Goal: Task Accomplishment & Management: Manage account settings

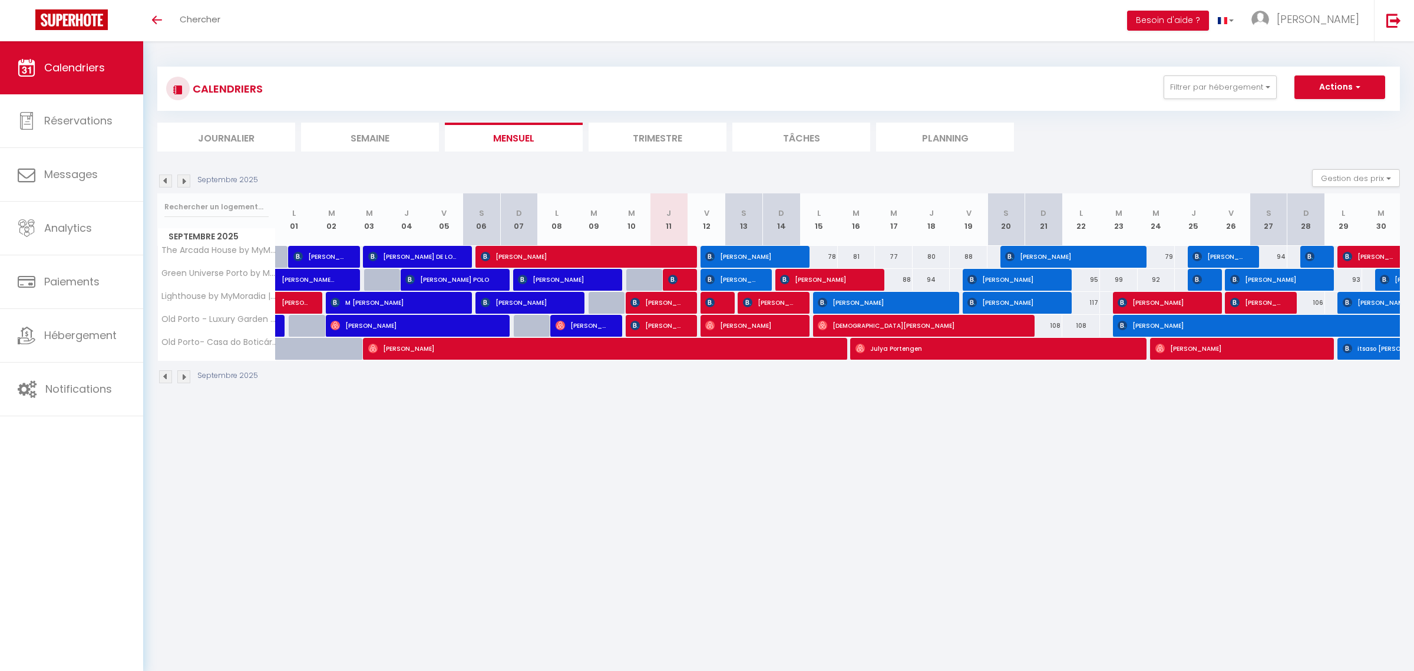
click at [682, 278] on div at bounding box center [682, 280] width 38 height 22
click at [681, 281] on div at bounding box center [682, 280] width 38 height 22
click at [673, 282] on img at bounding box center [672, 279] width 9 height 9
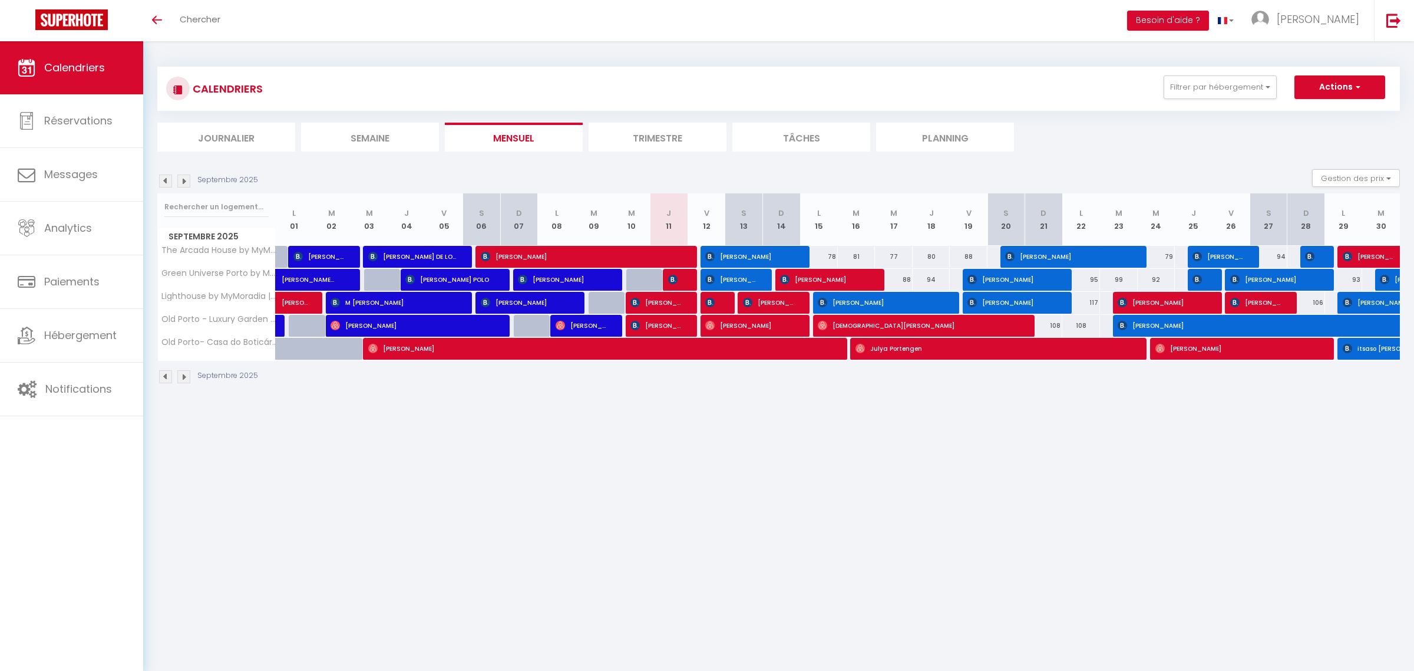
select select "OK"
select select "KO"
select select "0"
select select "1"
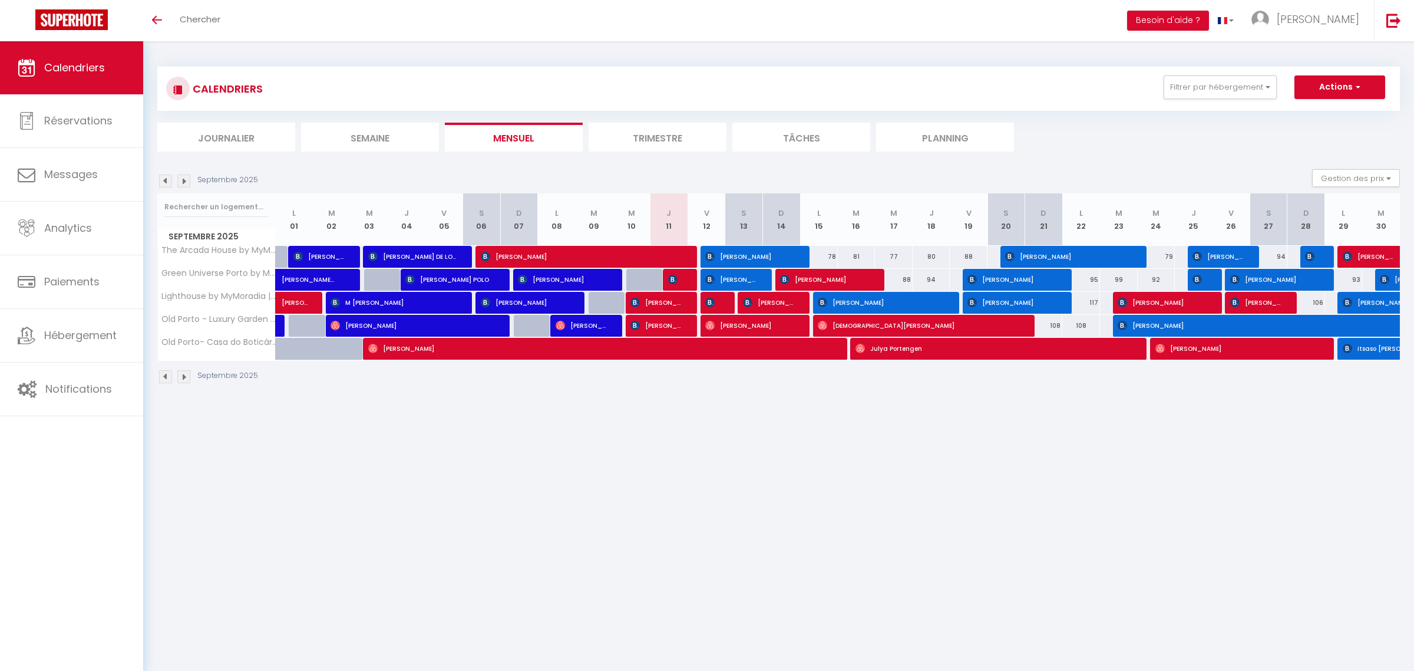
select select
click at [0, 0] on div at bounding box center [0, 0] width 0 height 0
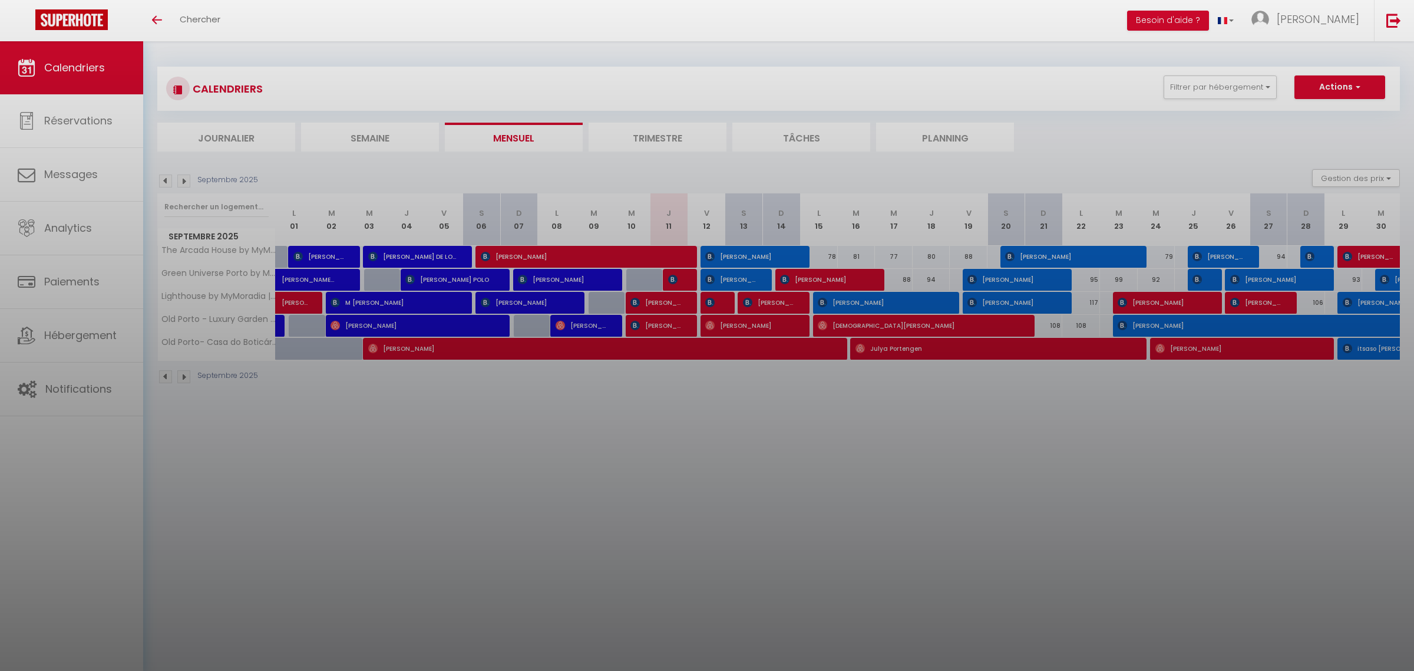
click at [673, 282] on div at bounding box center [707, 335] width 1414 height 671
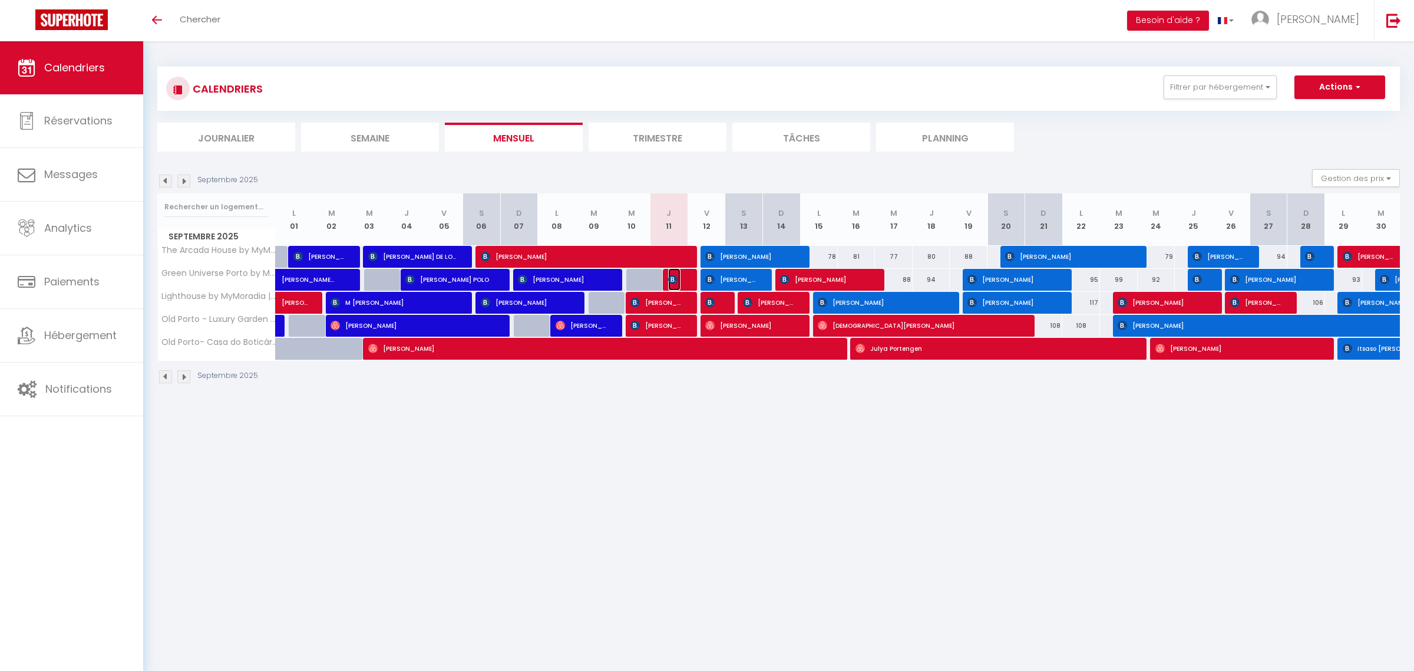
click at [675, 281] on img at bounding box center [672, 279] width 9 height 9
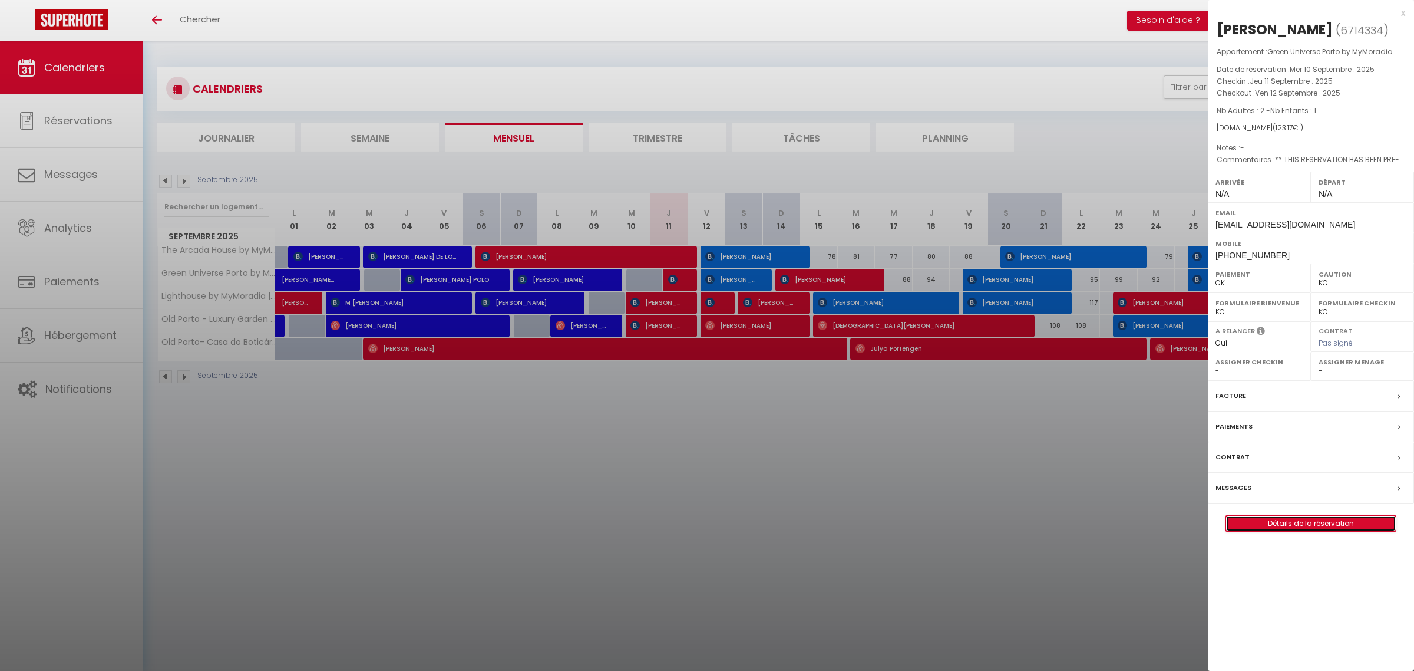
click at [1317, 526] on link "Détails de la réservation" at bounding box center [1311, 523] width 170 height 15
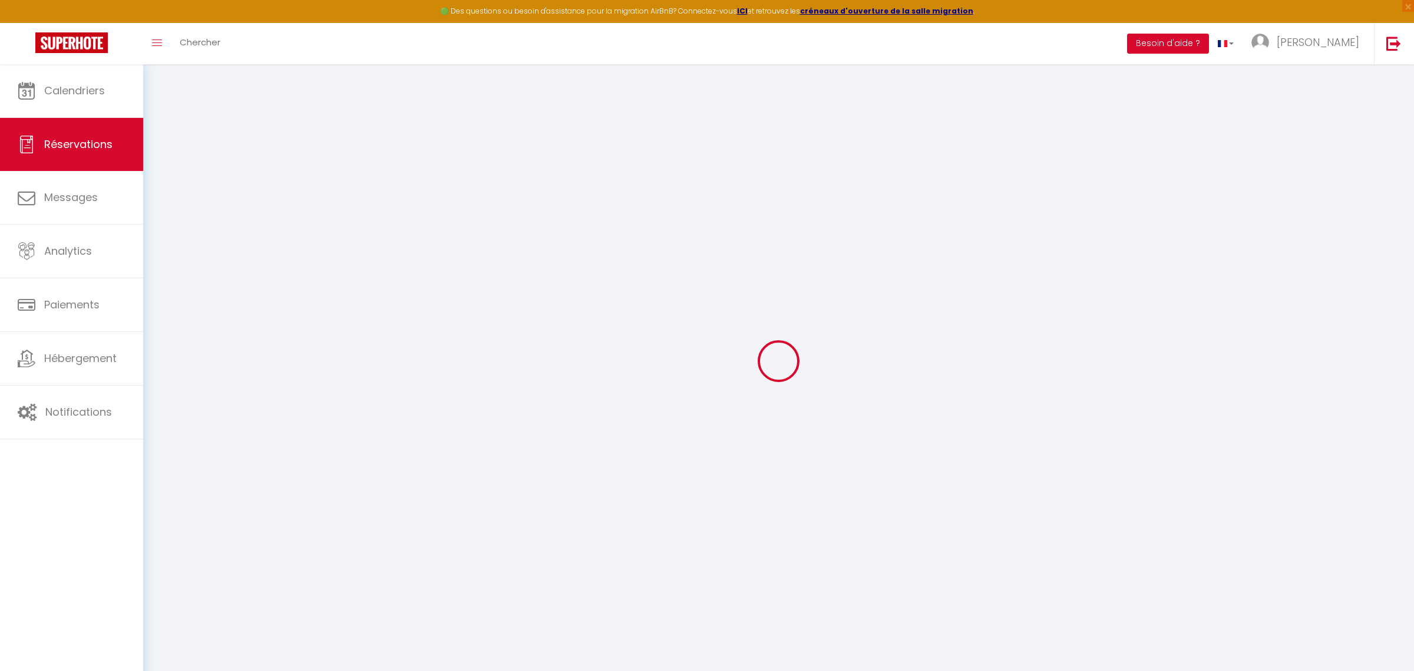
select select
checkbox input "false"
select select
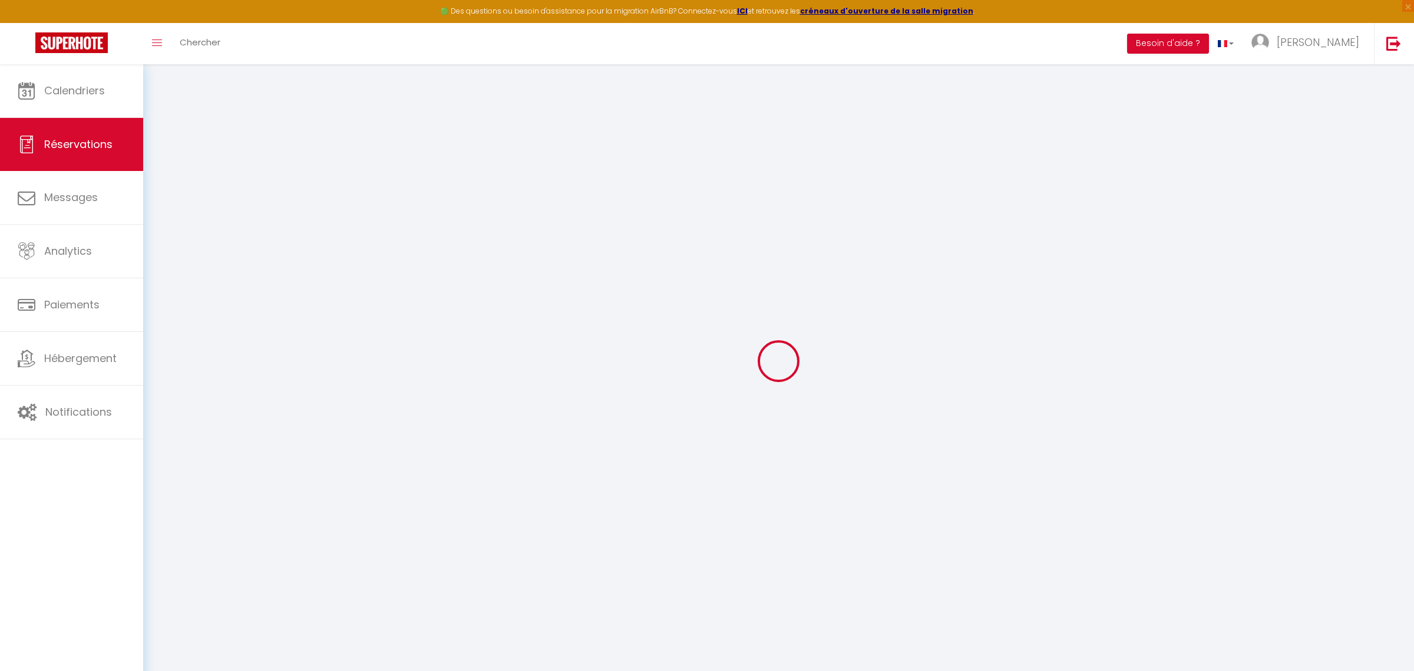
checkbox input "false"
type textarea "** THIS RESERVATION HAS BEEN PRE-PAID ** BOOKING NOTE : Payment charge is EUR 1…"
type input "45"
type input "6"
select select
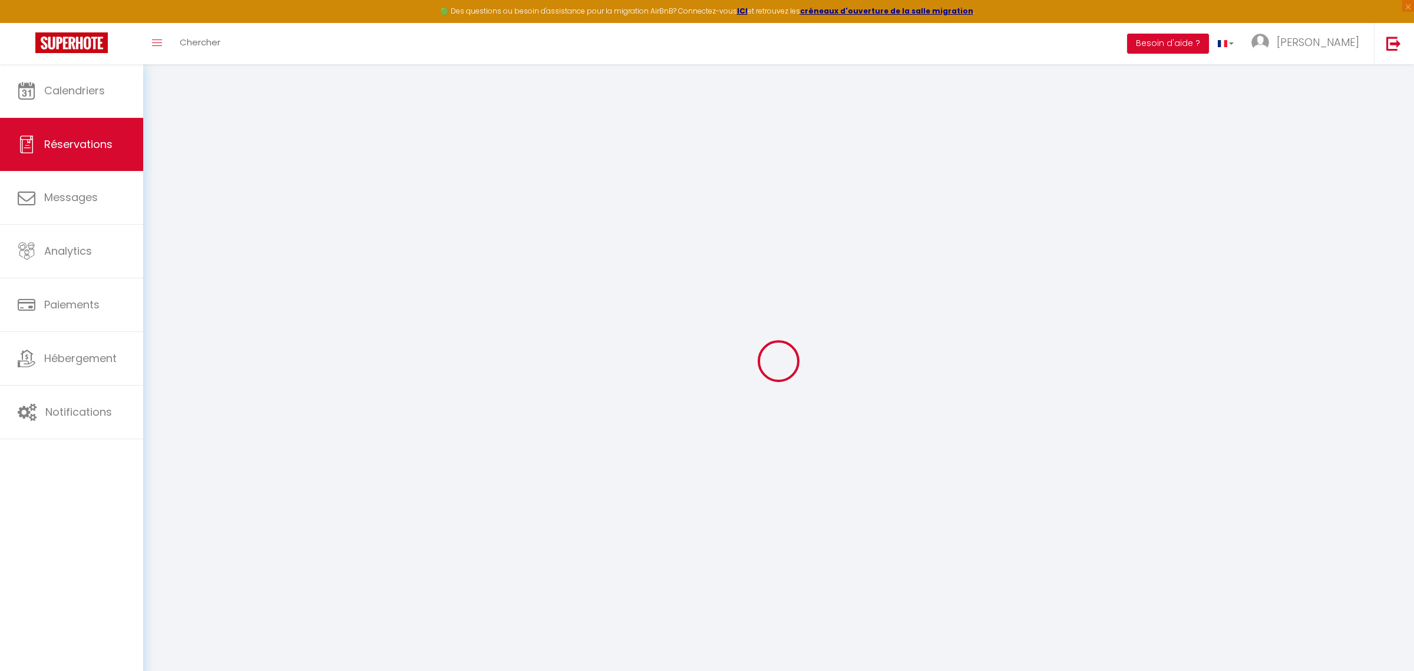
select select
checkbox input "false"
select select
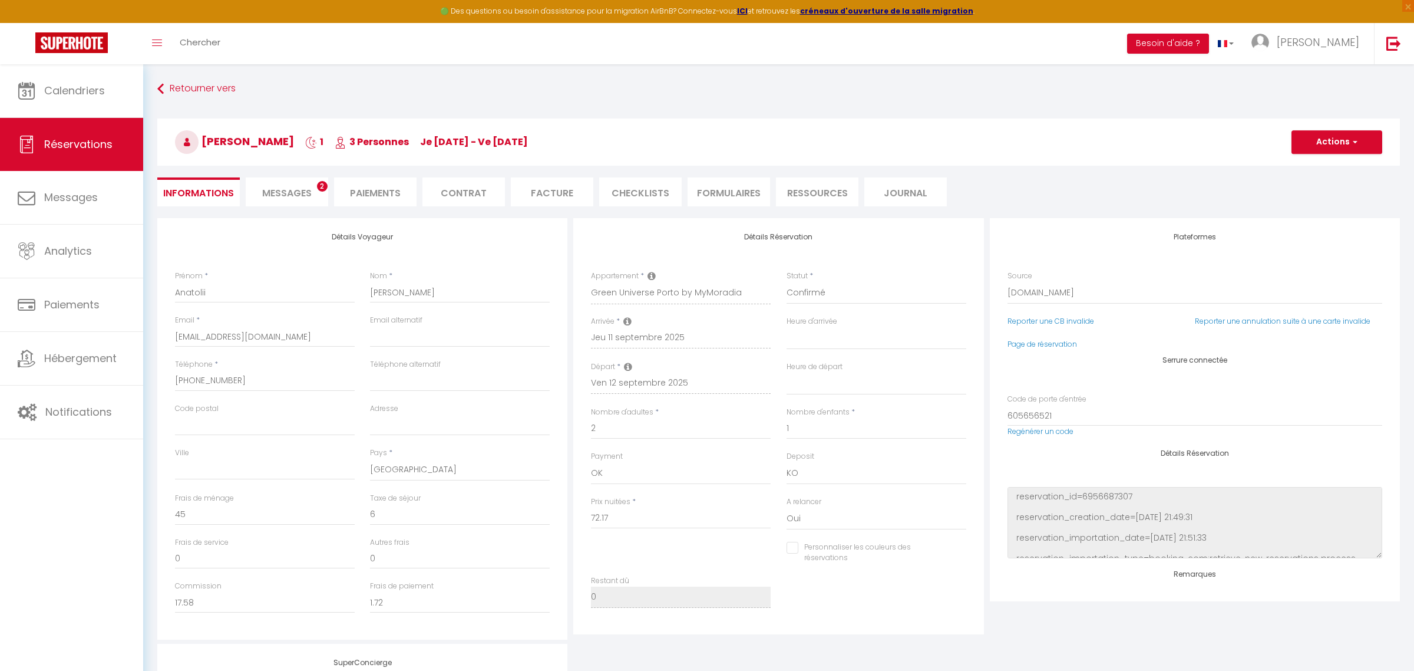
click at [378, 189] on li "Paiements" at bounding box center [375, 191] width 82 height 29
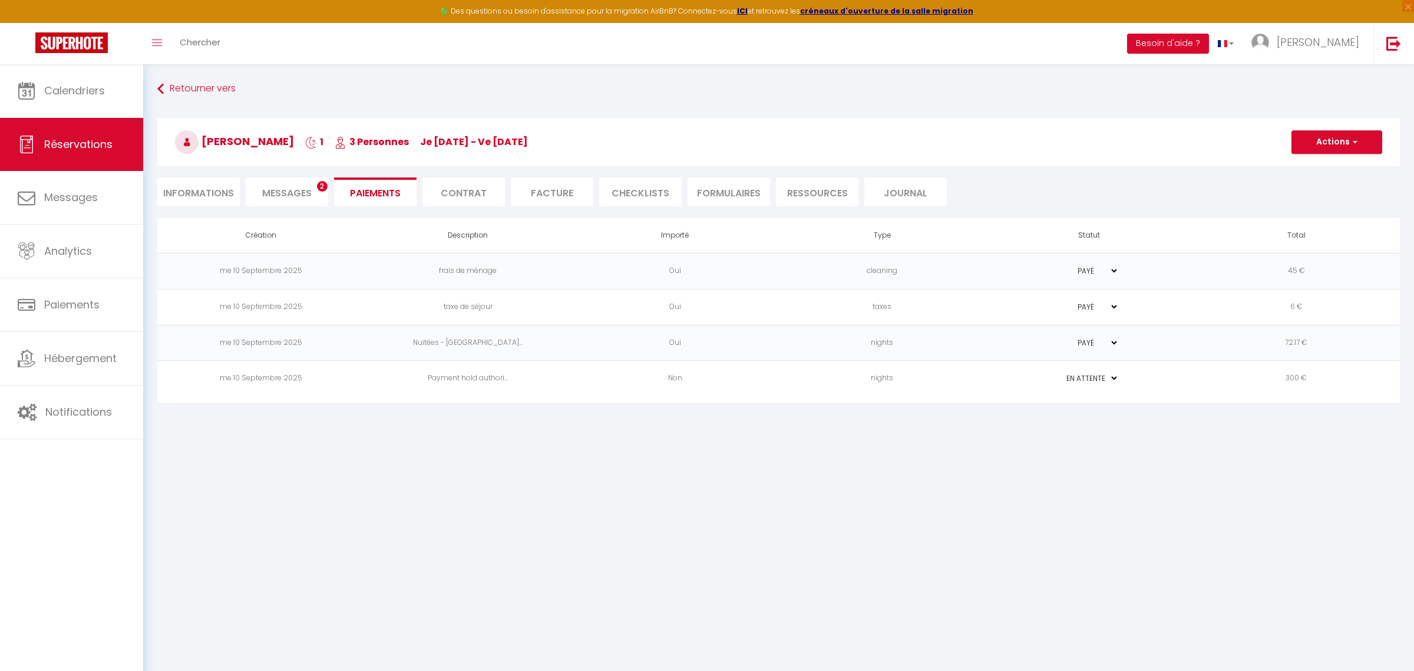
click at [310, 190] on span "Messages" at bounding box center [286, 193] width 49 height 14
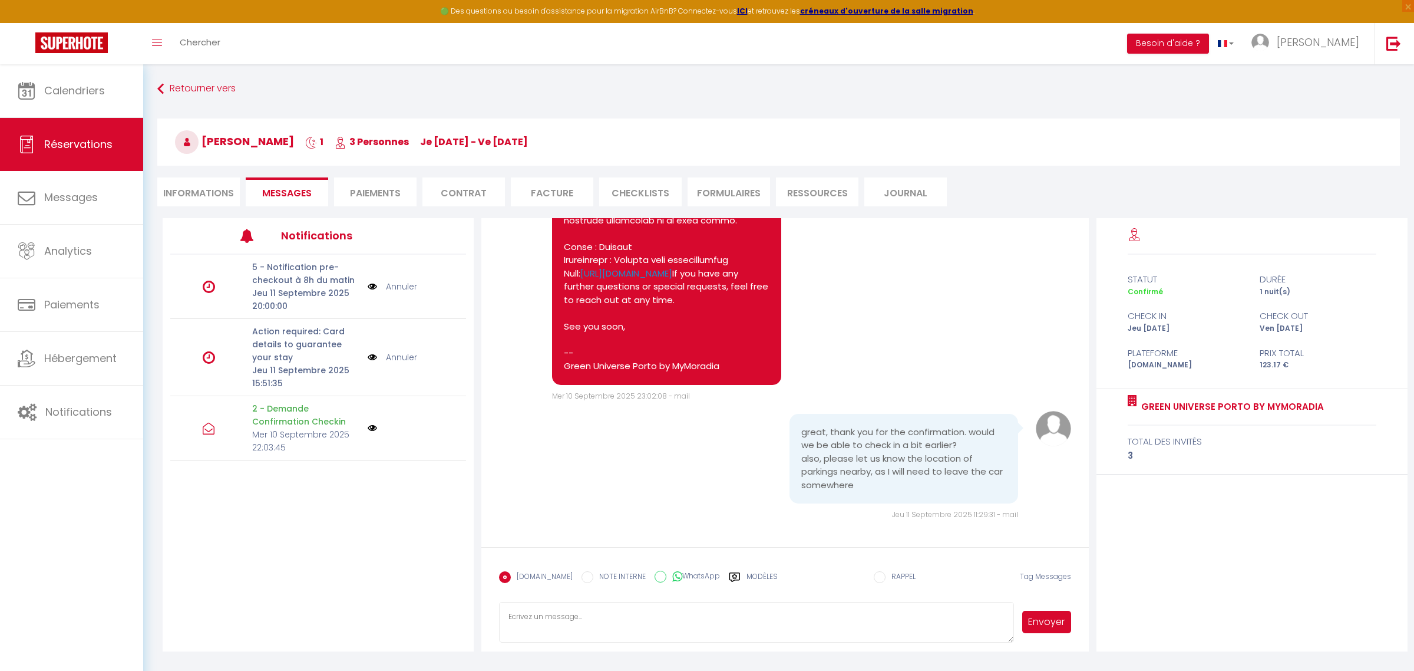
scroll to position [2131, 0]
click at [666, 609] on textarea at bounding box center [756, 622] width 514 height 41
type textarea "Hello! we are working to have the appartment as early as possible with our clea…"
click at [1043, 626] on button "Envoyer" at bounding box center [1046, 621] width 48 height 22
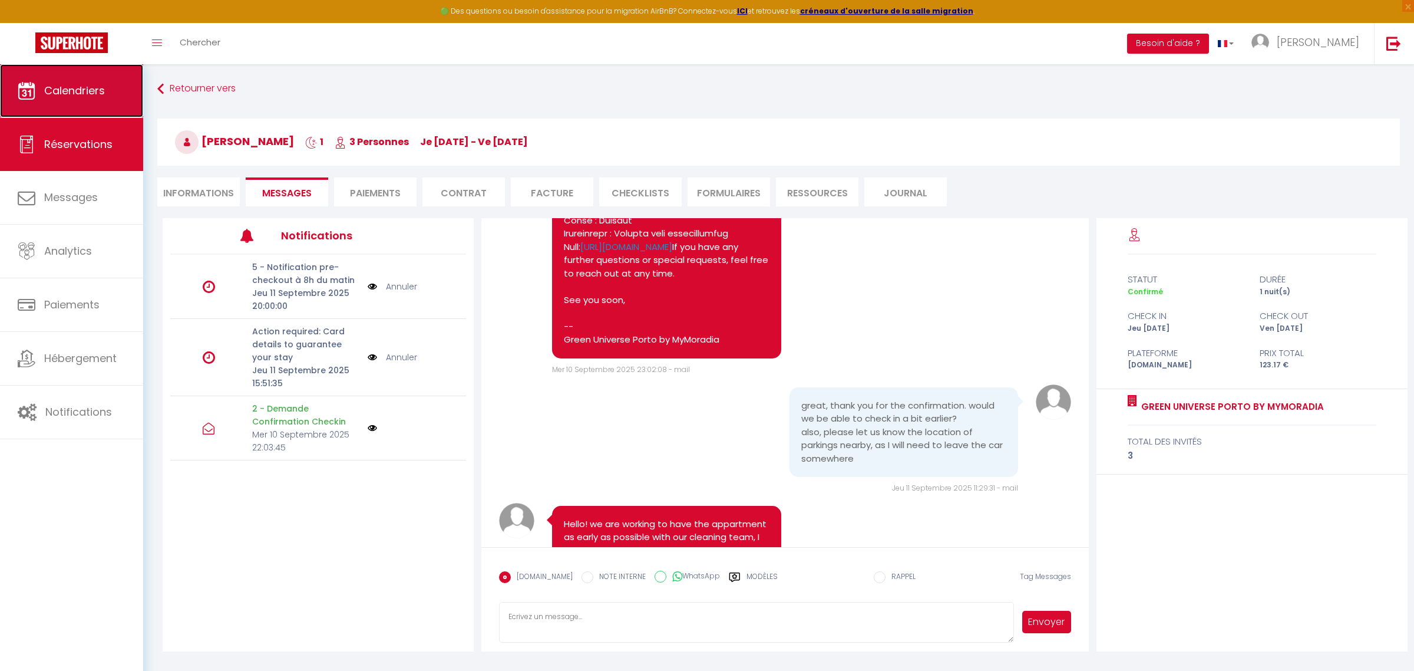
click at [64, 101] on link "Calendriers" at bounding box center [71, 90] width 143 height 53
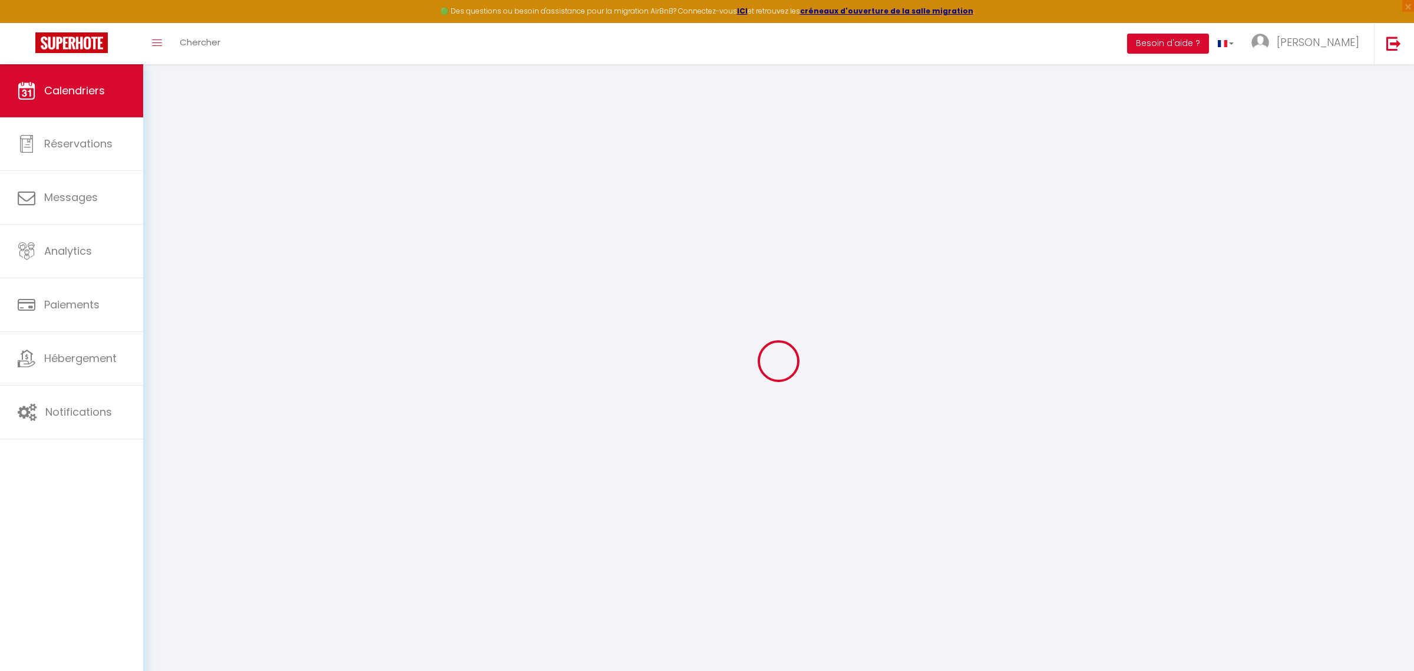
select select
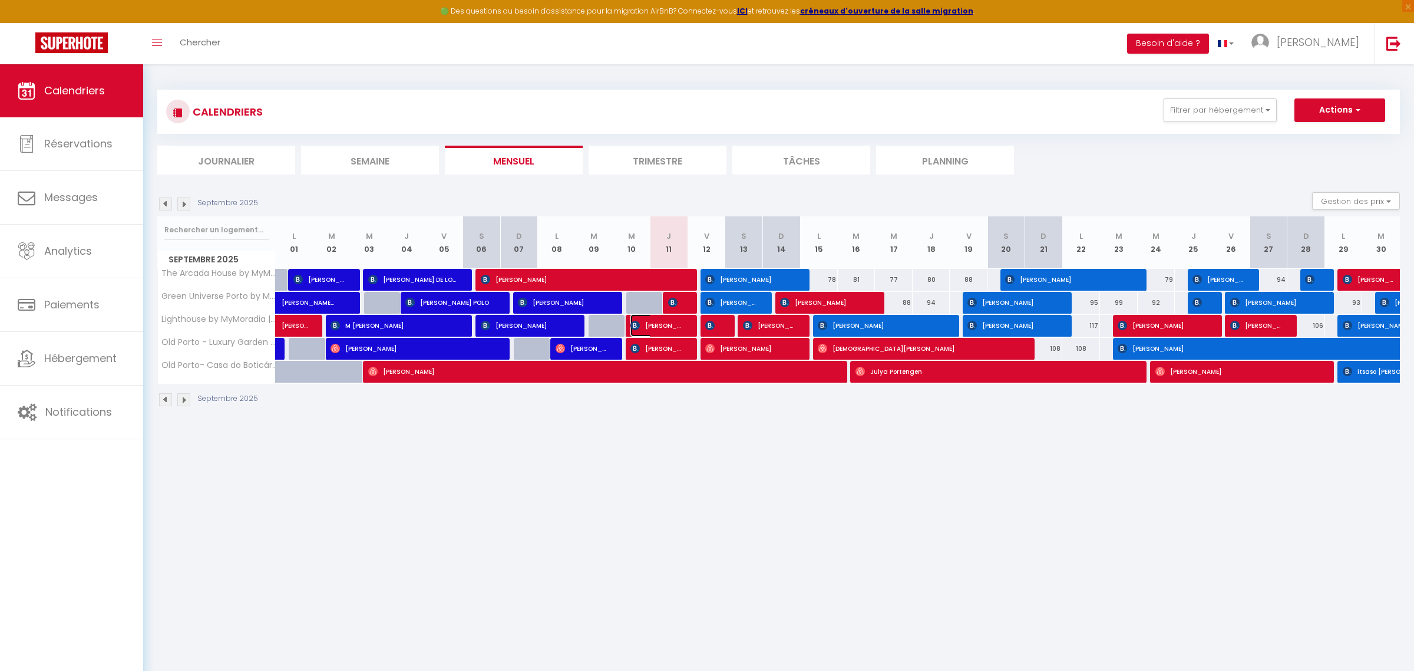
click at [668, 325] on span "[PERSON_NAME]" at bounding box center [655, 325] width 50 height 22
select select "OK"
select select "1"
select select "0"
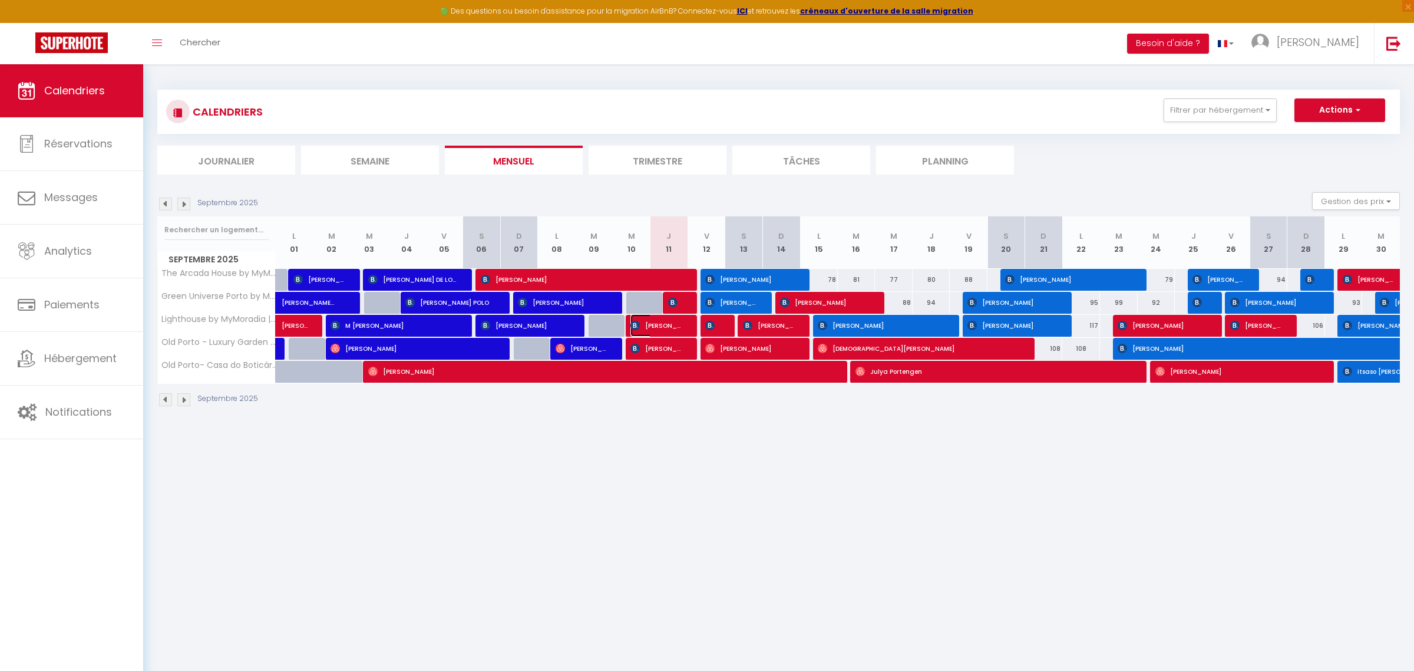
select select "1"
select select
select select "52087"
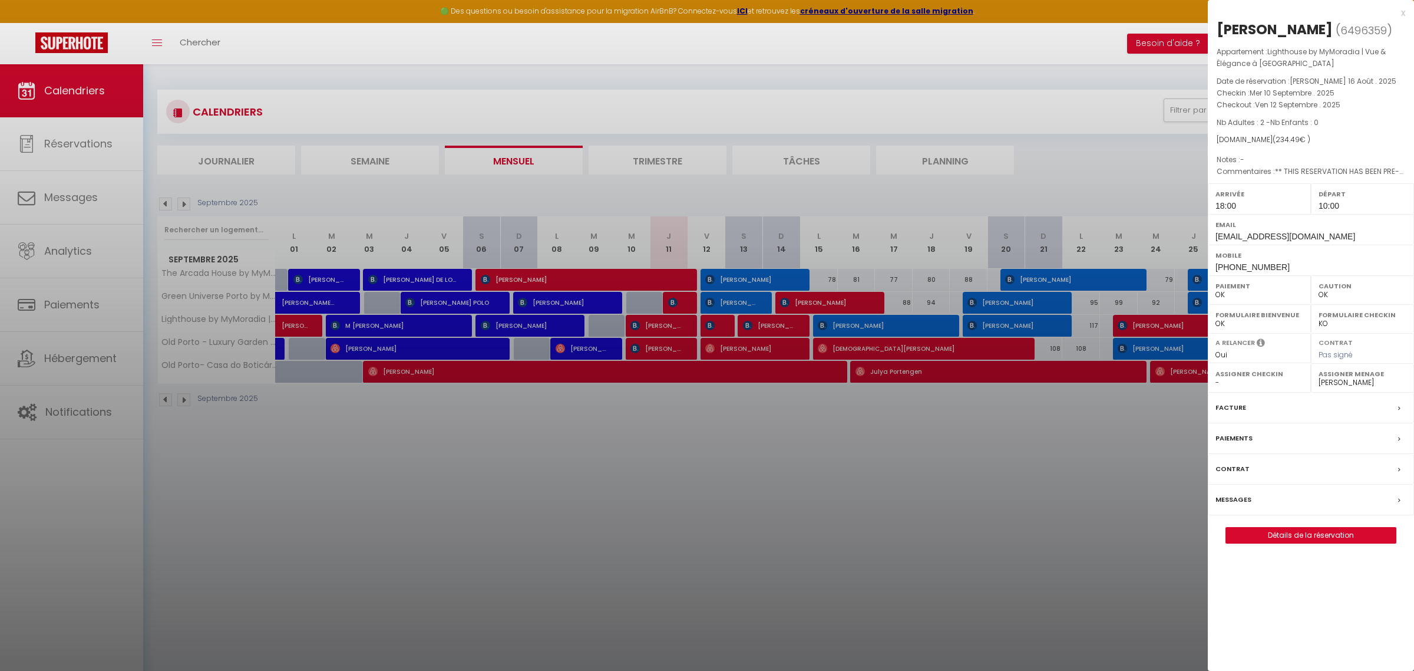
click at [1148, 541] on div at bounding box center [707, 335] width 1414 height 671
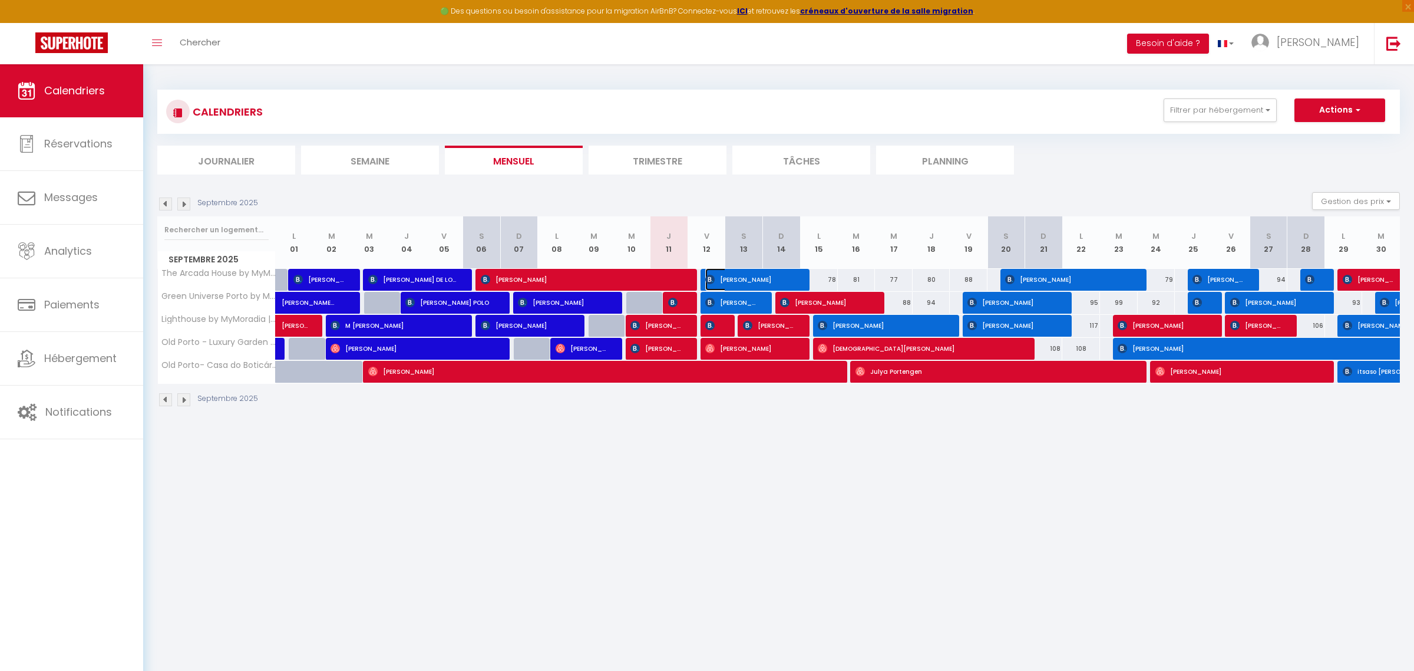
click at [730, 278] on span "[PERSON_NAME]" at bounding box center [749, 279] width 88 height 22
select select "KO"
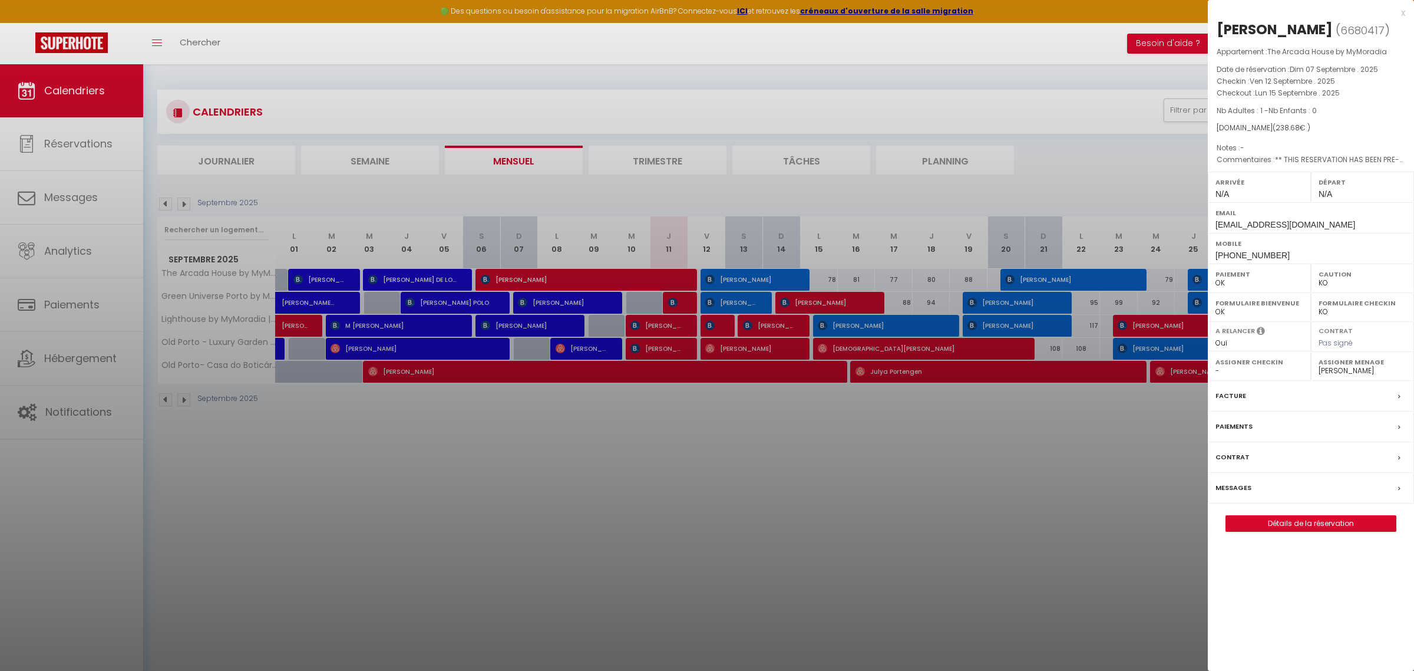
click at [1298, 489] on div "Messages" at bounding box center [1311, 488] width 206 height 31
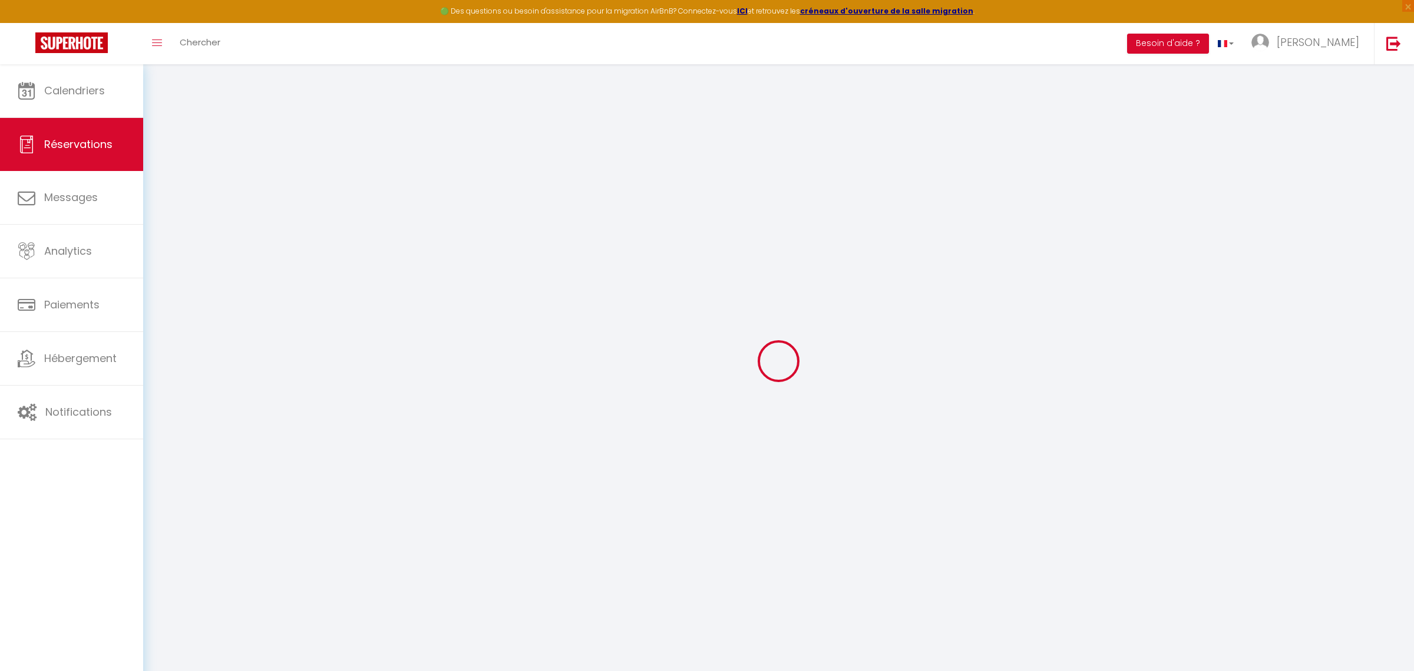
select select
checkbox input "false"
type voyageur0 "** THIS RESERVATION HAS BEEN PRE-PAID ** Reservation has a cancellation grace p…"
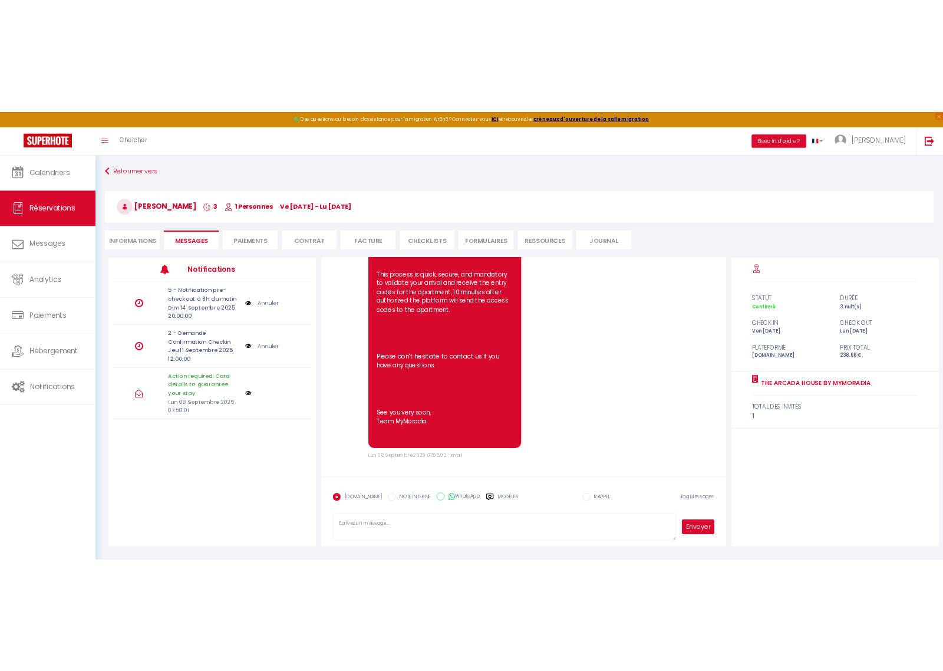
scroll to position [345, 0]
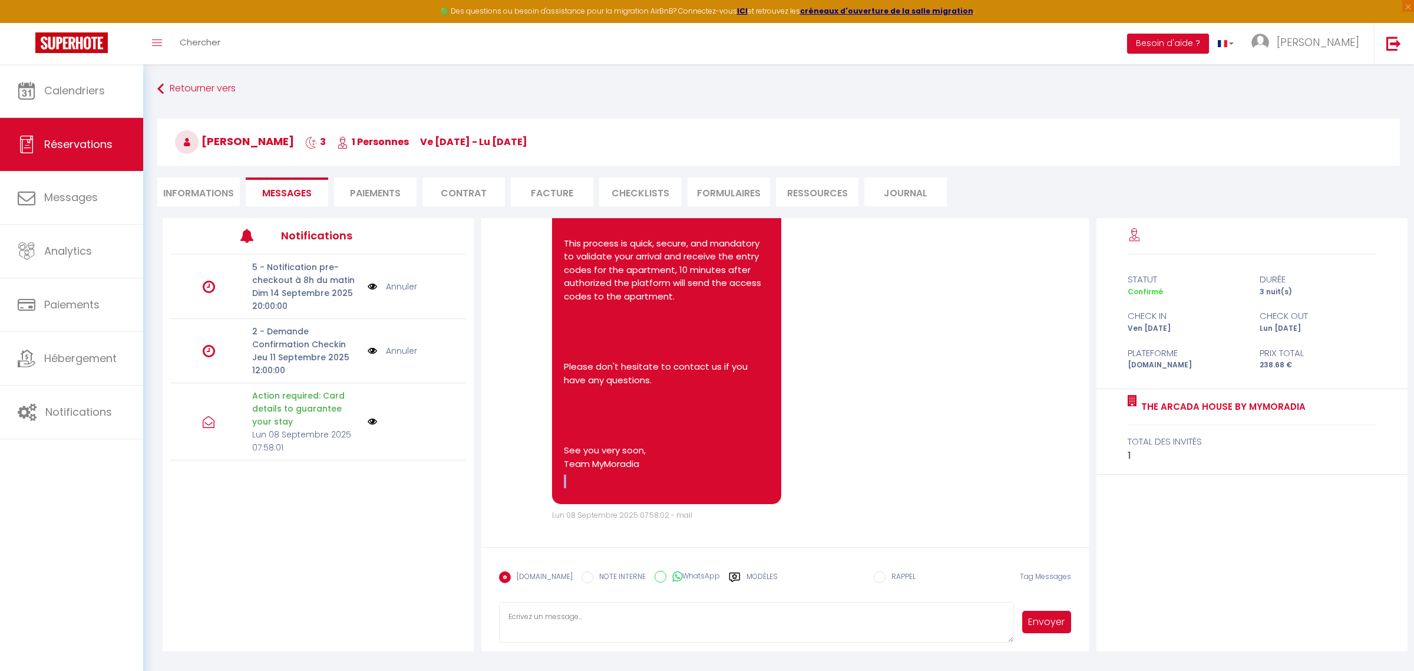
drag, startPoint x: 659, startPoint y: 471, endPoint x: 538, endPoint y: 246, distance: 255.2
click at [534, 247] on div "Note Sms Hello, Thank you for your reservation via our website or through [DOMA…" at bounding box center [785, 236] width 572 height 567
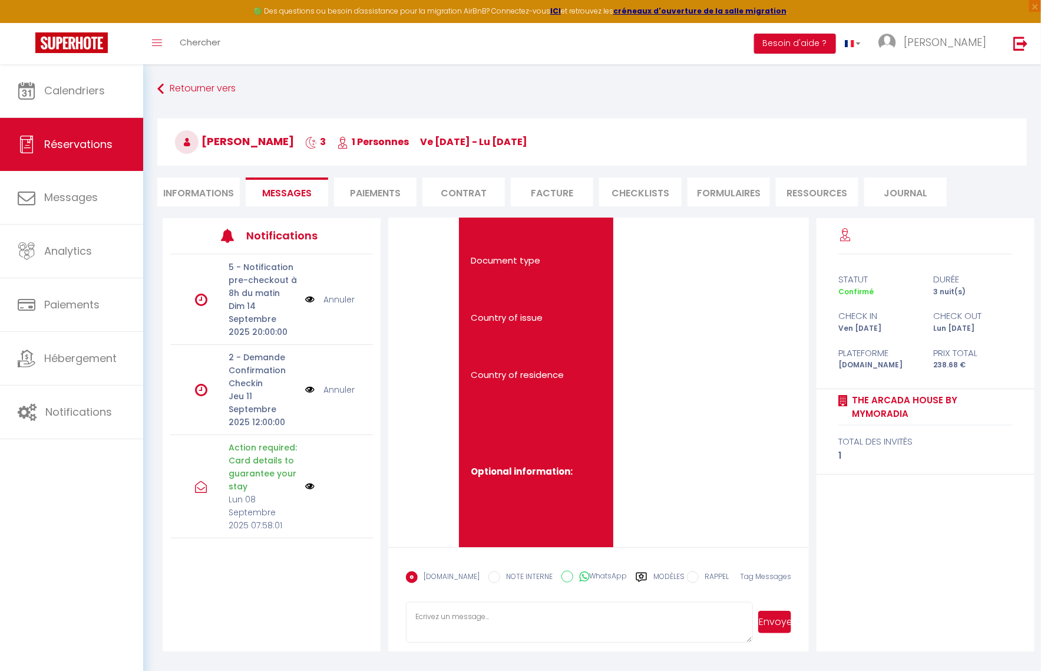
scroll to position [1992, 0]
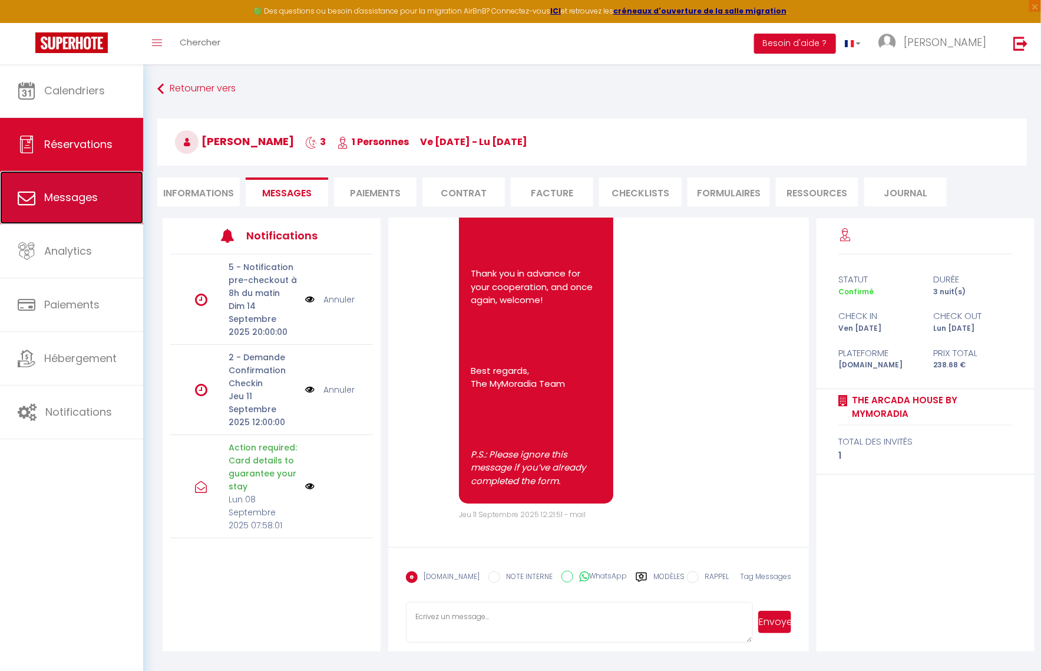
click at [72, 191] on span "Messages" at bounding box center [71, 197] width 54 height 15
select select "message"
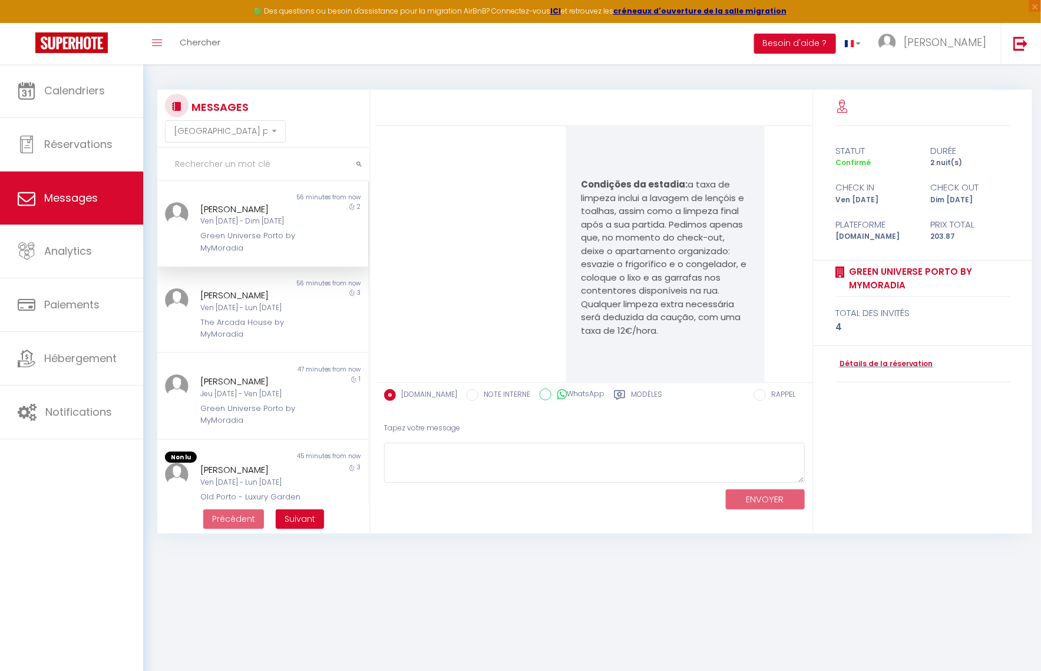
scroll to position [2051, 0]
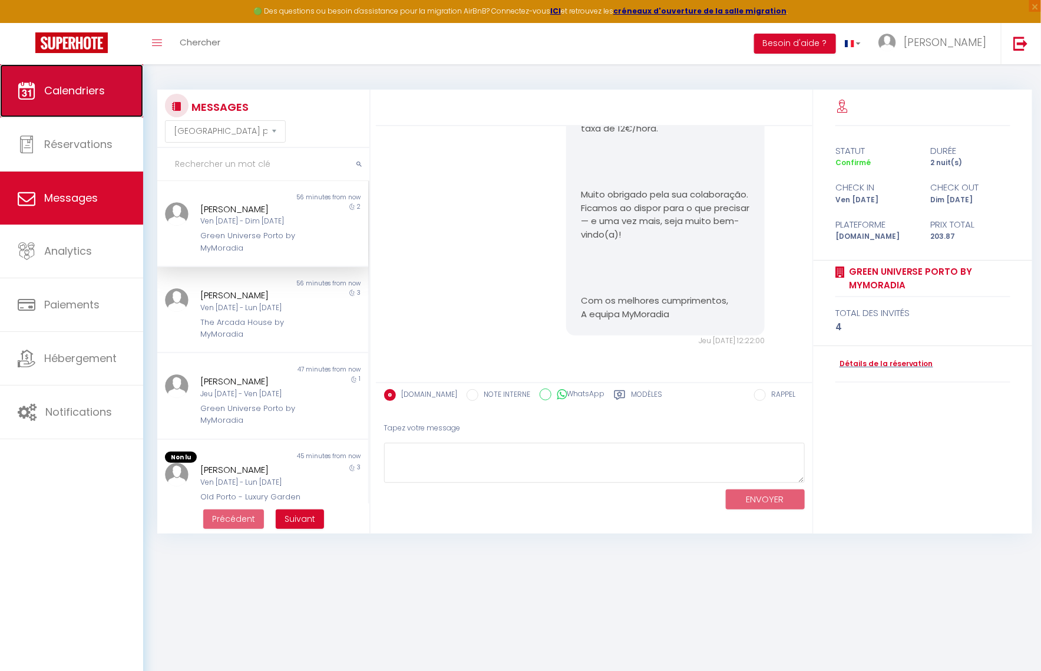
click at [45, 98] on link "Calendriers" at bounding box center [71, 90] width 143 height 53
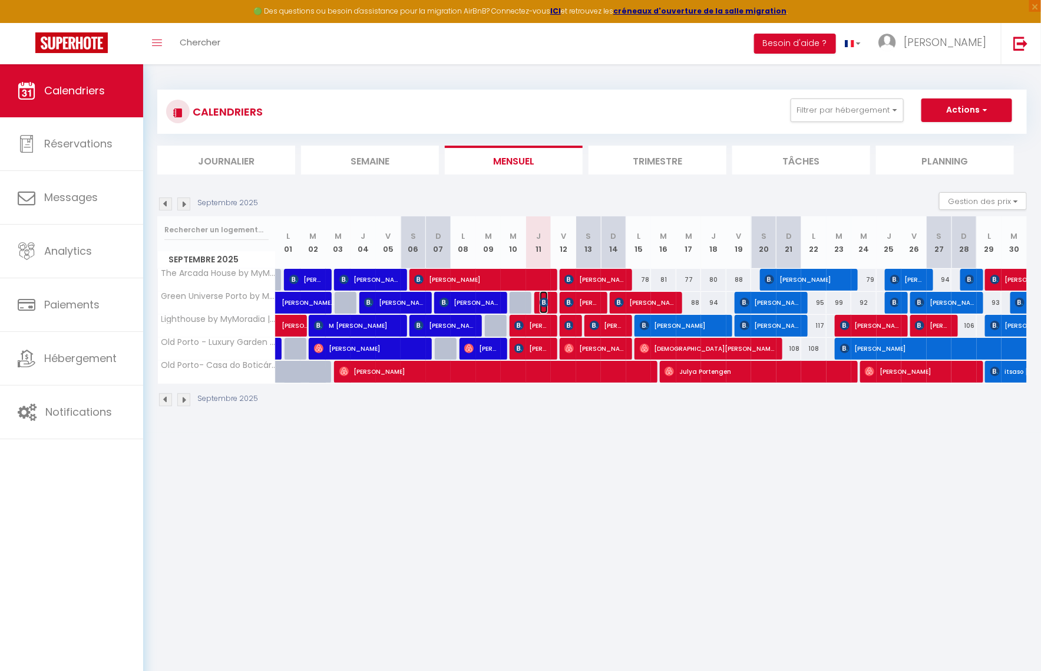
click at [546, 303] on img at bounding box center [544, 302] width 9 height 9
select select "OK"
select select "KO"
select select "0"
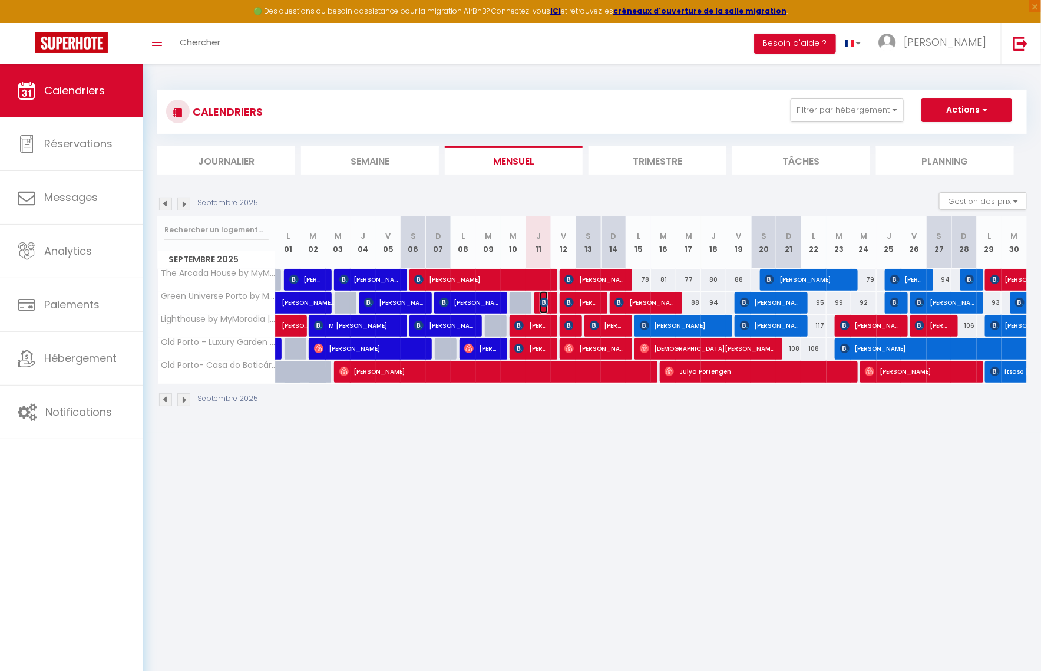
select select "1"
select select
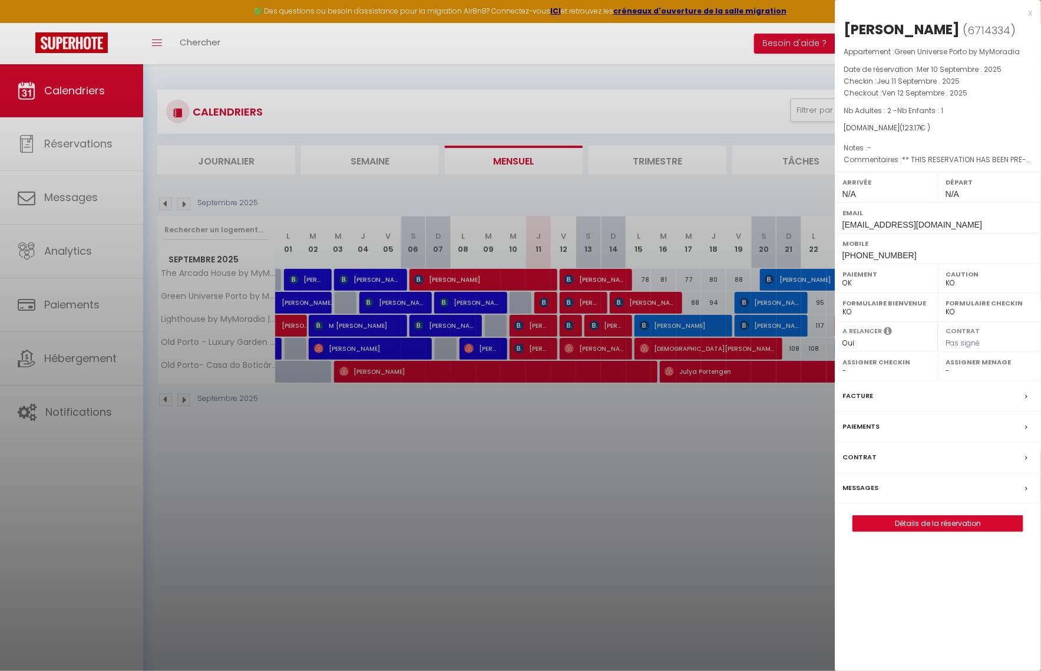
click at [632, 199] on div at bounding box center [520, 335] width 1041 height 671
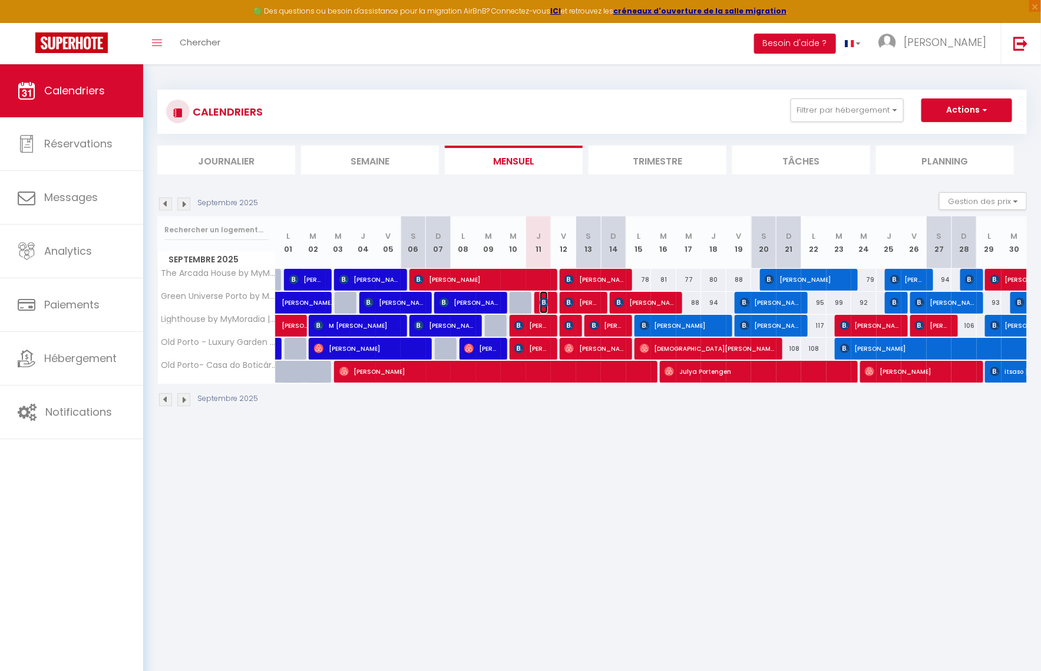
click at [543, 298] on img at bounding box center [544, 302] width 9 height 9
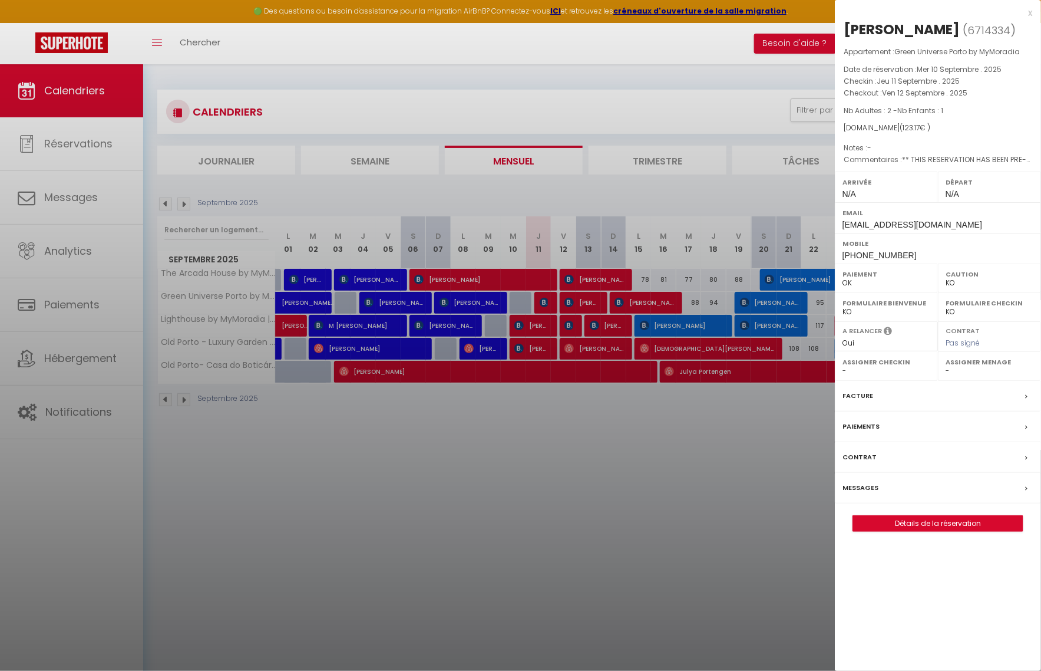
click at [874, 492] on label "Messages" at bounding box center [861, 487] width 36 height 12
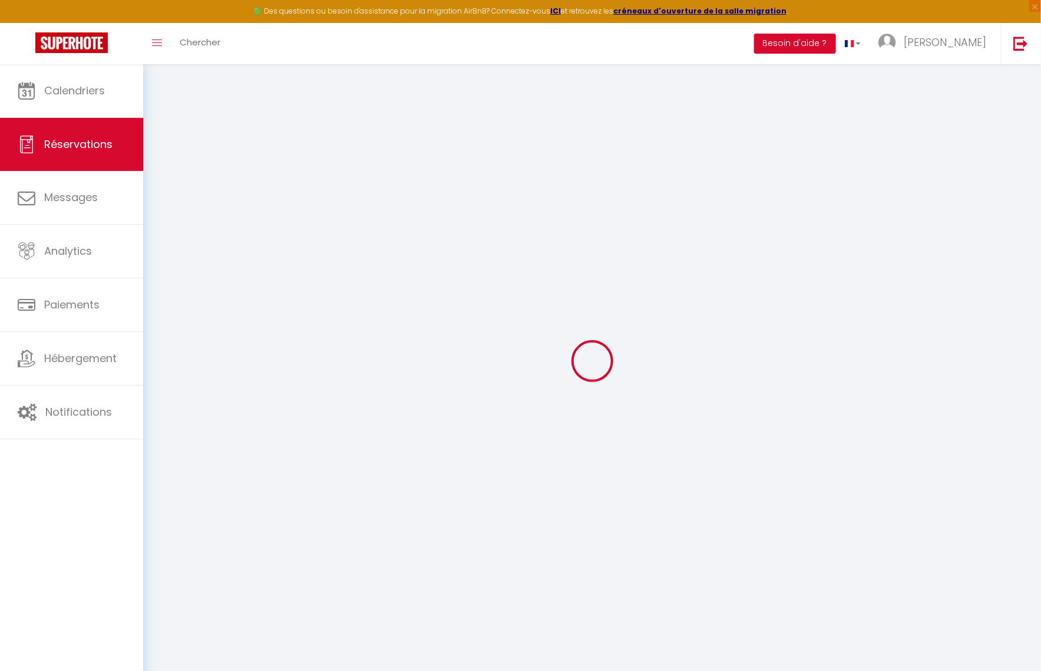
select select
checkbox input "false"
type textarea "** THIS RESERVATION HAS BEEN PRE-PAID ** BOOKING NOTE : Payment charge is EUR 1…"
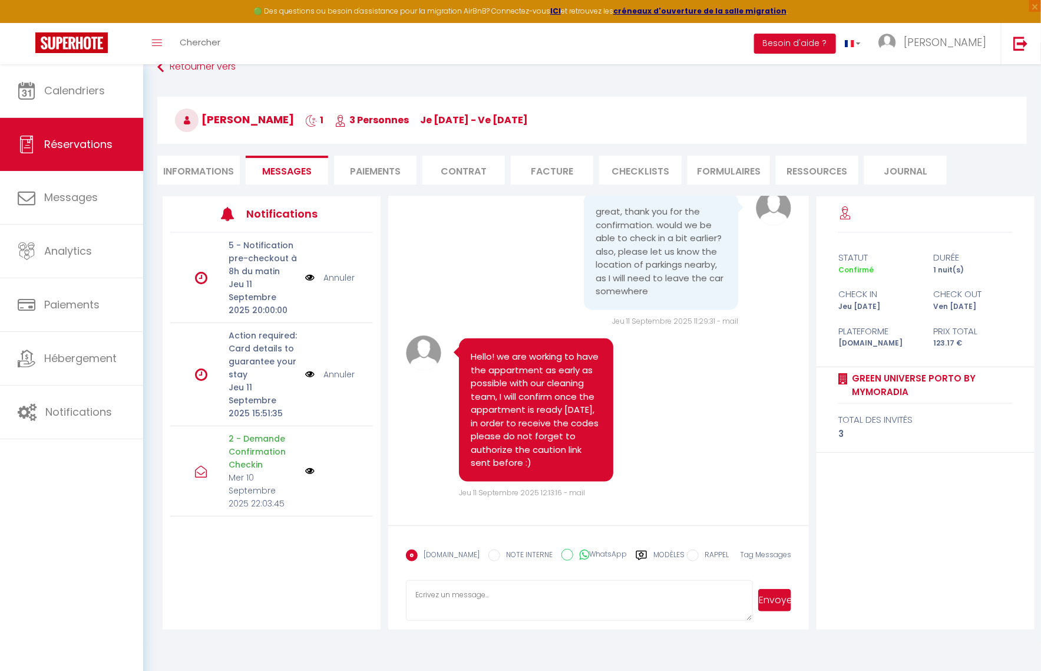
scroll to position [22, 0]
click at [534, 603] on textarea at bounding box center [579, 599] width 346 height 41
paste textarea "We tried to contact you via WhatsApp call to provide some additional informatio…"
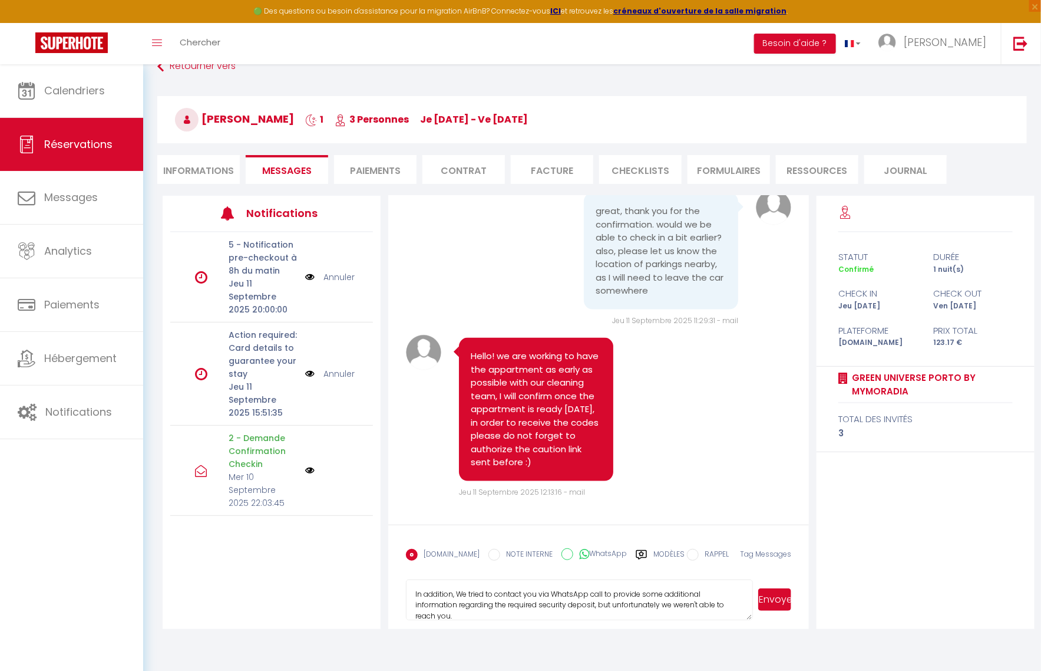
scroll to position [57, 0]
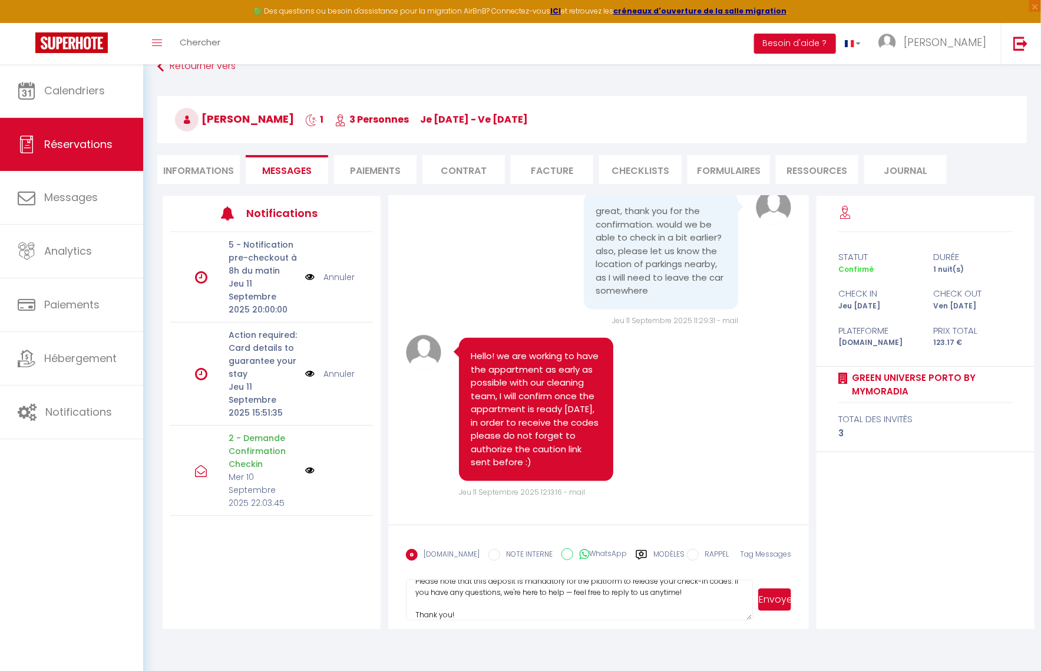
click at [423, 615] on textarea "In addition, We tried to contact you via WhatsApp call to provide some addition…" at bounding box center [579, 599] width 346 height 41
click at [573, 589] on textarea "In addition, We tried to contact you via WhatsApp call to provide some addition…" at bounding box center [579, 599] width 346 height 41
click at [622, 588] on textarea "In addition, We tried to contact you via WhatsApp call to provide some addition…" at bounding box center [579, 599] width 346 height 41
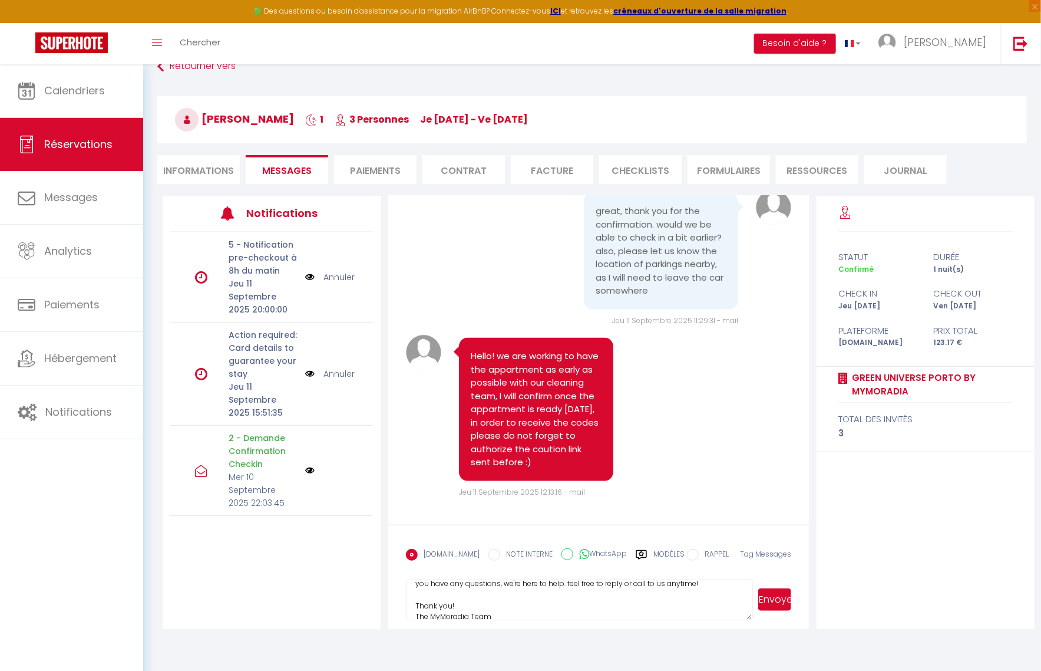
type textarea "In addition, We tried to contact you via WhatsApp call to provide some addition…"
click at [779, 602] on button "Envoyer" at bounding box center [774, 599] width 33 height 22
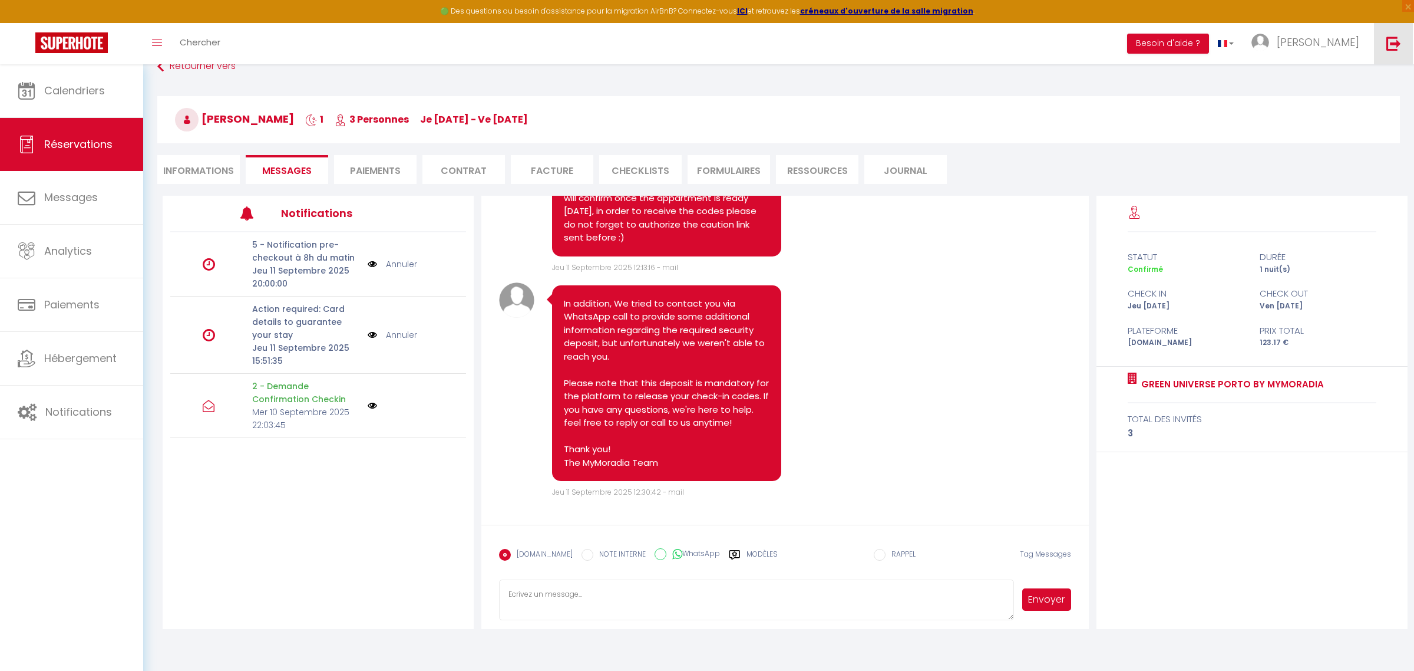
scroll to position [2329, 0]
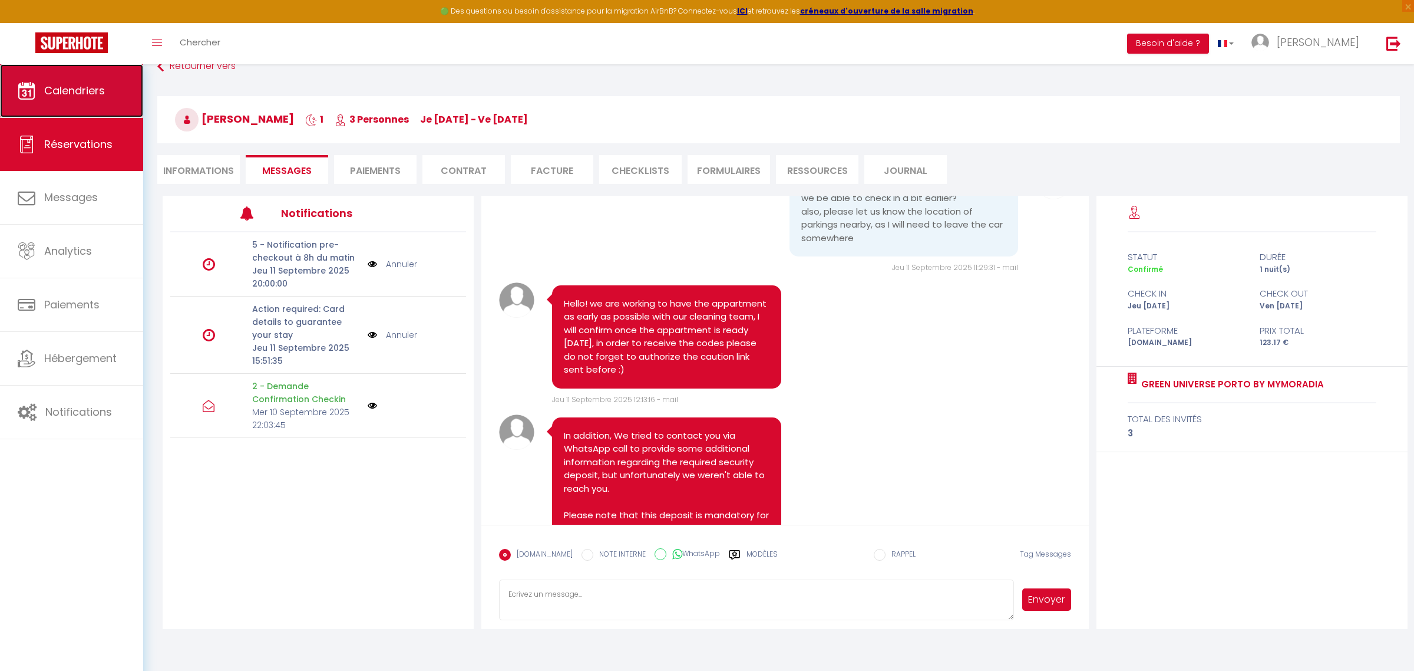
click at [55, 96] on span "Calendriers" at bounding box center [74, 90] width 61 height 15
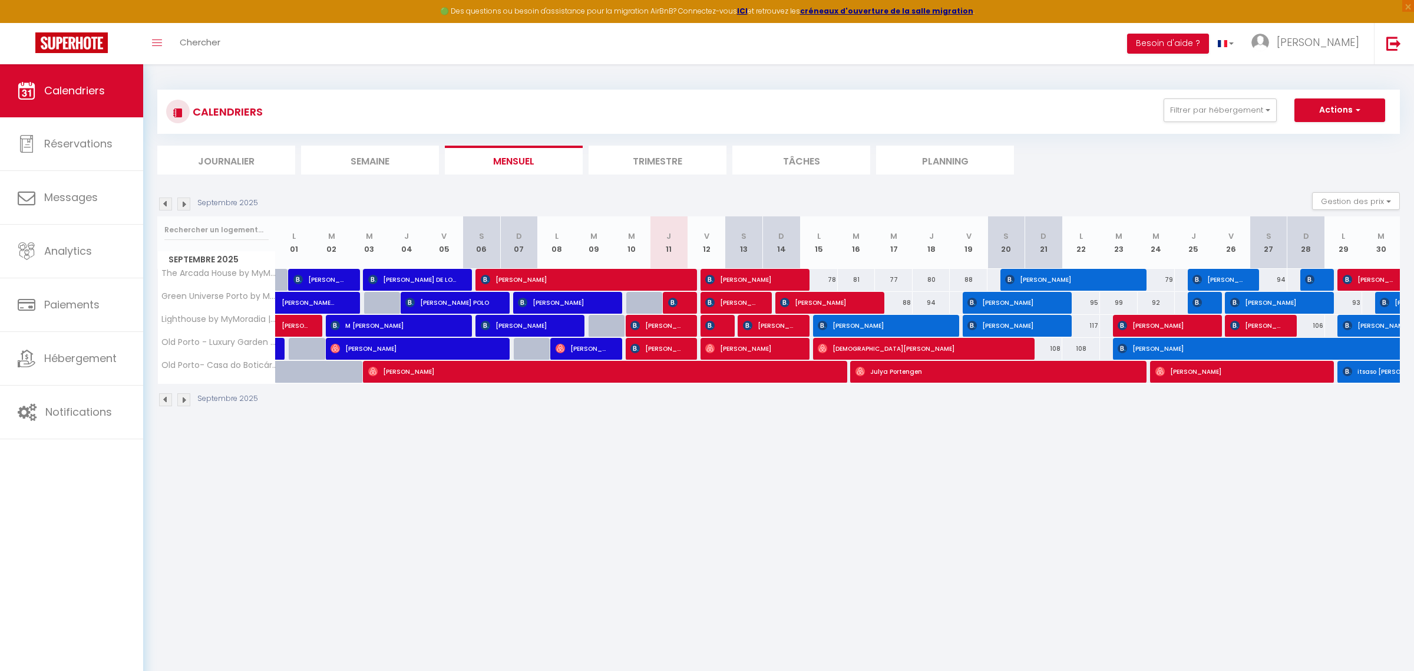
click at [683, 273] on div at bounding box center [669, 280] width 38 height 22
type input "81"
type input "Jeu 11 Septembre 2025"
type input "Ven 12 Septembre 2025"
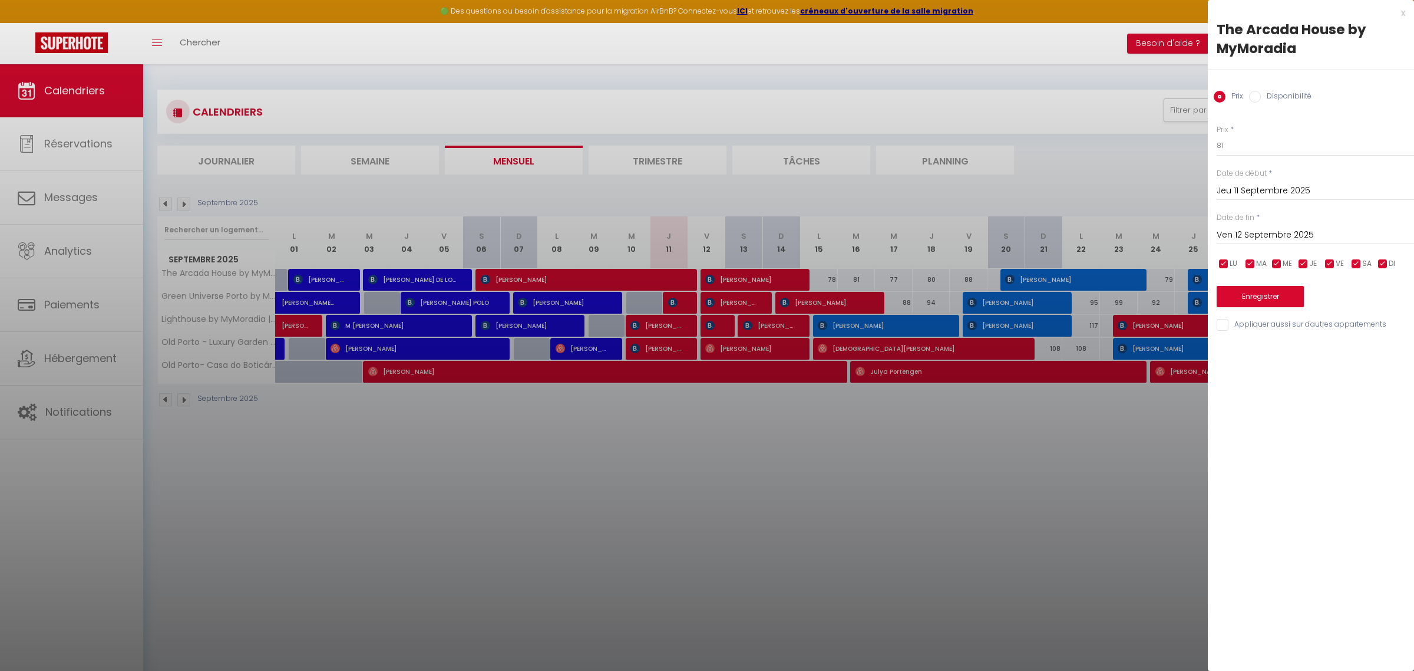
click at [1402, 20] on div "The Arcada House by MyMoradia" at bounding box center [1311, 39] width 189 height 38
click at [1402, 14] on div "x" at bounding box center [1306, 13] width 197 height 14
select select
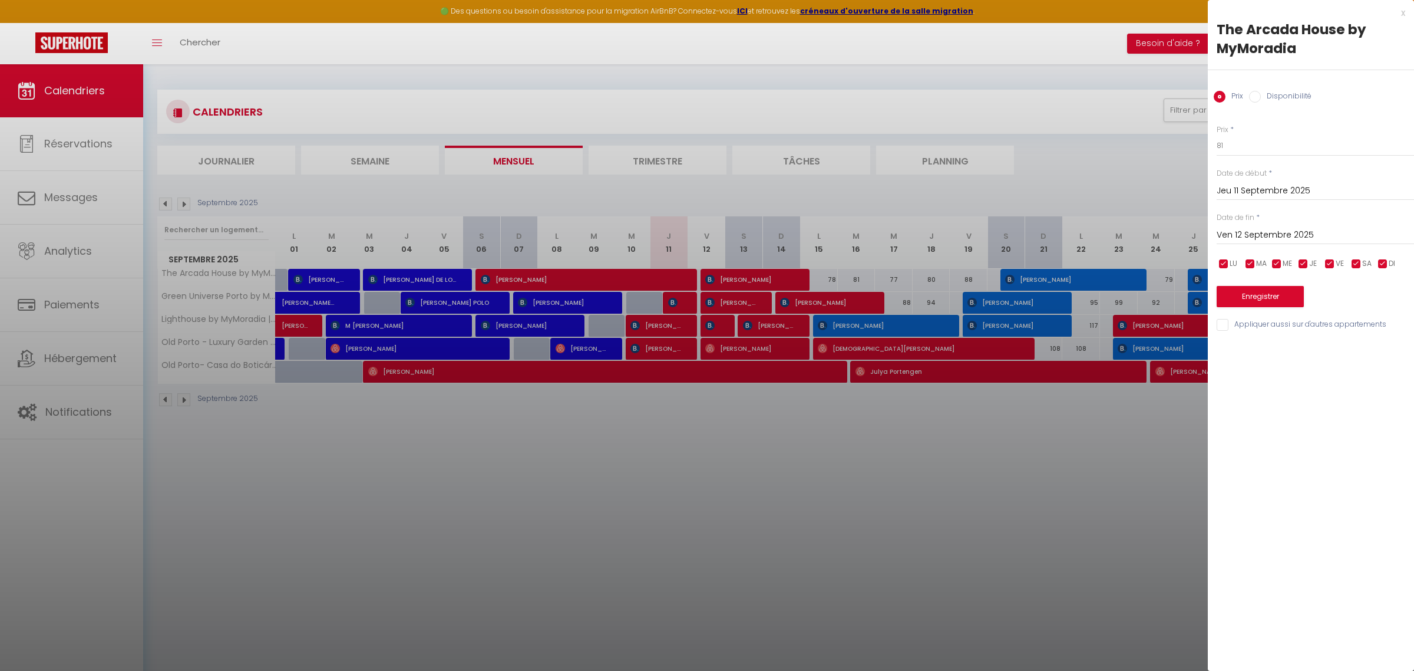
select select
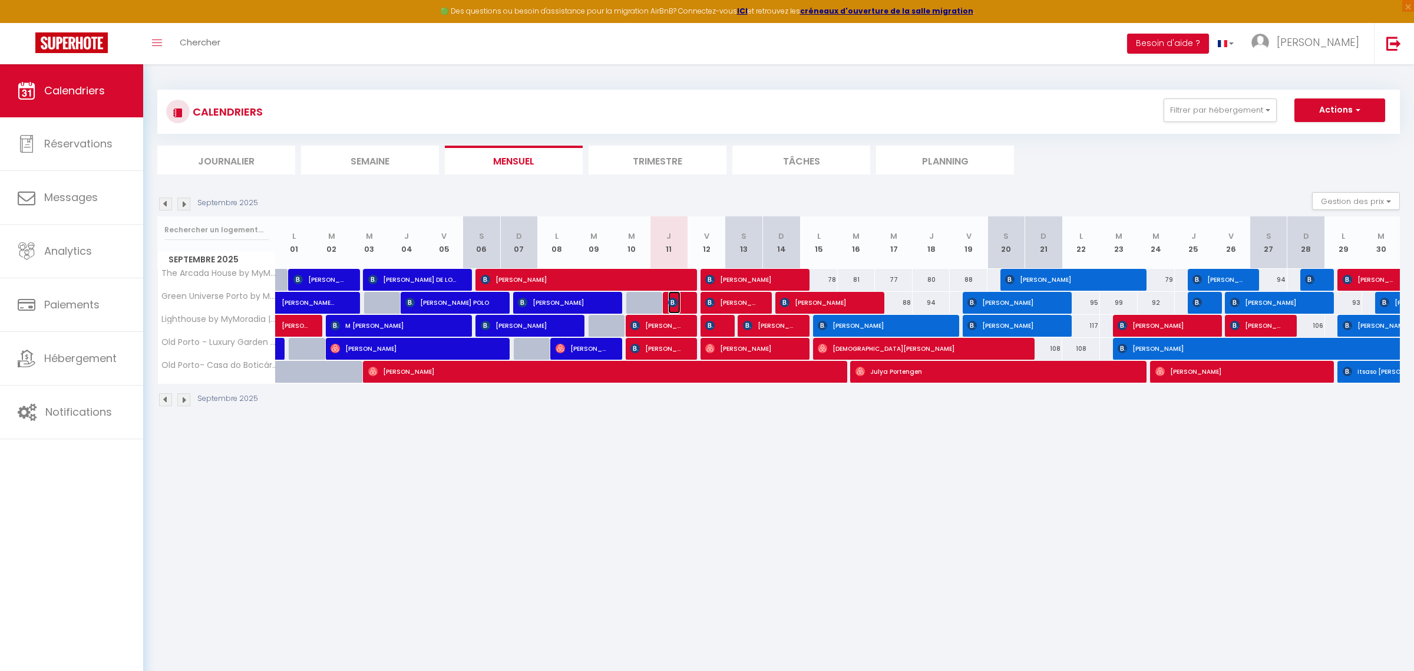
click at [680, 302] on span "[PERSON_NAME]" at bounding box center [674, 302] width 12 height 22
select select "OK"
select select "KO"
select select "0"
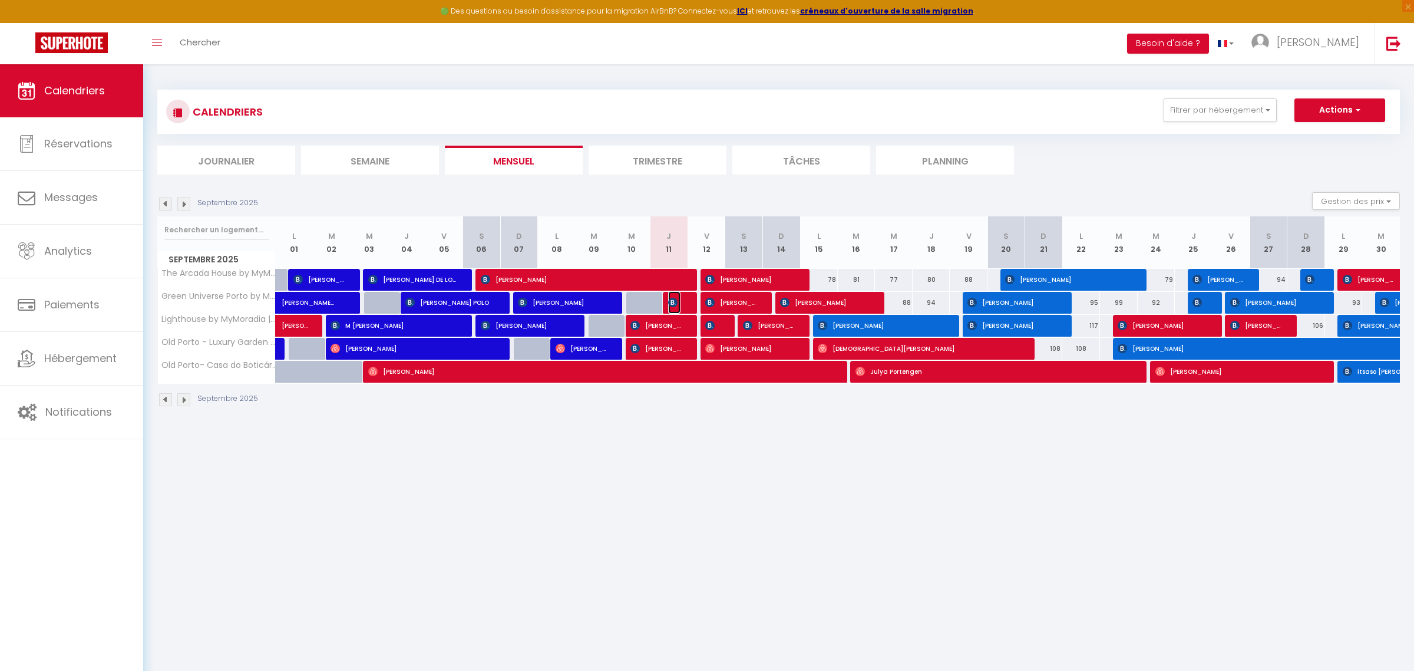
select select "1"
select select
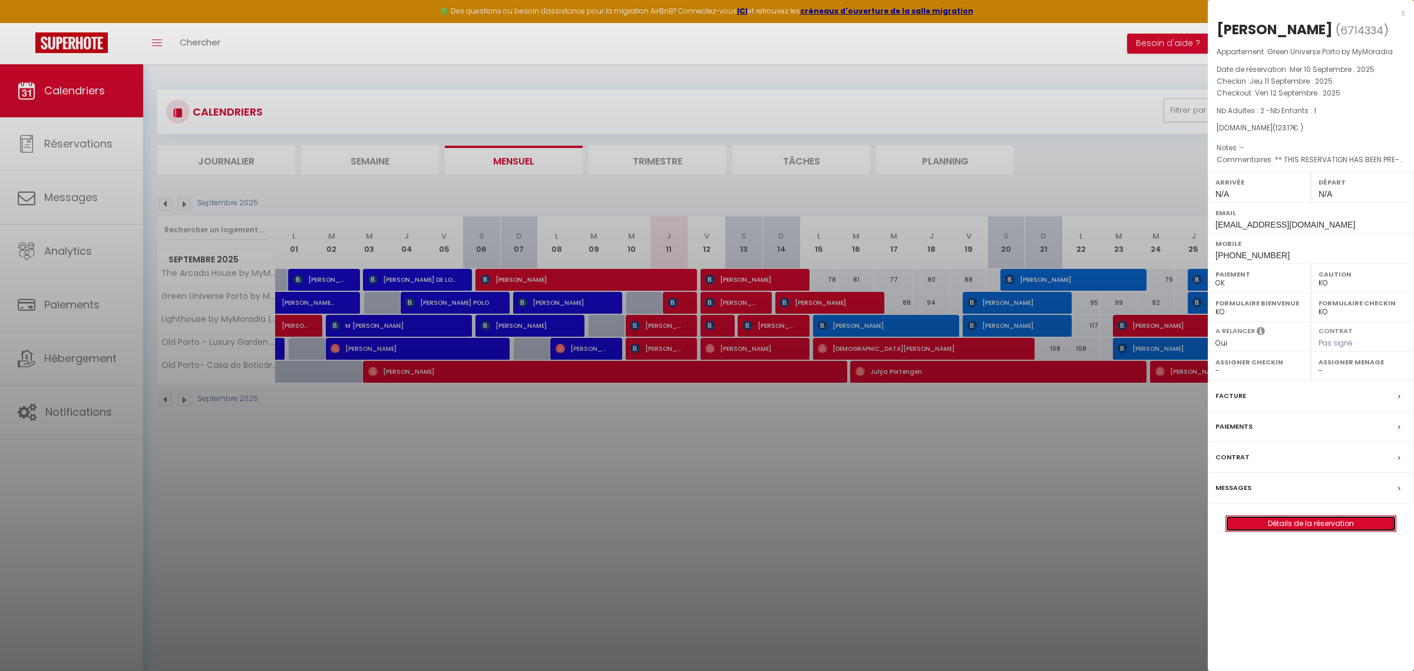
click at [1287, 527] on link "Détails de la réservation" at bounding box center [1311, 523] width 170 height 15
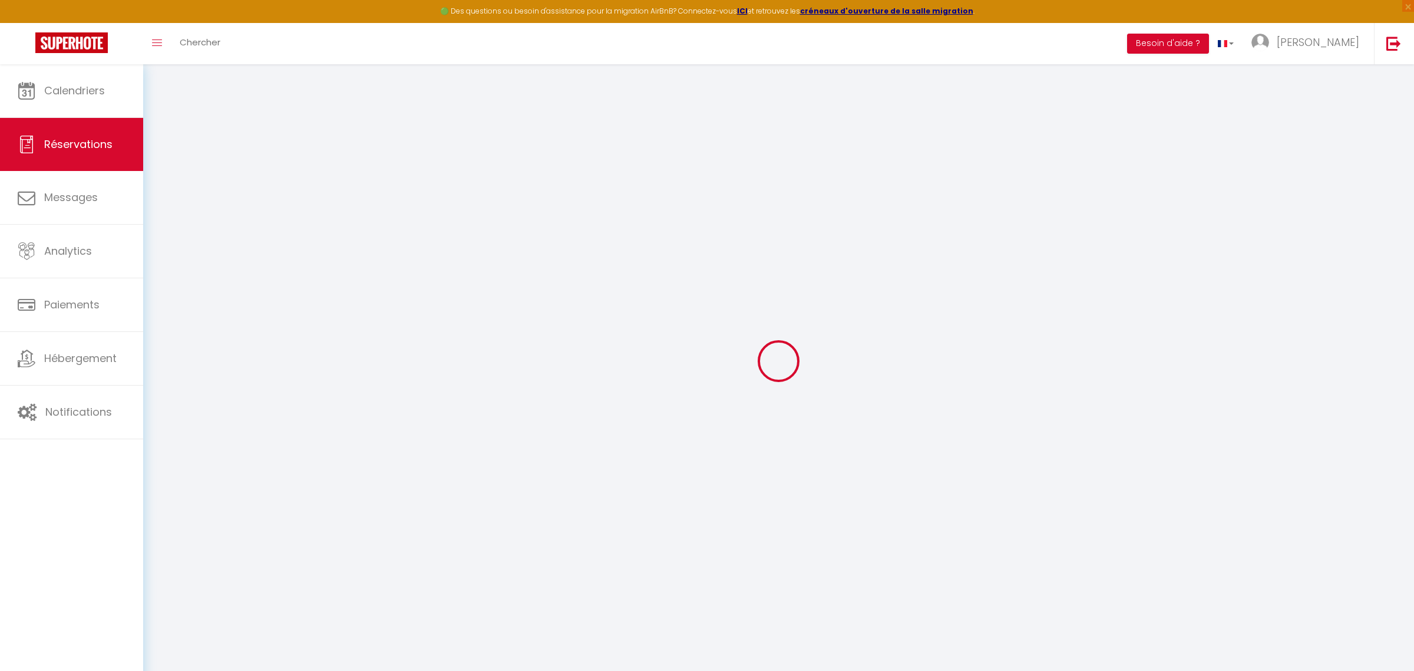
type input "Anatolii"
type input "[PERSON_NAME]"
type input "[EMAIL_ADDRESS][DOMAIN_NAME]"
type input "[PHONE_NUMBER]"
select select "PT"
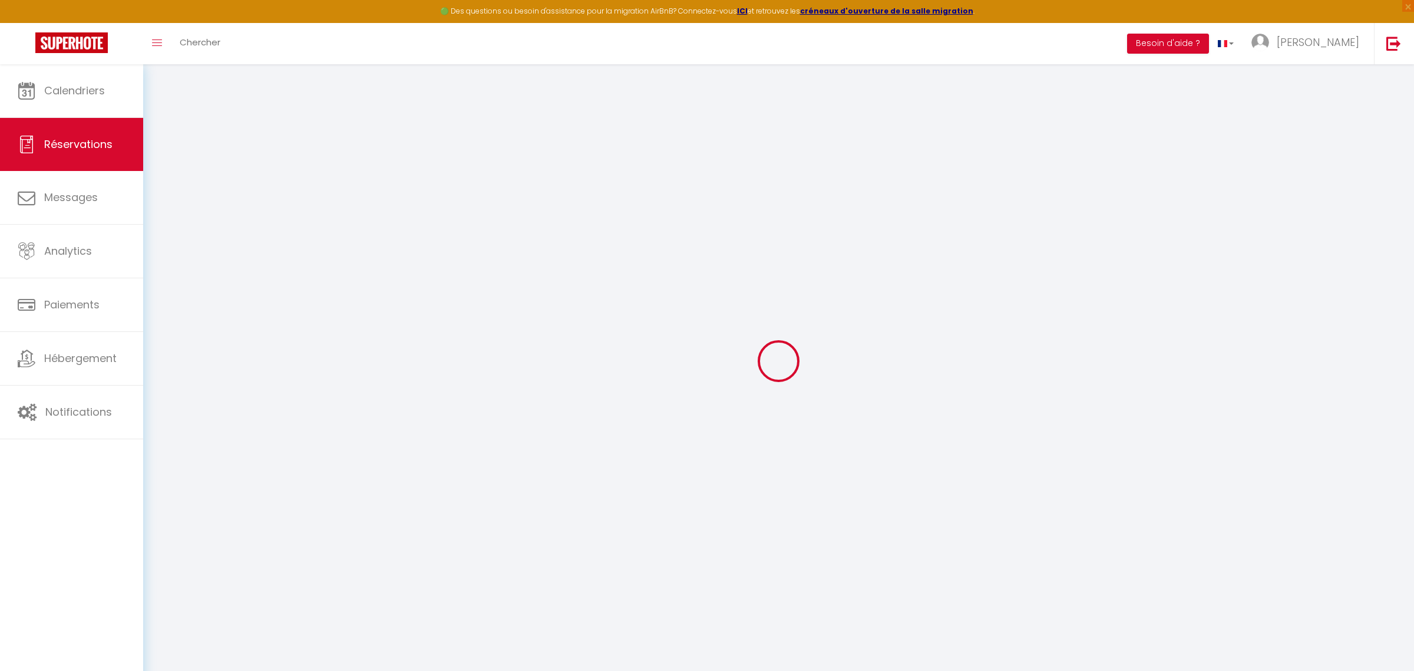
type input "17.58"
type input "1.72"
select select "69714"
select select "1"
select select
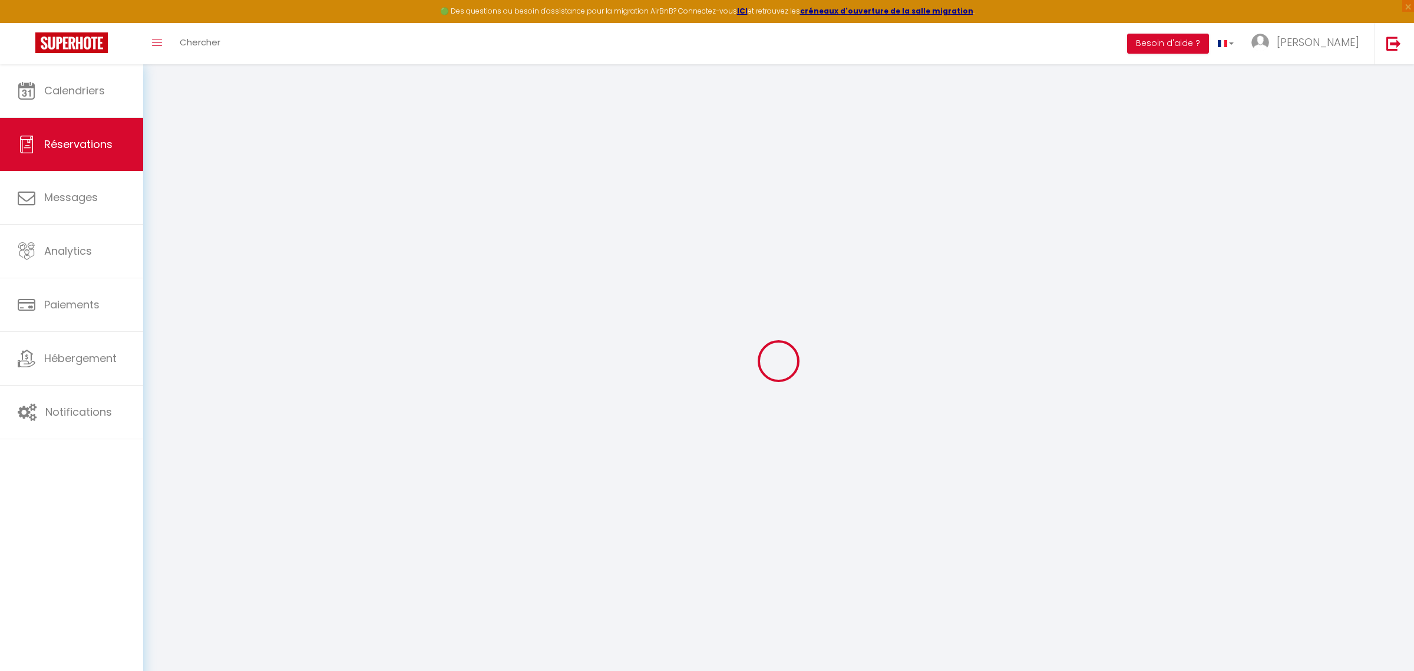
select select
type input "2"
type input "1"
select select "12"
select select "14"
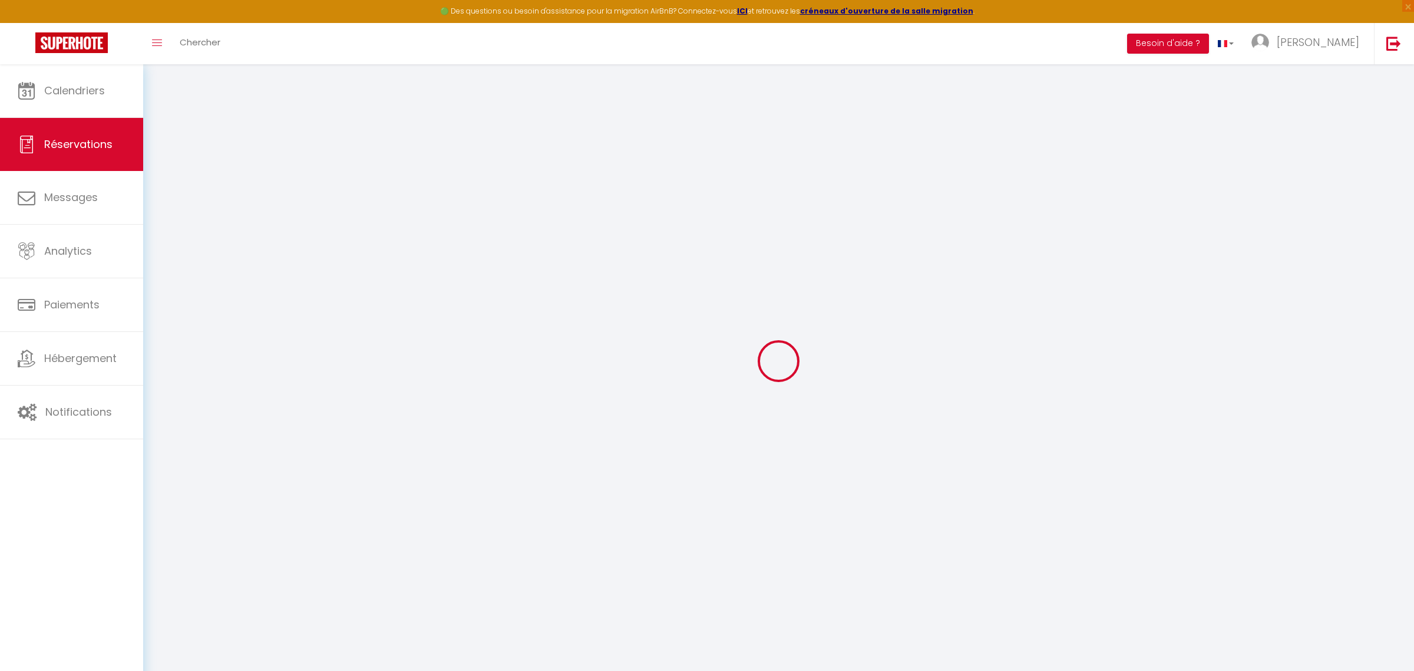
type input "72.17"
checkbox input "false"
type input "0"
select select "2"
type input "45"
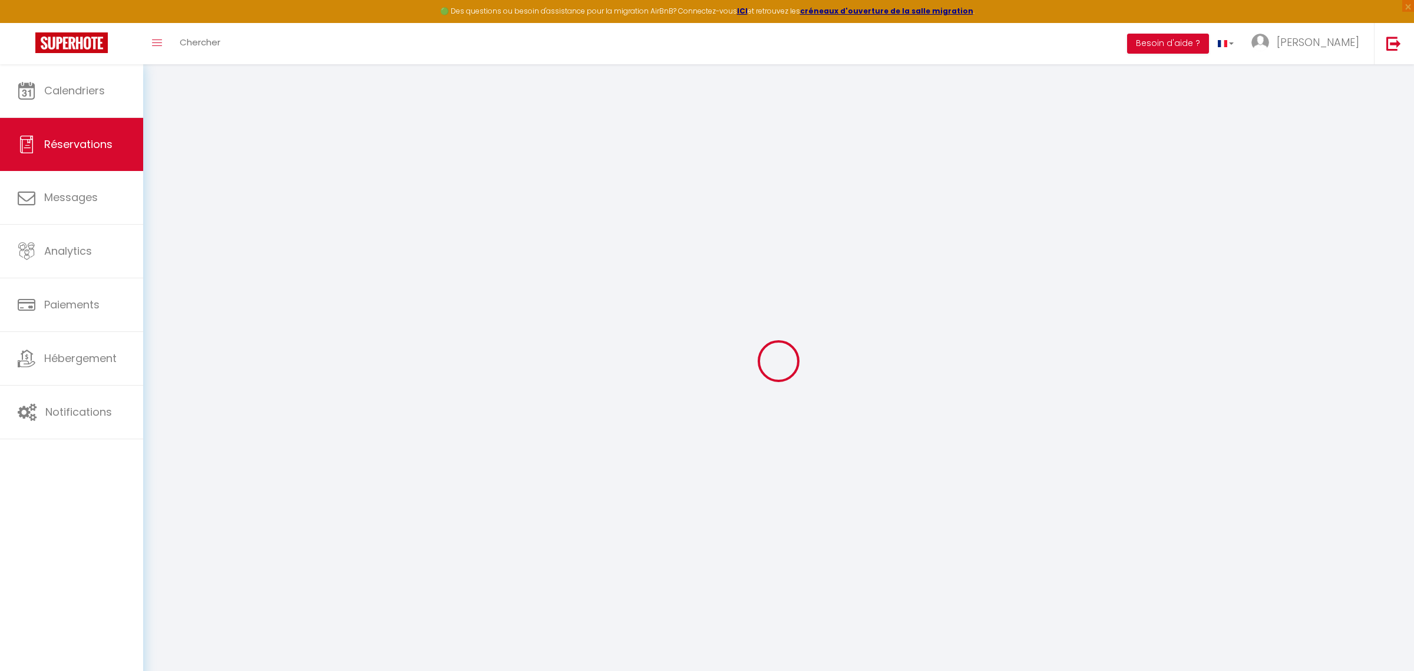
type input "0"
select select
checkbox input "false"
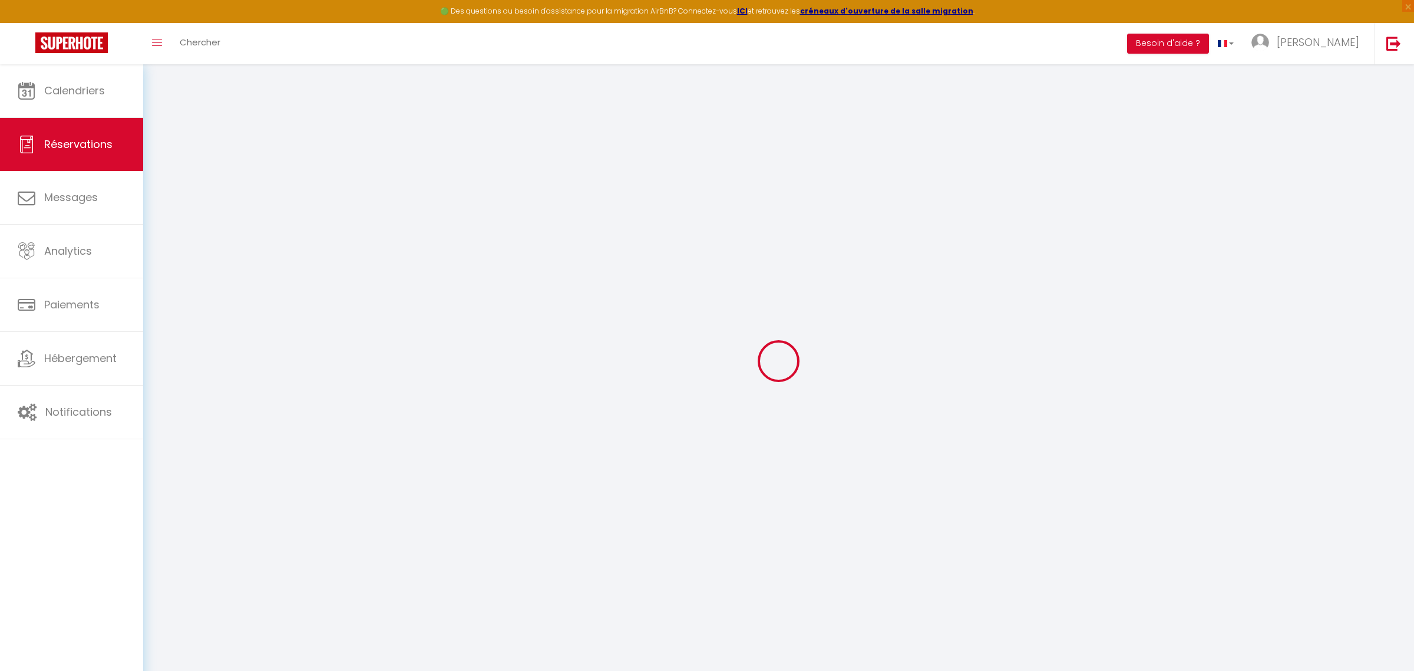
select select
checkbox input "false"
select select
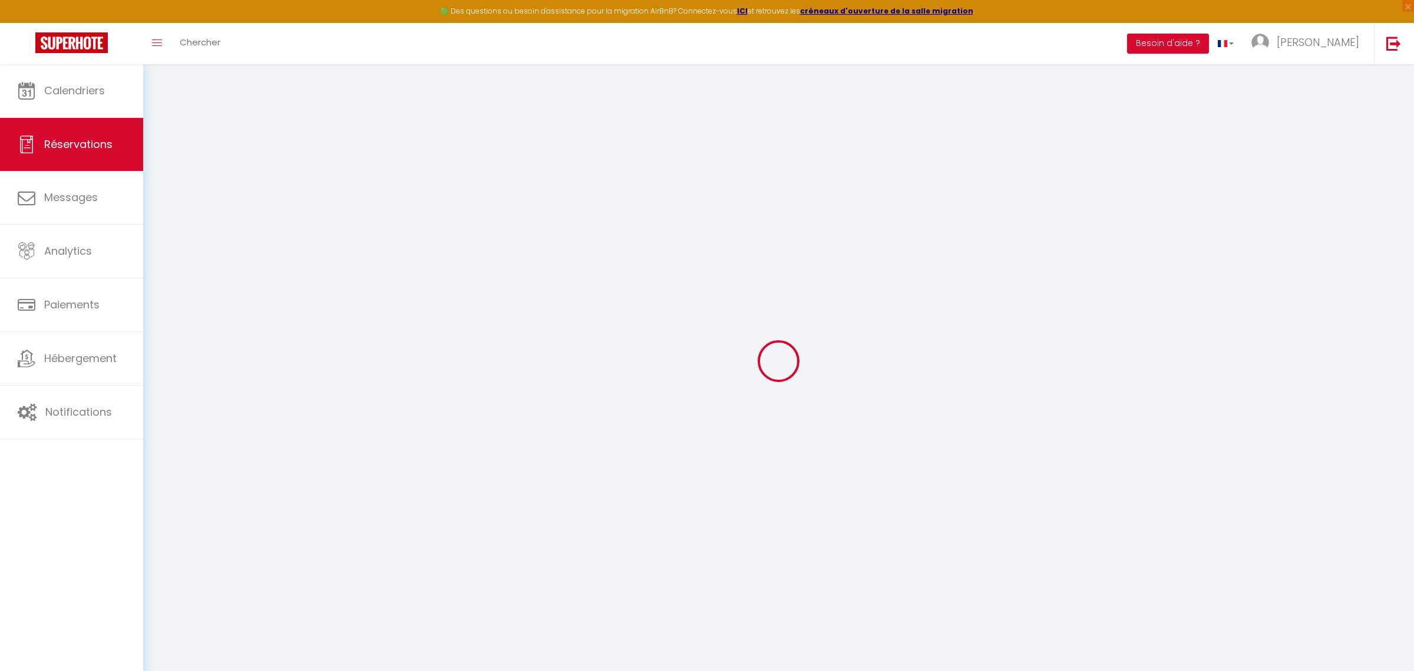
checkbox input "false"
type textarea "** THIS RESERVATION HAS BEEN PRE-PAID ** BOOKING NOTE : Payment charge is EUR 1…"
type input "45"
type input "6"
select select
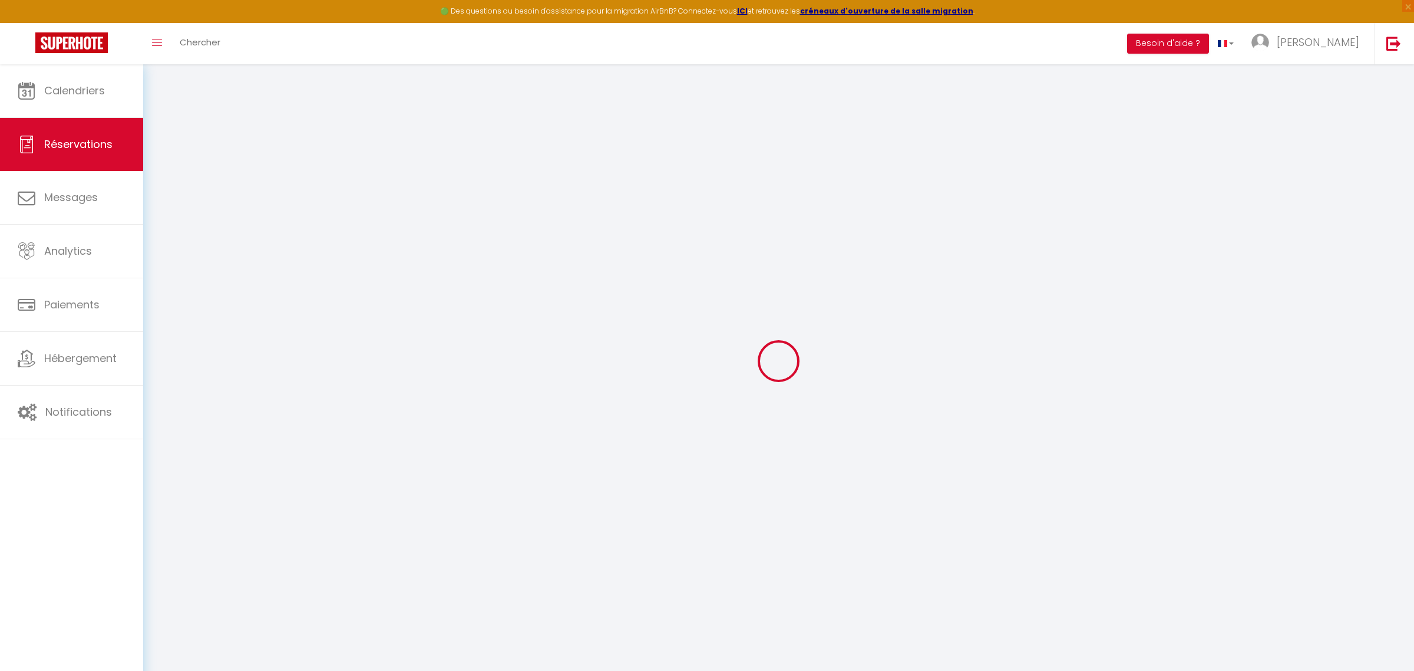
select select
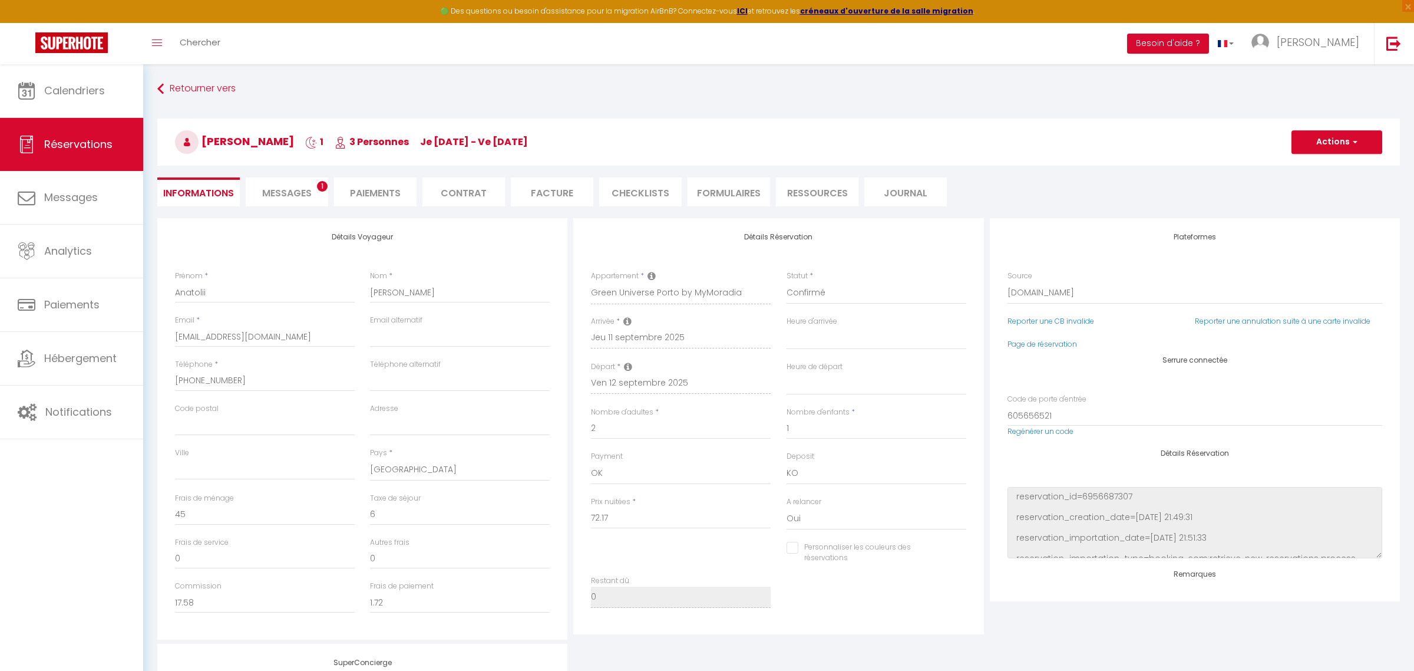
checkbox input "false"
select select
click at [299, 187] on span "Messages" at bounding box center [286, 193] width 49 height 14
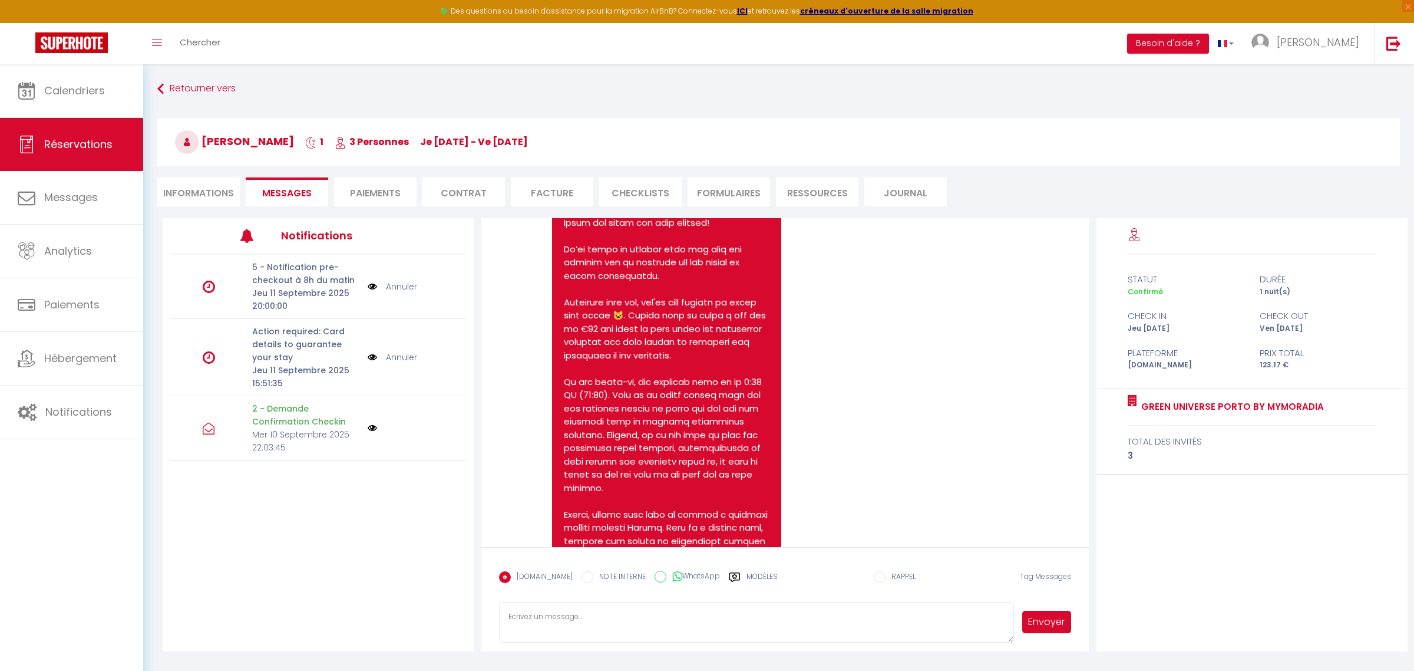
scroll to position [1725, 0]
drag, startPoint x: 728, startPoint y: 485, endPoint x: 561, endPoint y: 249, distance: 289.0
click at [561, 249] on div "[URL][DOMAIN_NAME] If you have any further questions or special requests, feel …" at bounding box center [666, 474] width 229 height 580
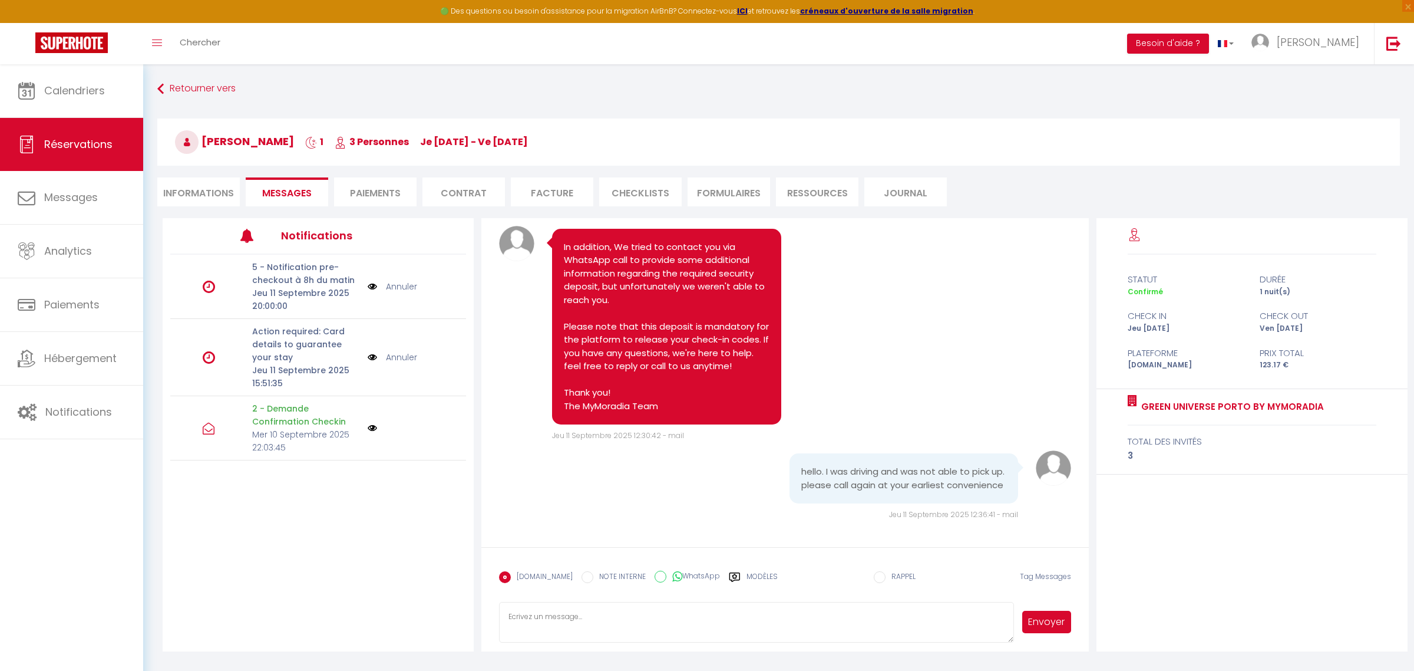
scroll to position [2579, 0]
click at [31, 87] on icon at bounding box center [27, 91] width 18 height 18
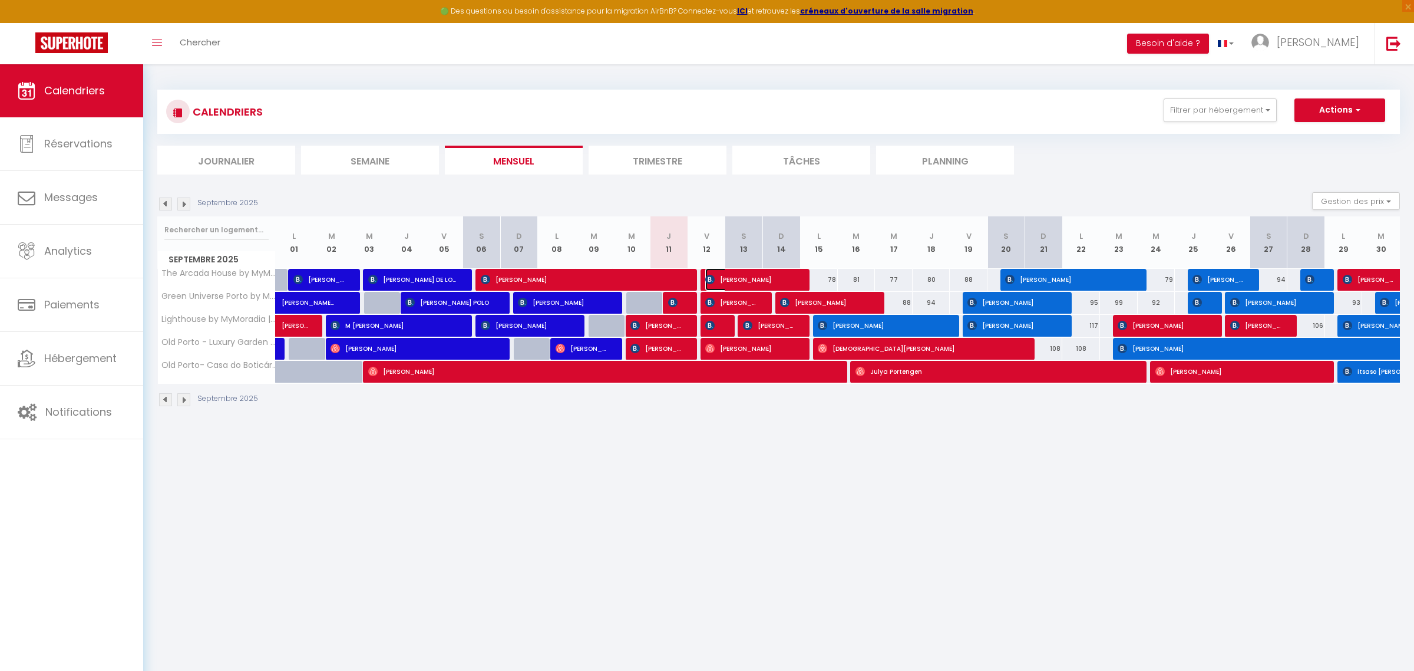
click at [737, 275] on span "[PERSON_NAME]" at bounding box center [749, 279] width 88 height 22
select select "OK"
select select "KO"
select select "0"
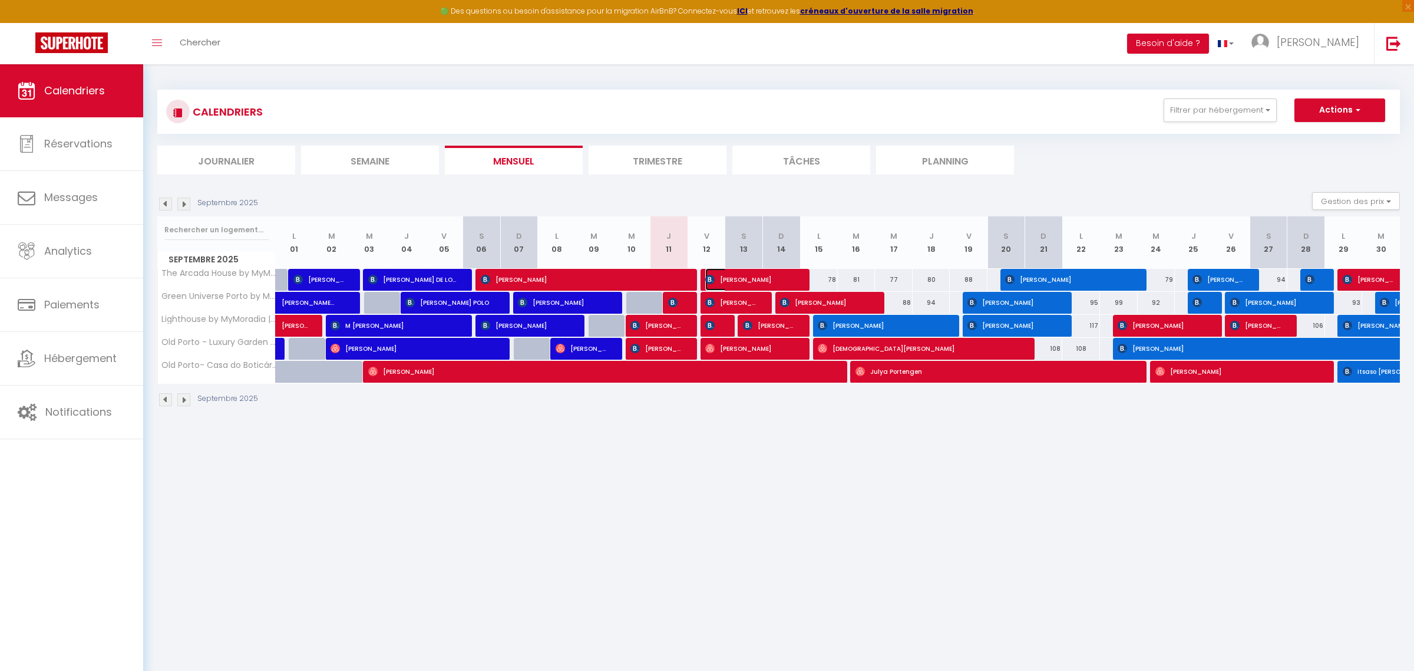
select select "1"
select select
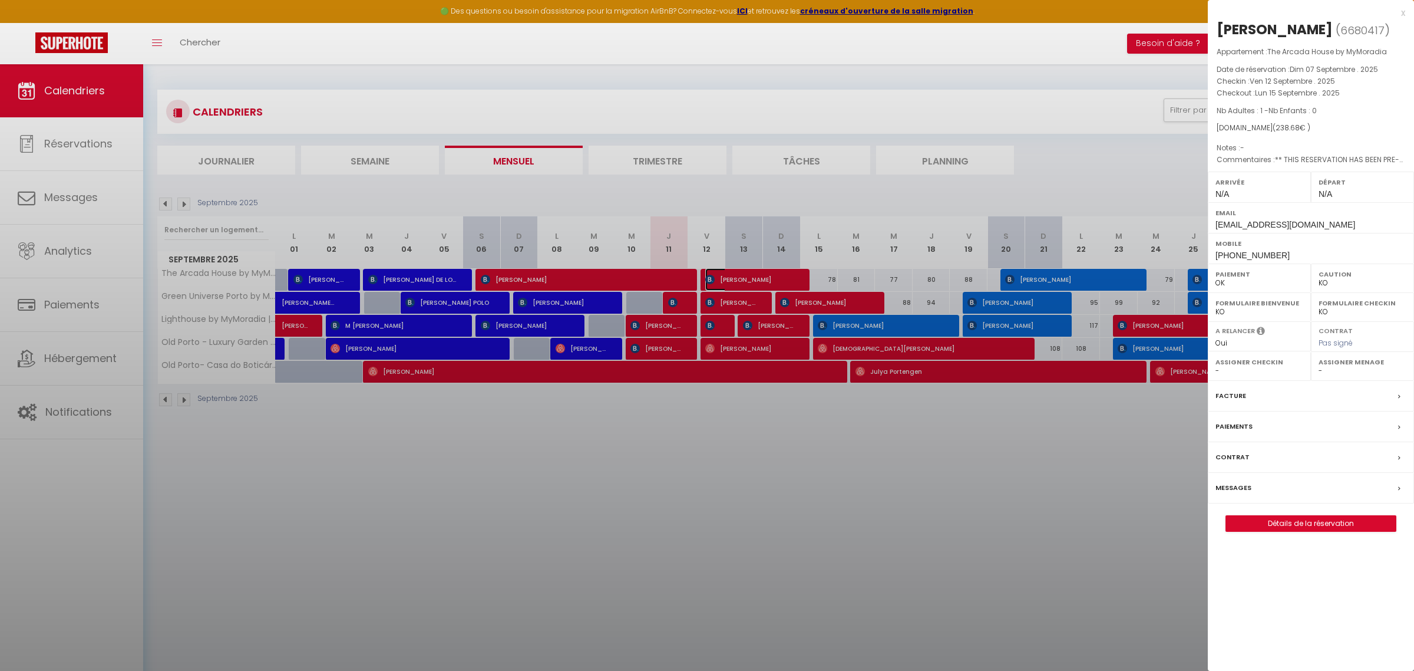
select select "52087"
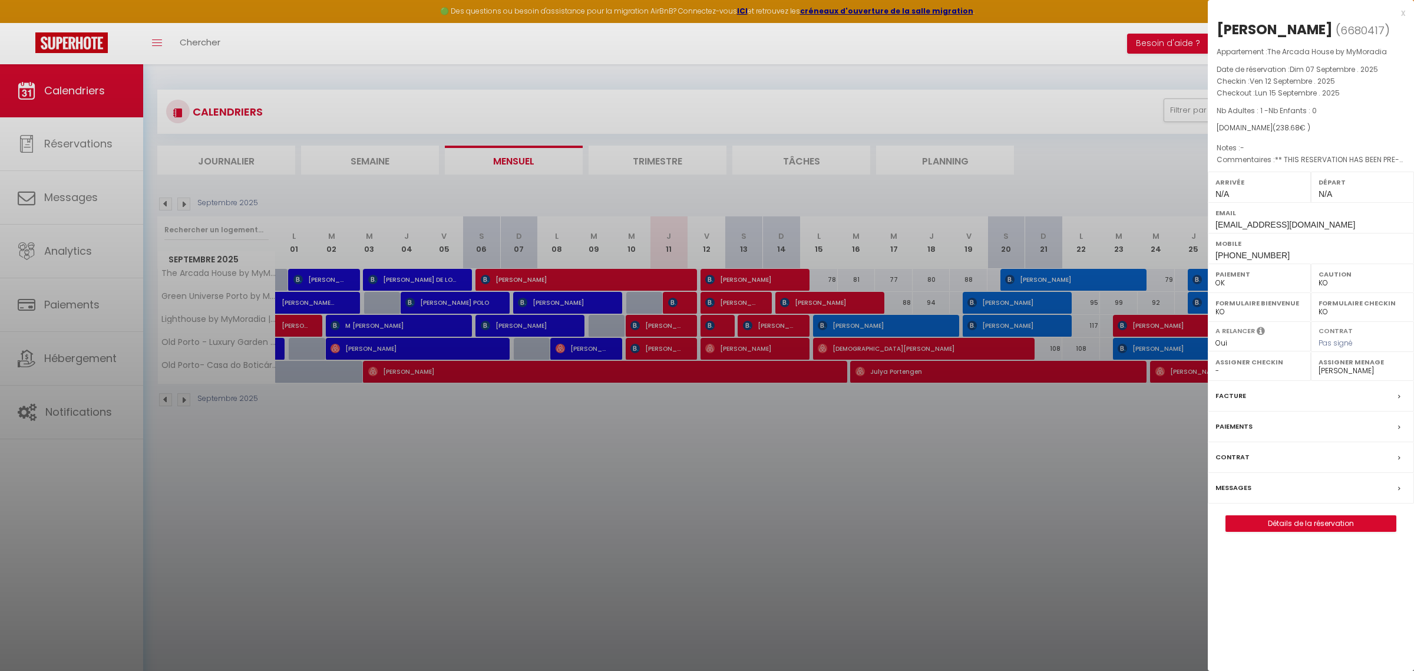
click at [602, 281] on div at bounding box center [707, 335] width 1414 height 671
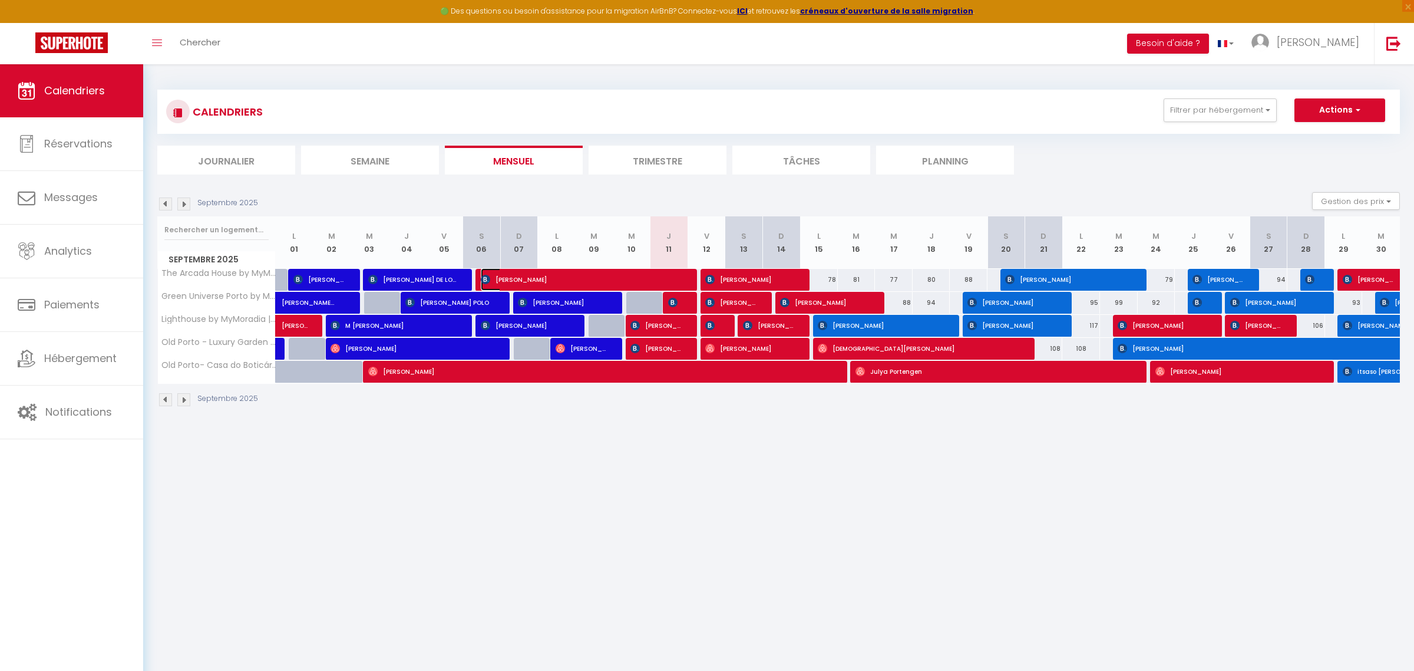
click at [602, 281] on span "[PERSON_NAME]" at bounding box center [581, 279] width 201 height 22
select select "OK"
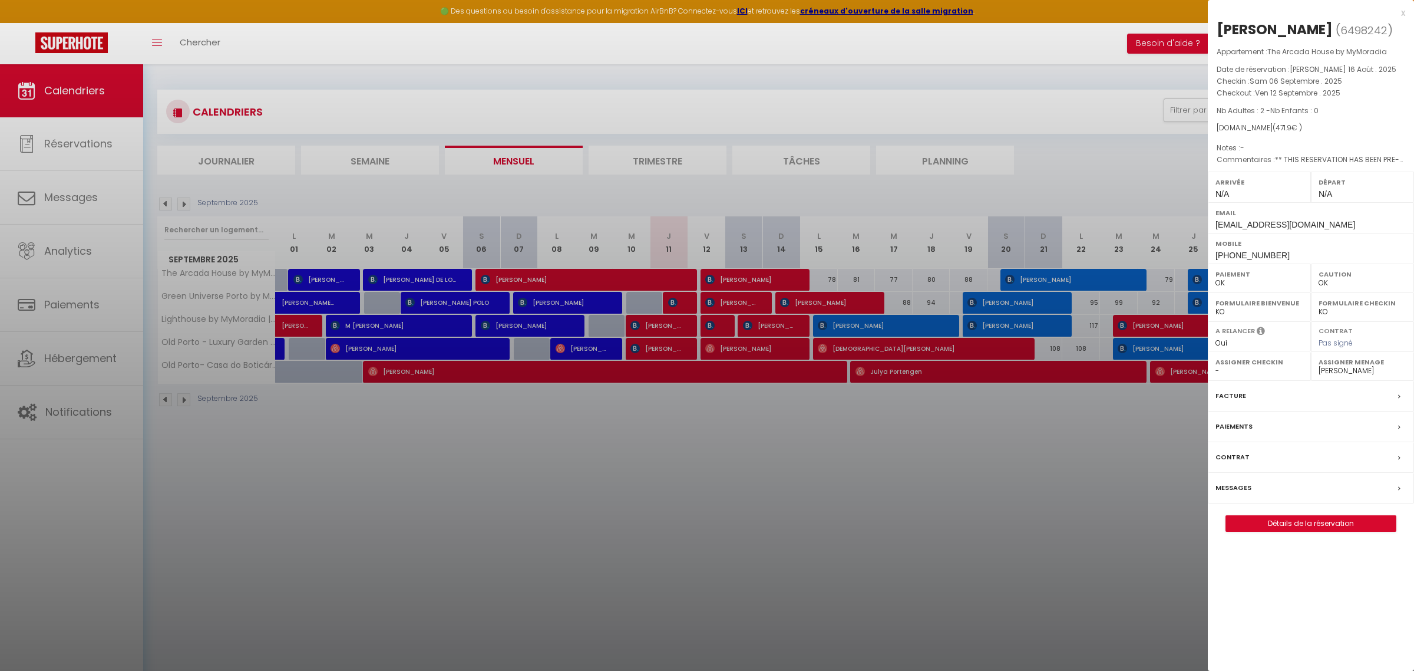
click at [1332, 494] on div "Messages" at bounding box center [1311, 488] width 206 height 31
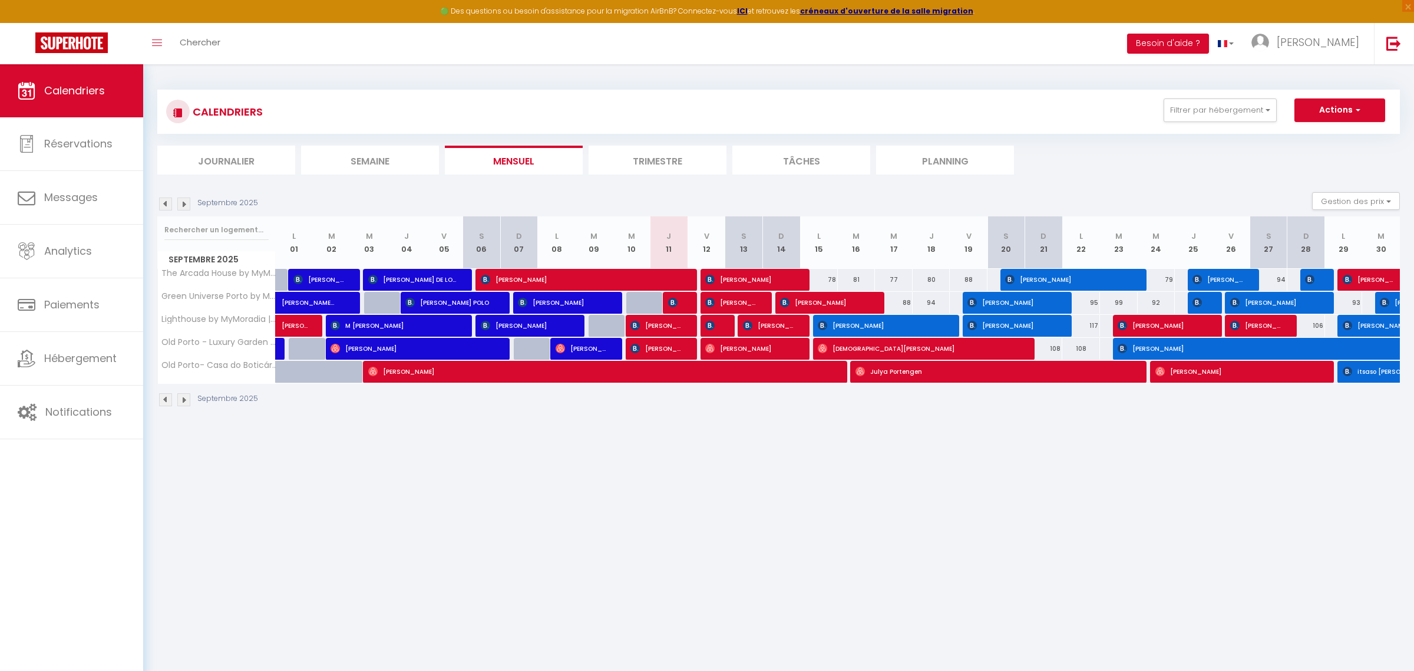
click at [724, 330] on div at bounding box center [720, 326] width 38 height 22
click at [714, 326] on img at bounding box center [709, 325] width 9 height 9
select select "OK"
select select "0"
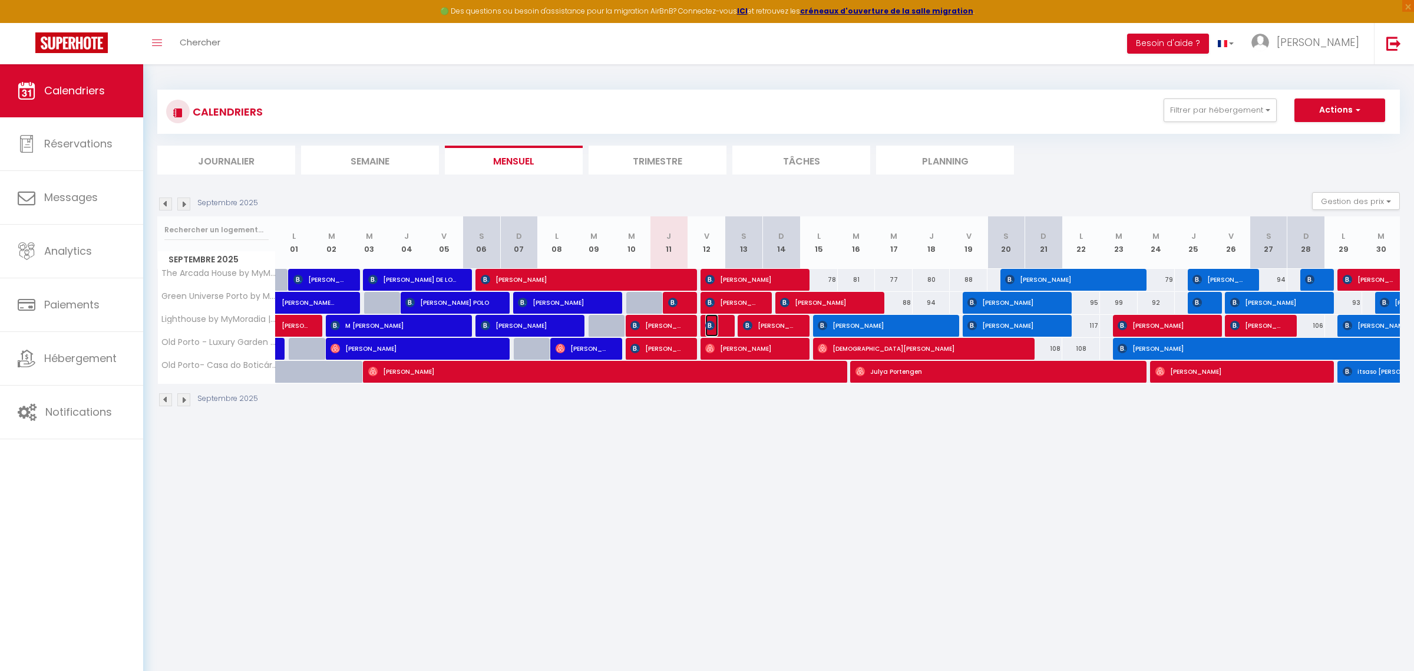
select select "0"
select select "1"
select select
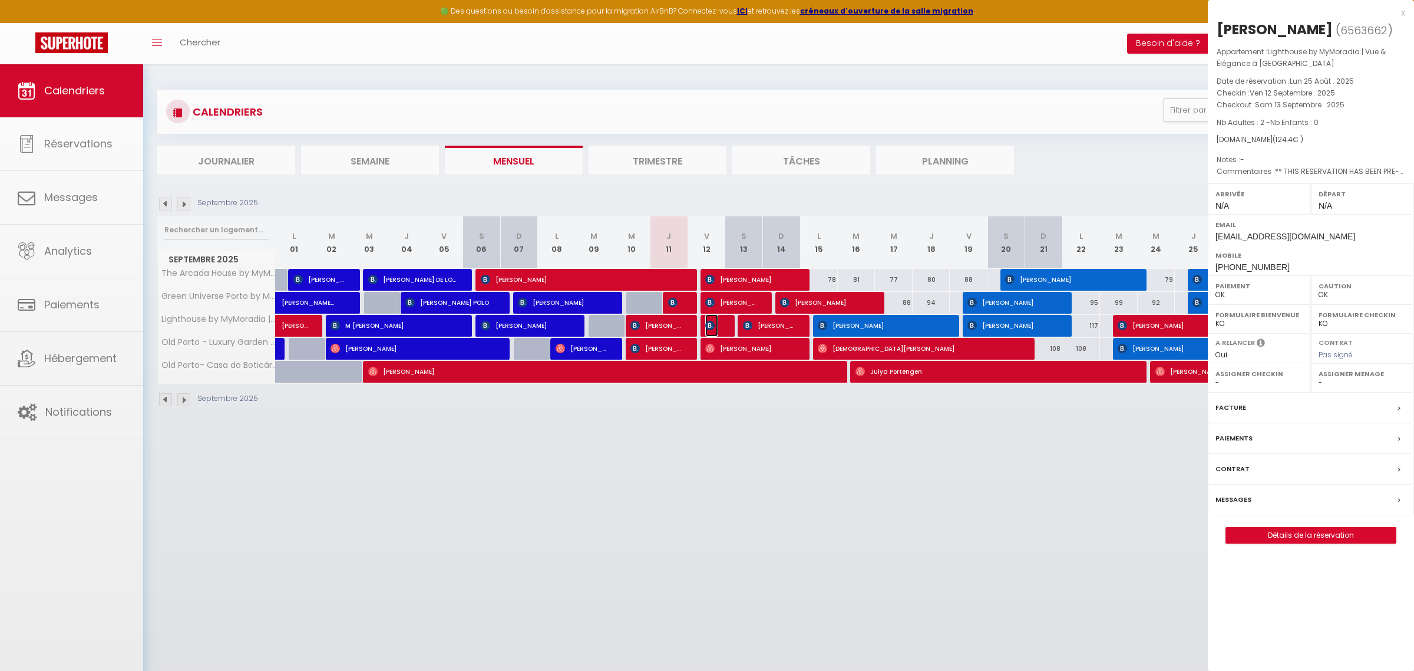
select select "46177"
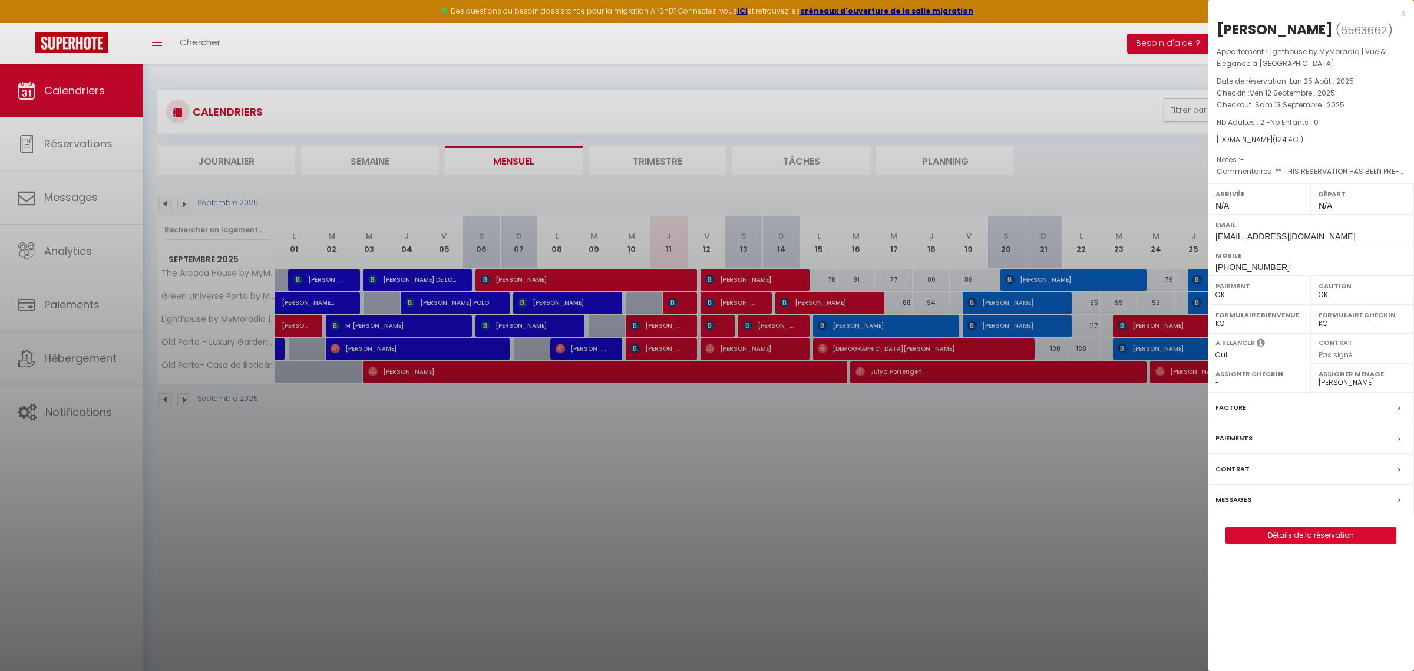
click at [732, 279] on div at bounding box center [707, 335] width 1414 height 671
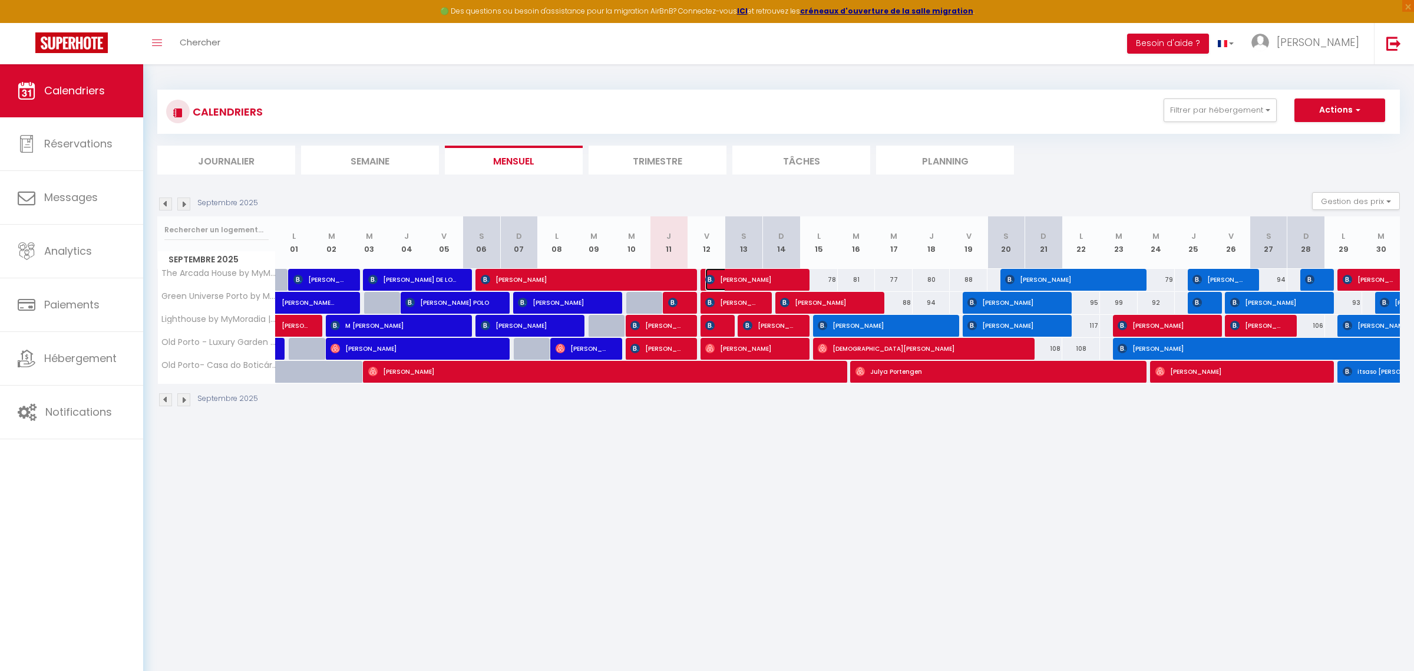
click at [732, 280] on span "[PERSON_NAME]" at bounding box center [749, 279] width 88 height 22
select select "KO"
select select "52087"
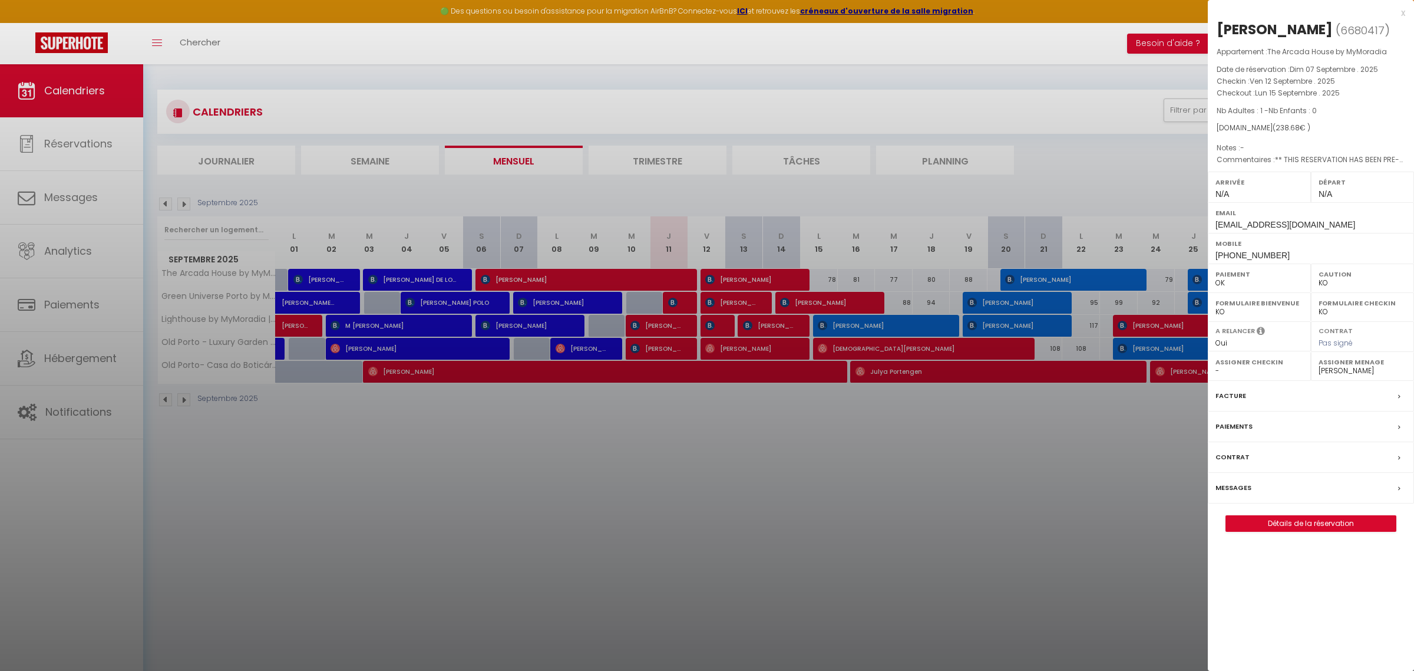
click at [732, 280] on div at bounding box center [707, 335] width 1414 height 671
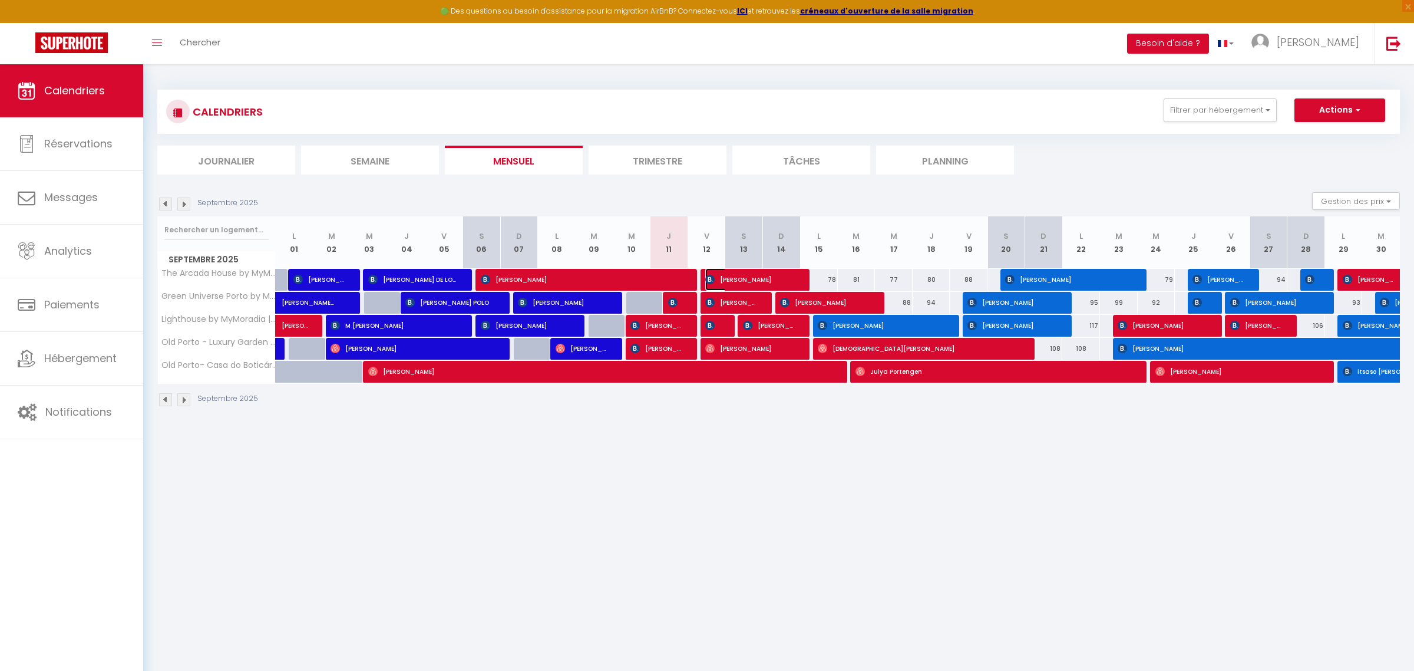
click at [754, 280] on span "[PERSON_NAME]" at bounding box center [749, 279] width 88 height 22
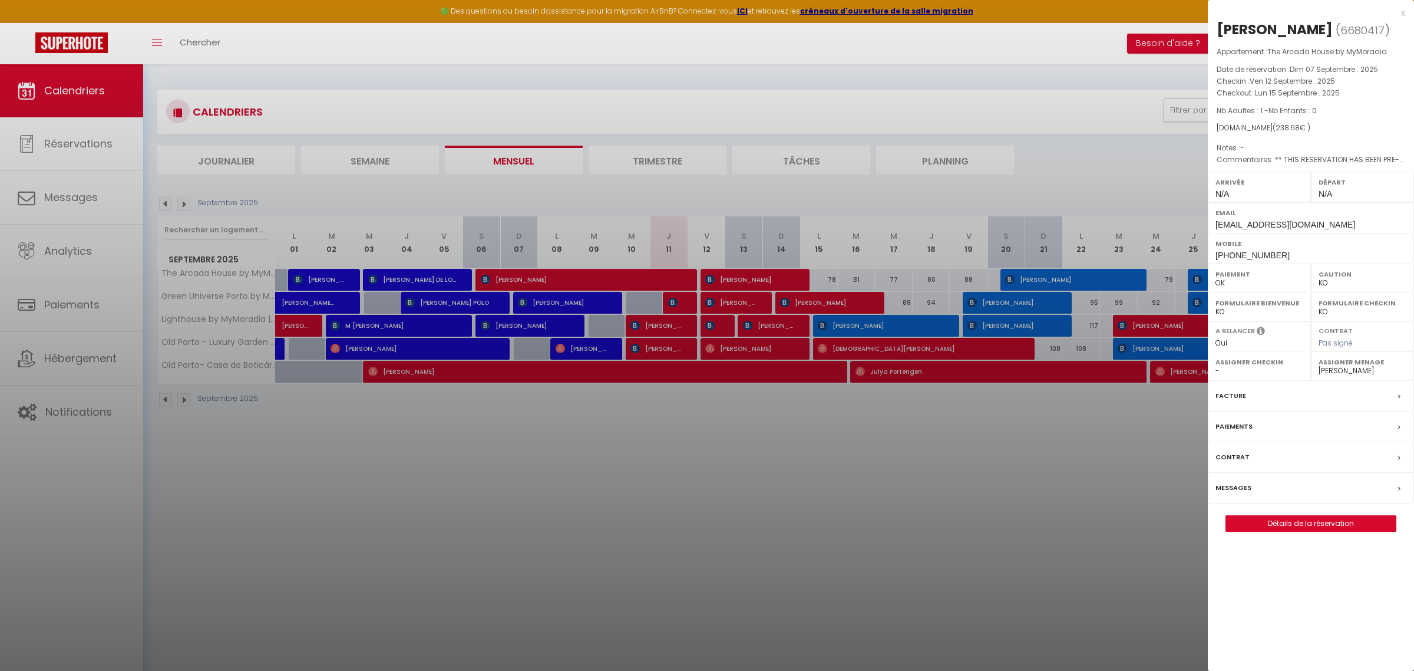
click at [1313, 536] on div "x [PERSON_NAME] ( 6680417 ) Appartement : The Arcada House by MyMoradia Date de…" at bounding box center [1311, 274] width 206 height 549
click at [1310, 520] on link "Détails de la réservation" at bounding box center [1311, 523] width 170 height 15
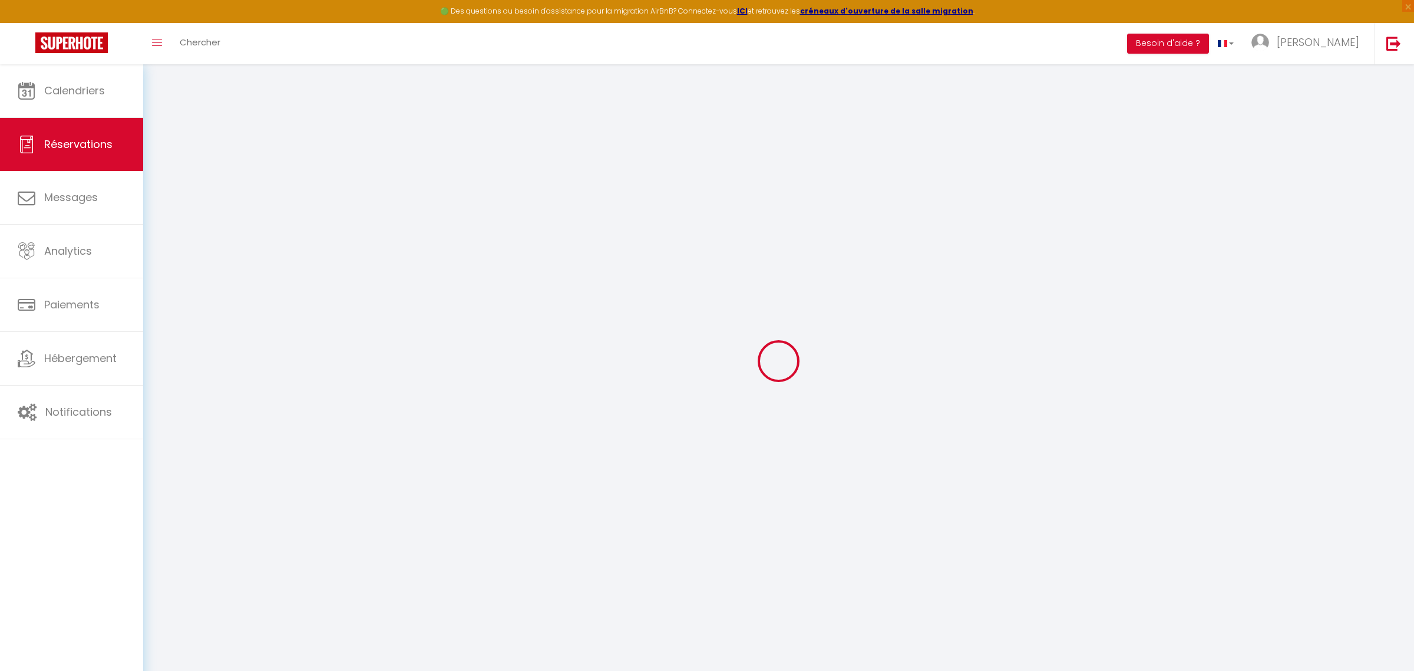
type input "[PERSON_NAME]"
type input "Disse"
type input "[EMAIL_ADDRESS][DOMAIN_NAME]"
type input "[PHONE_NUMBER]"
type input "."
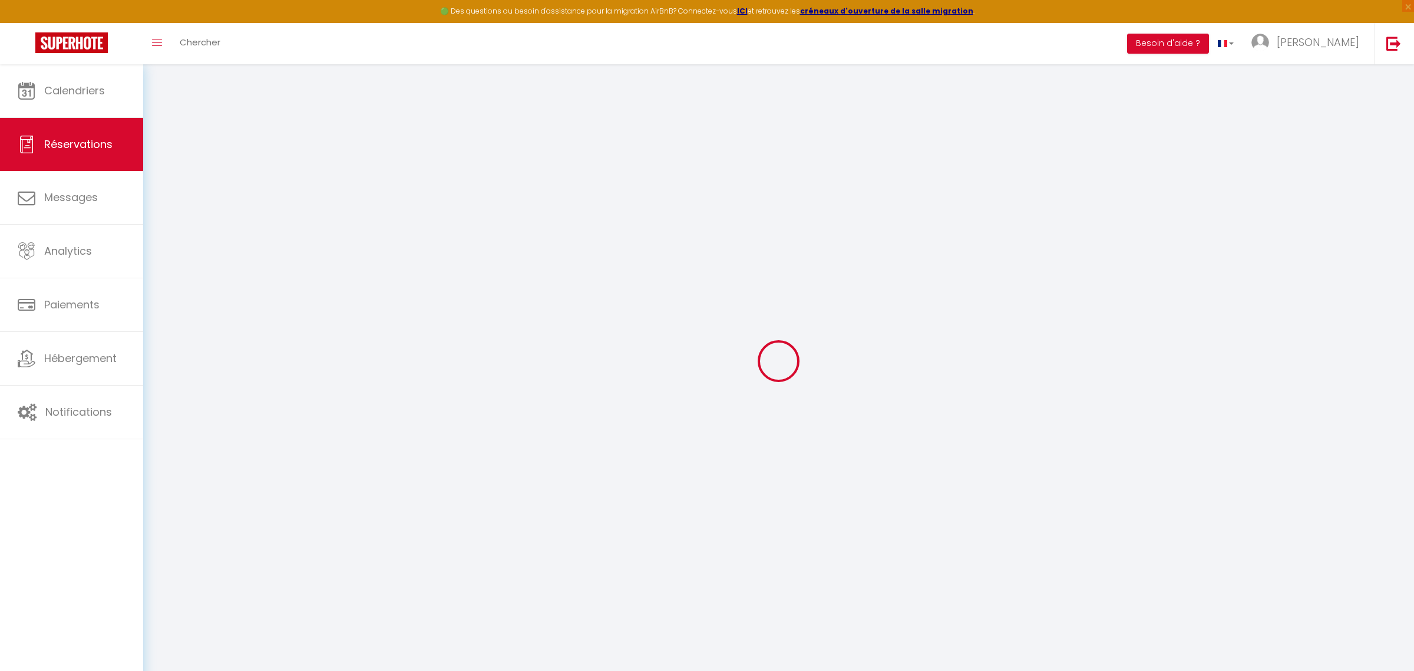
select select "NL"
type input "34.45"
type input "3.34"
select select "68170"
select select "1"
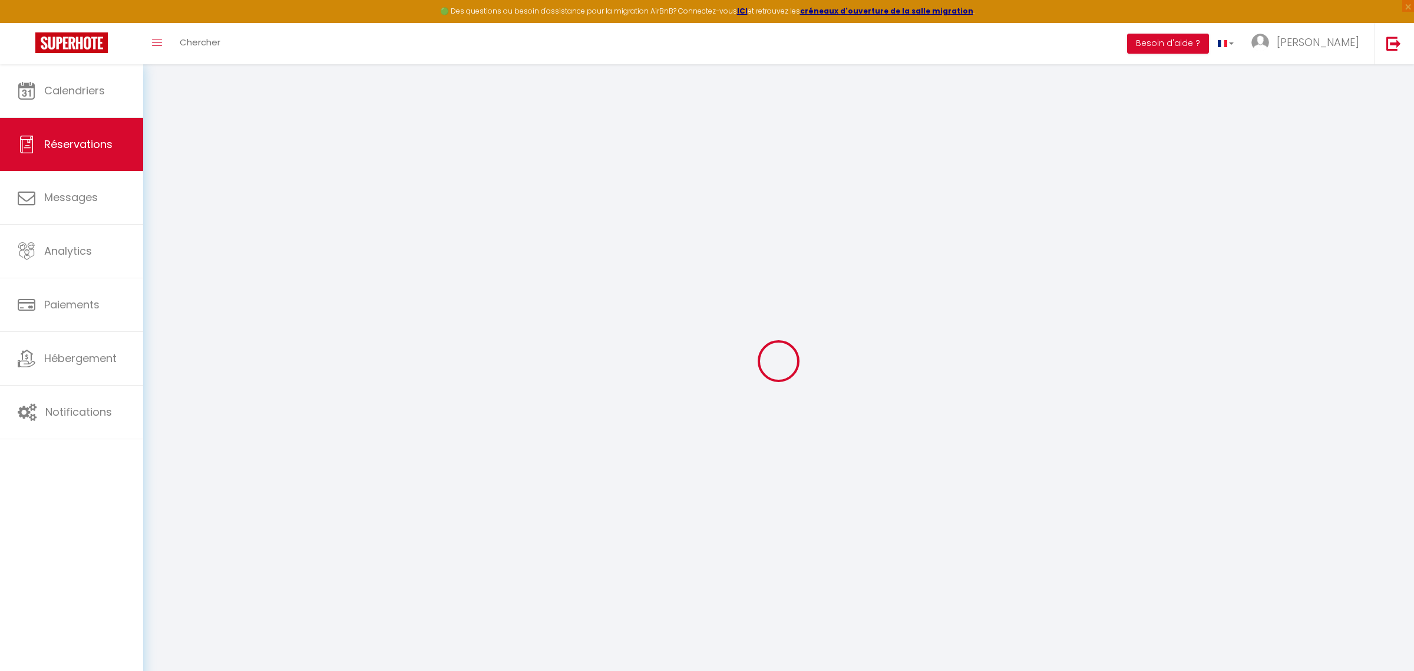
select select
type input "1"
select select "12"
select select "14"
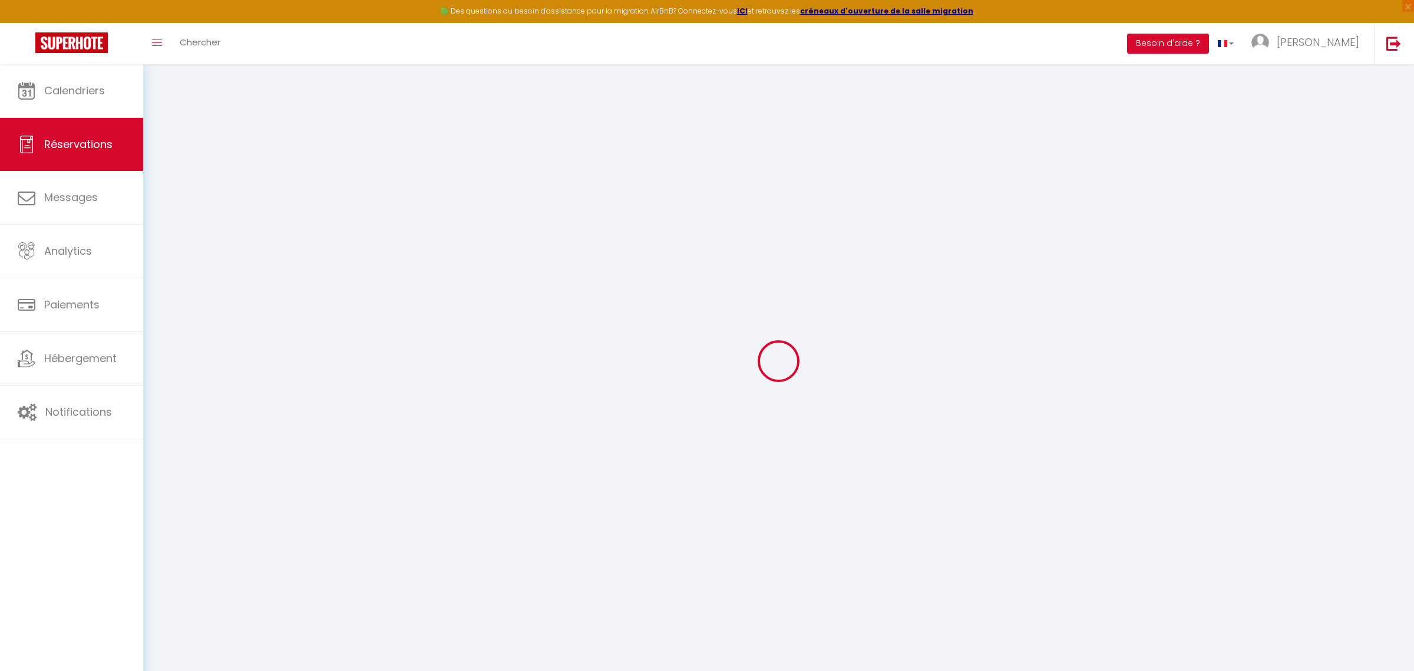
type input "184.68"
checkbox input "false"
type input "0"
select select "2"
type input "45"
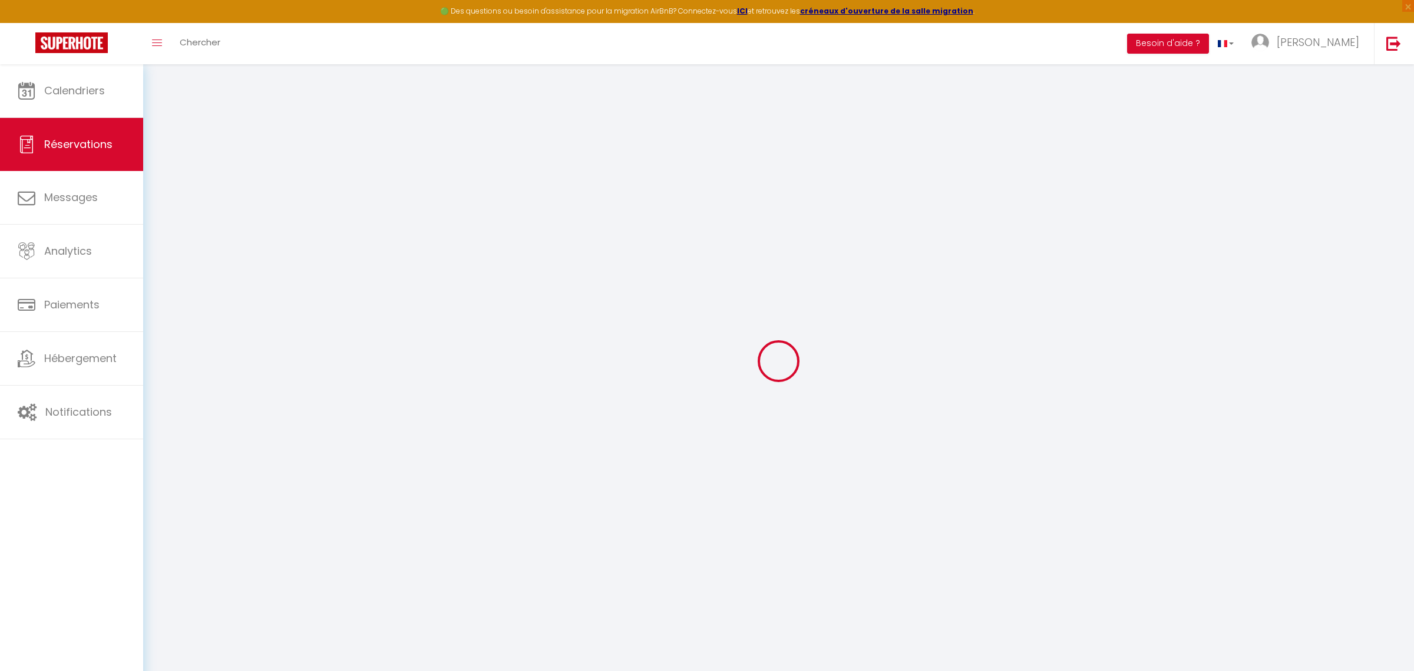
type input "0"
select select
checkbox input "false"
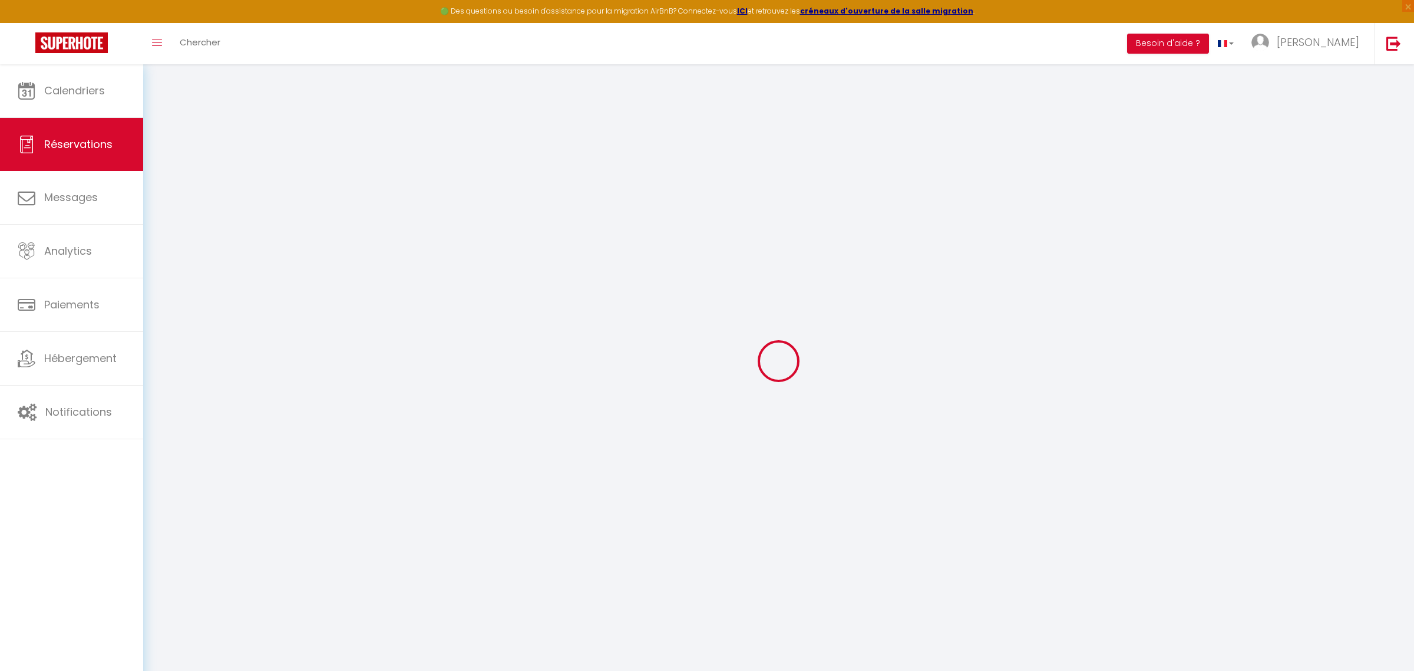
select select
checkbox input "false"
select select
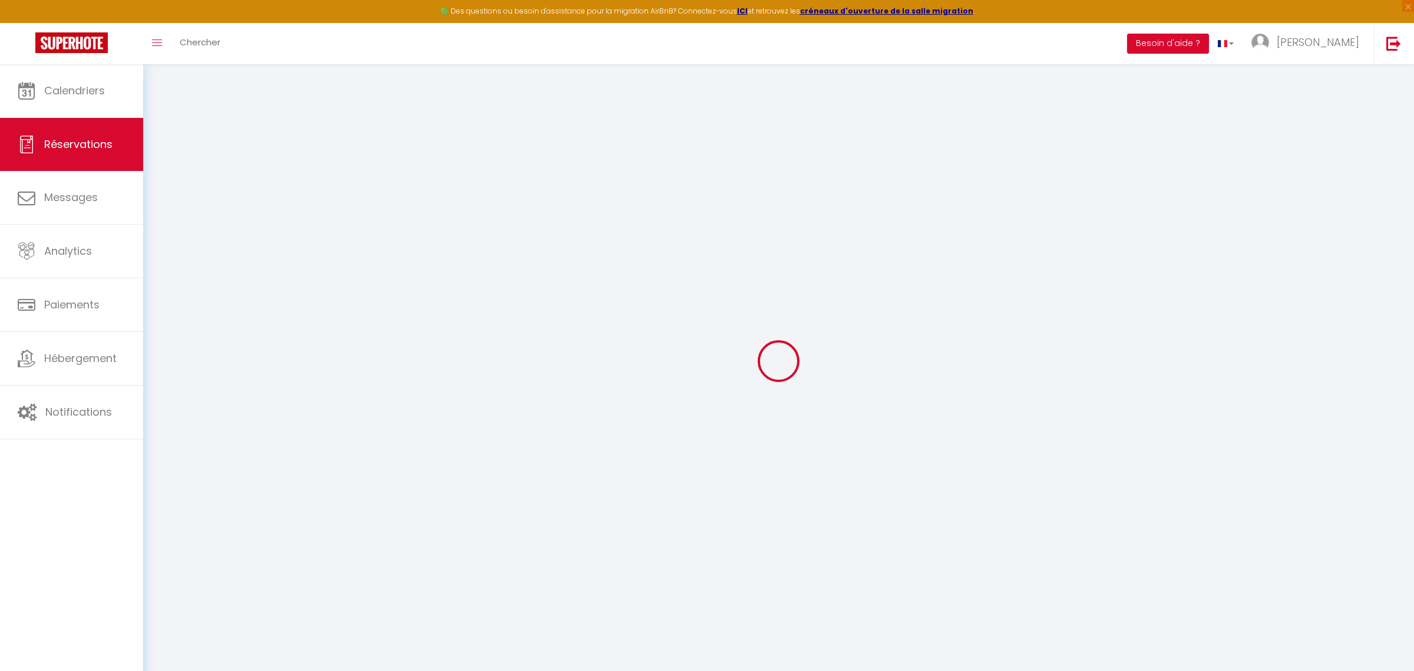
checkbox input "false"
select select
checkbox input "false"
type voyageur0 "** THIS RESERVATION HAS BEEN PRE-PAID ** Reservation has a cancellation grace p…"
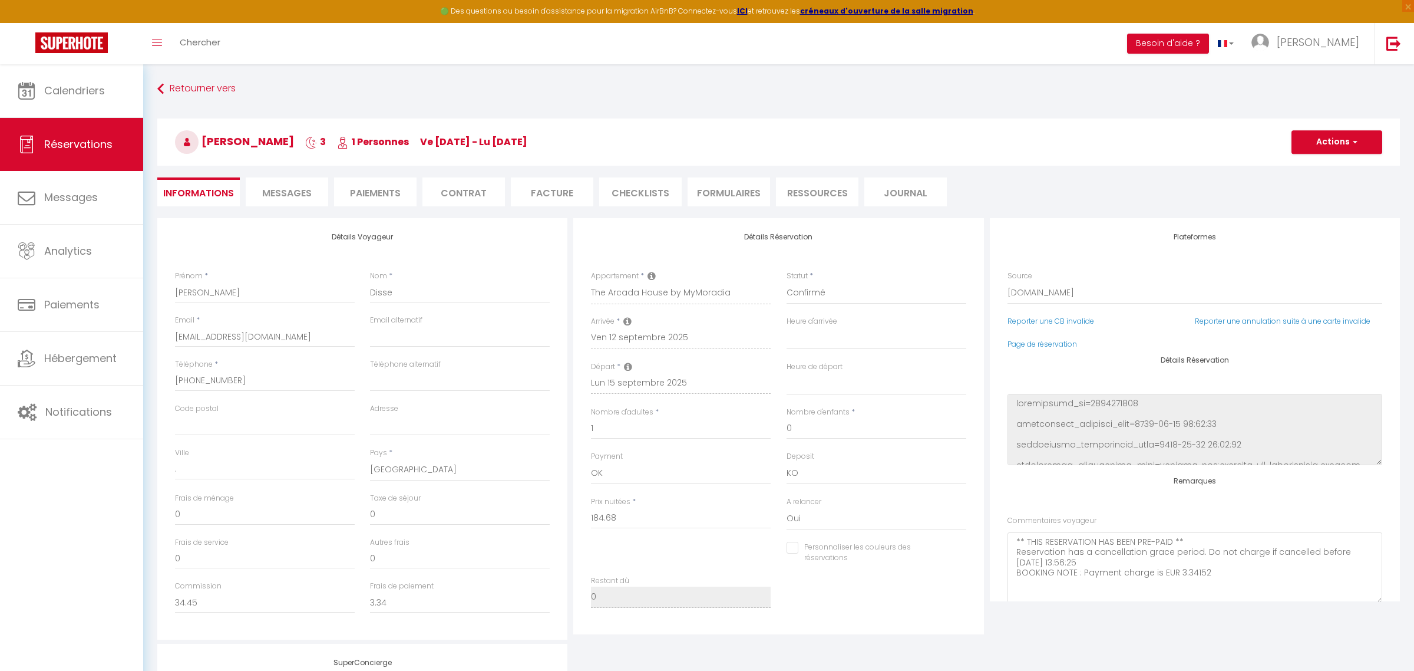
type input "45"
type input "9"
select select
checkbox input "false"
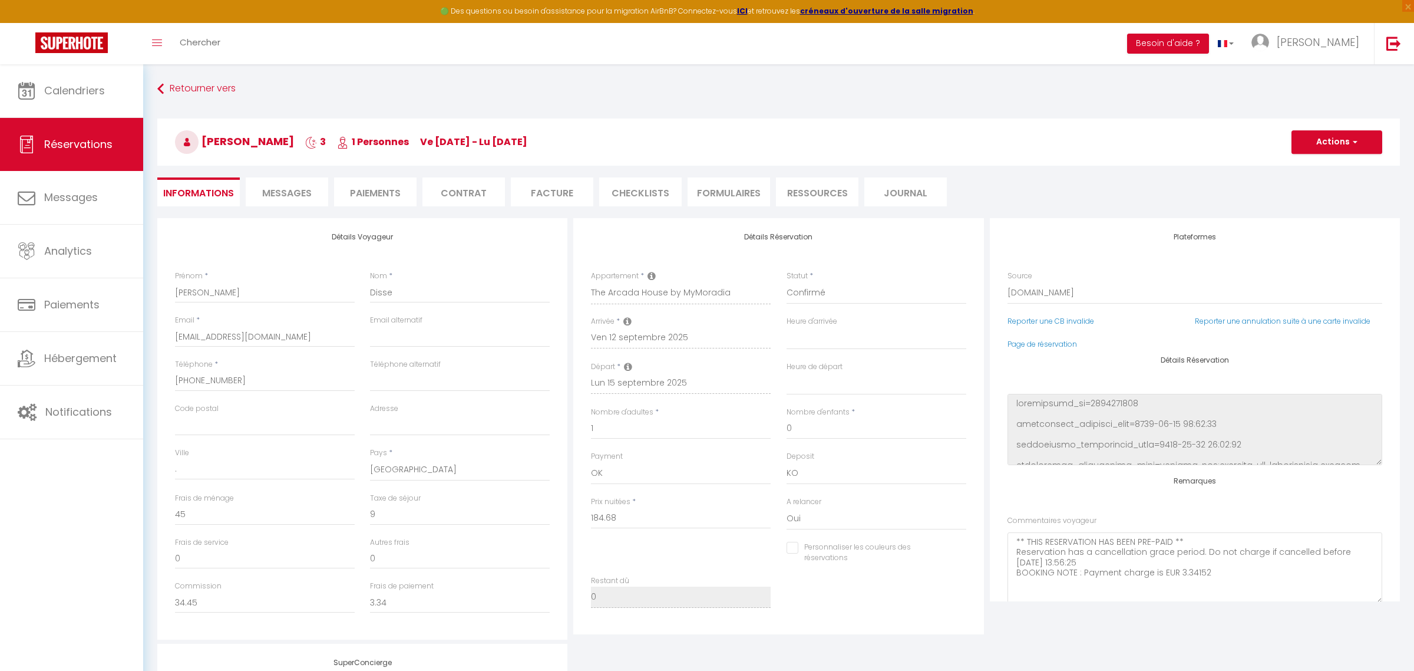
select select
click at [365, 194] on li "Paiements" at bounding box center [375, 191] width 82 height 29
select select
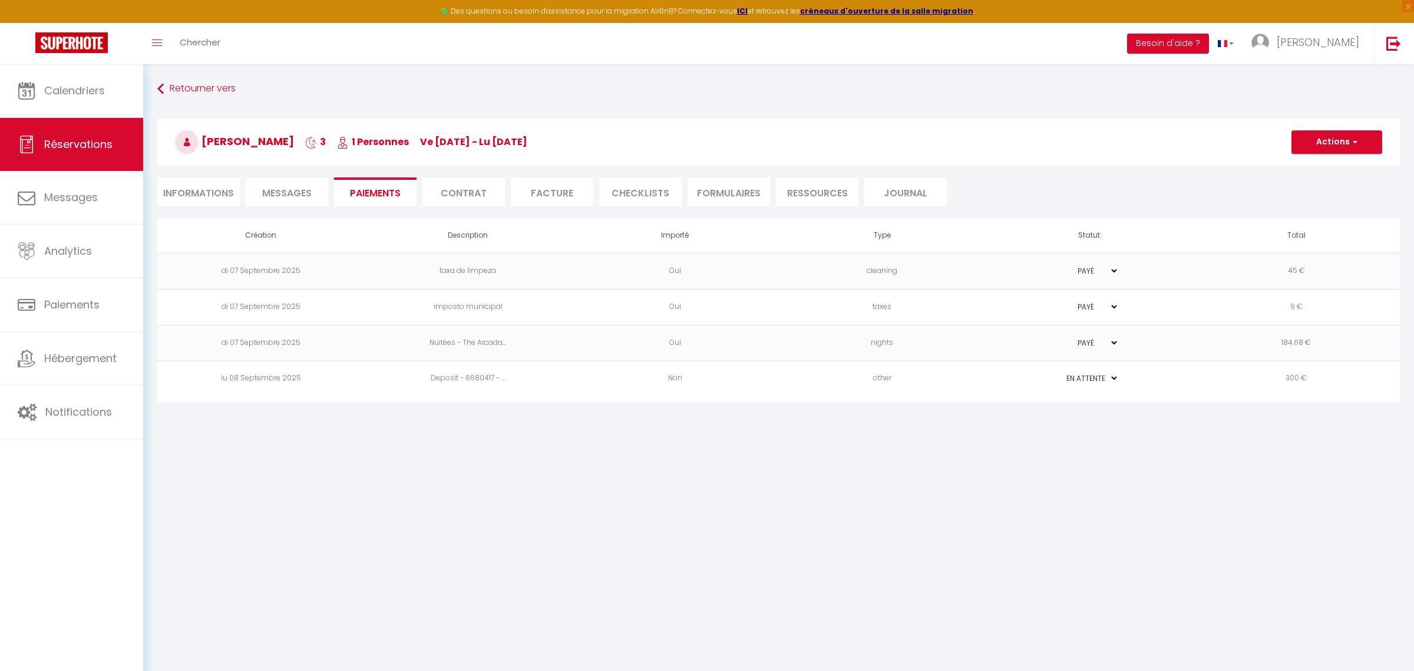
click at [283, 202] on li "Messages" at bounding box center [287, 191] width 82 height 29
select select
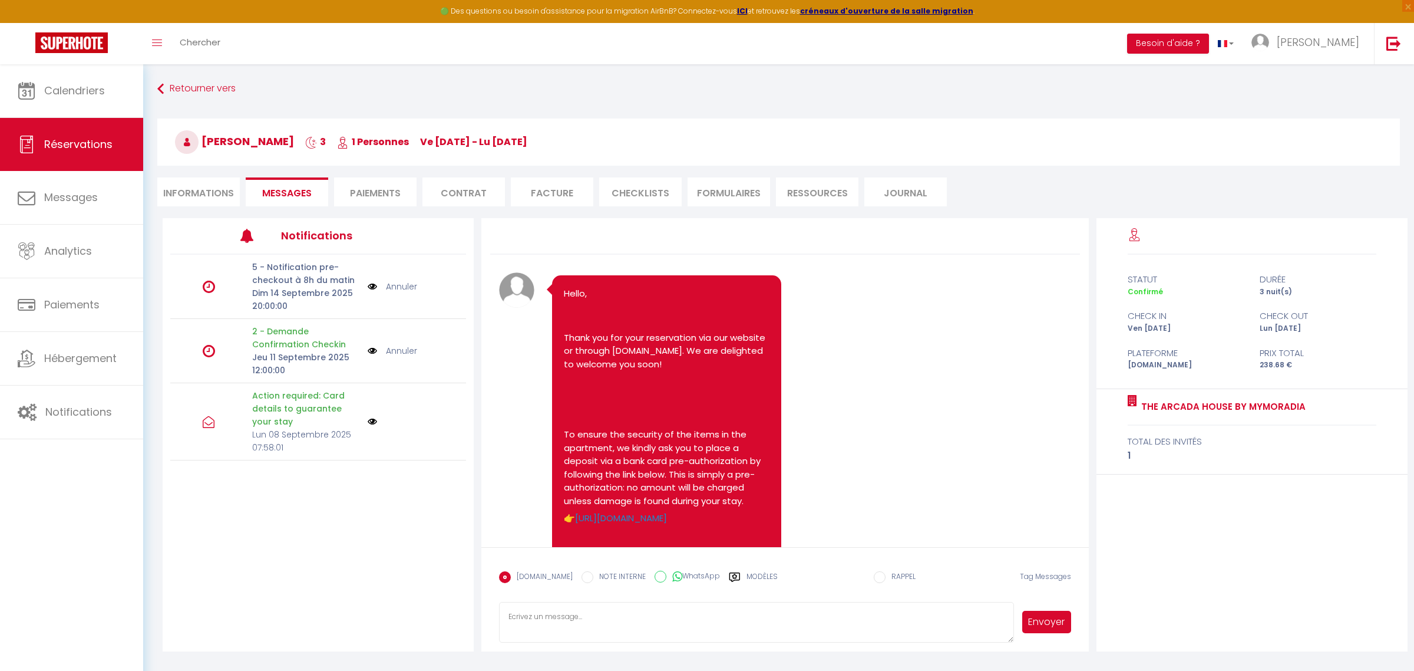
click at [200, 196] on li "Informations" at bounding box center [198, 191] width 82 height 29
select select
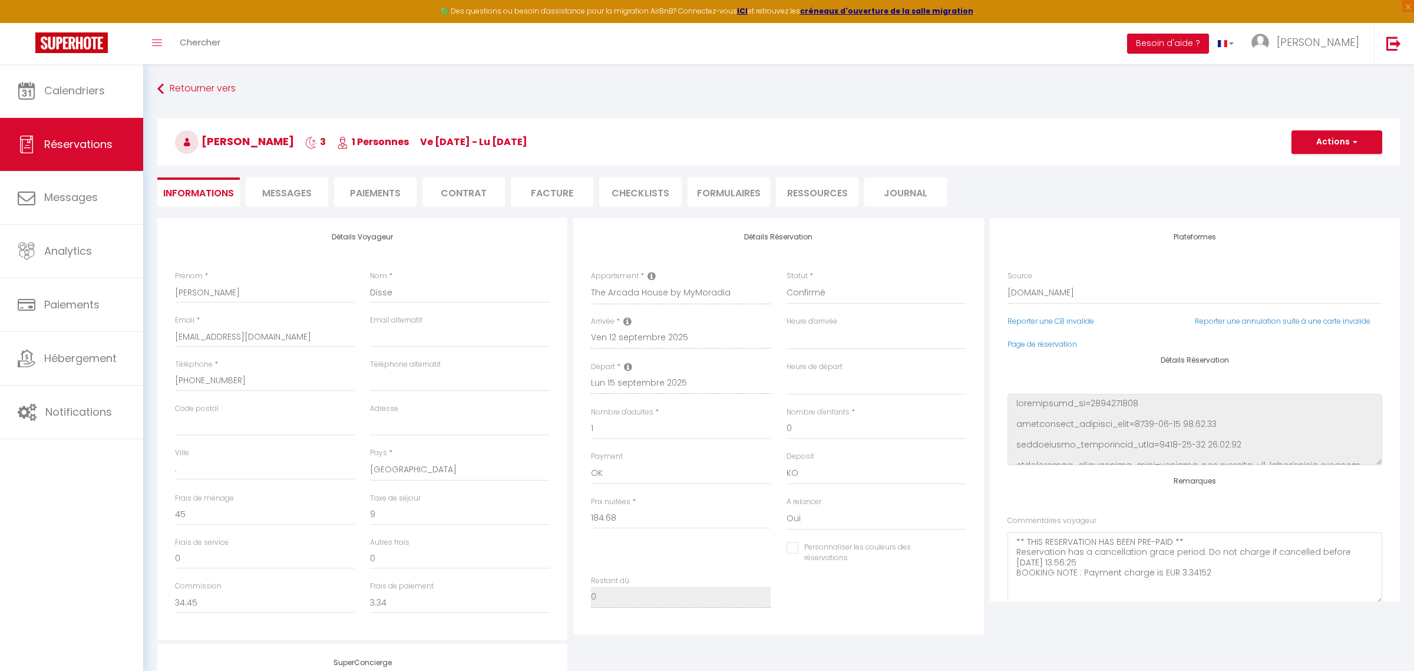
select select
checkbox input "false"
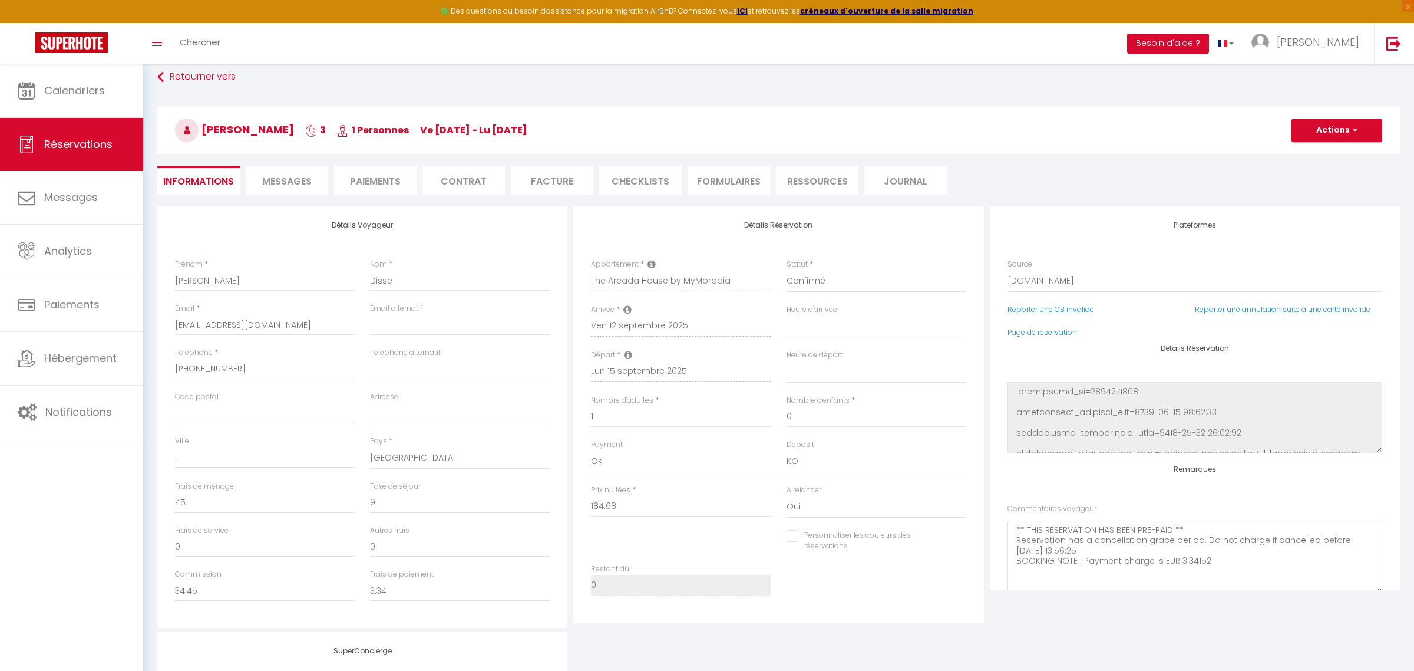
scroll to position [15, 0]
select select
checkbox input "false"
select select
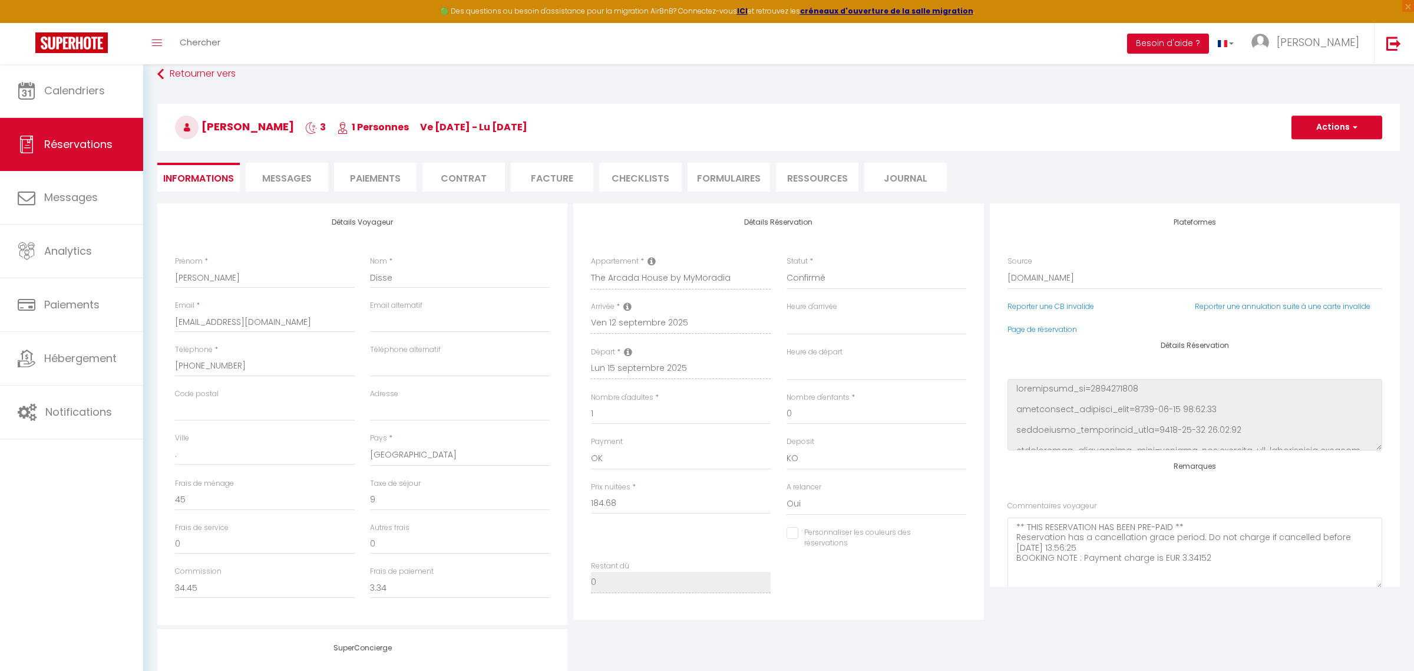
select select
checkbox input "false"
select select
checkbox input "false"
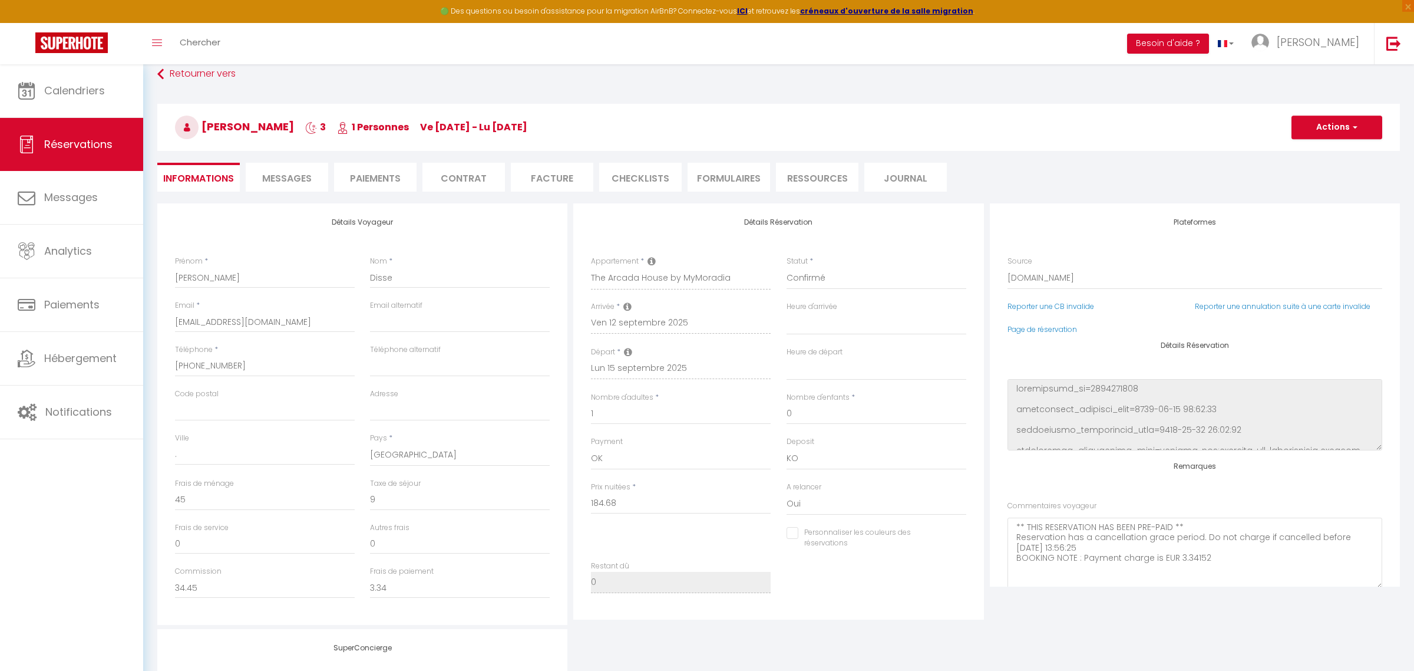
select select
checkbox input "false"
select select
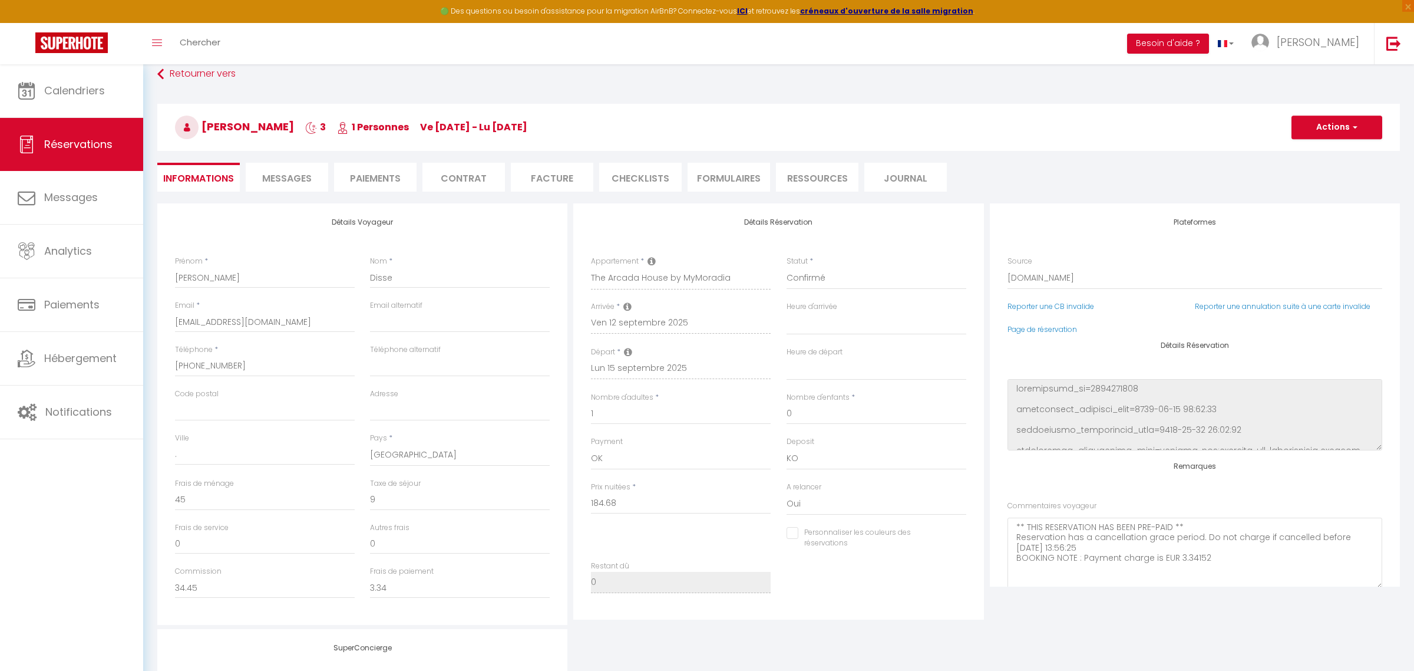
checkbox input "false"
click at [255, 169] on li "Messages" at bounding box center [287, 177] width 82 height 29
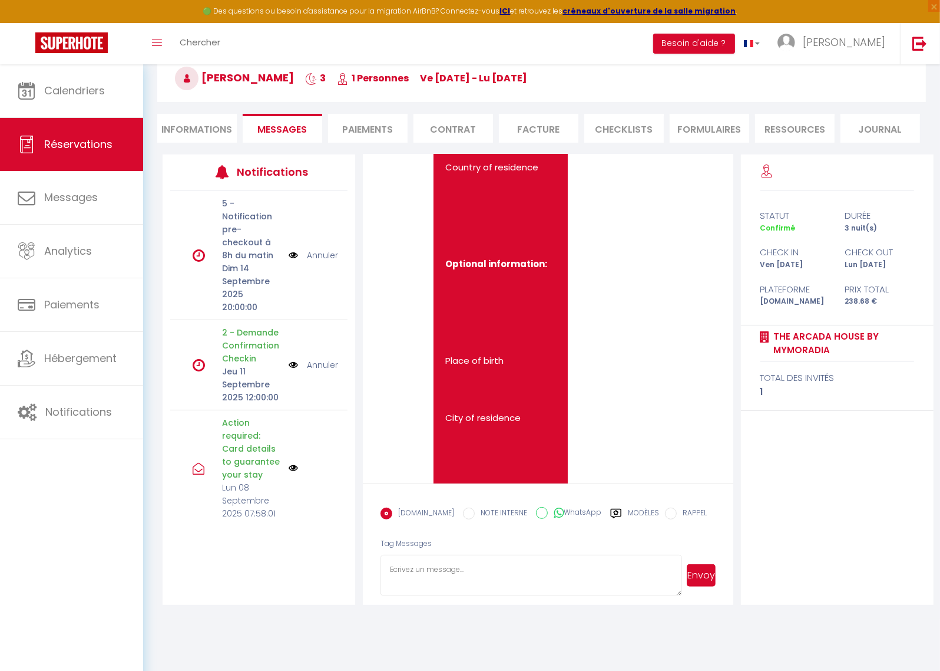
scroll to position [2098, 0]
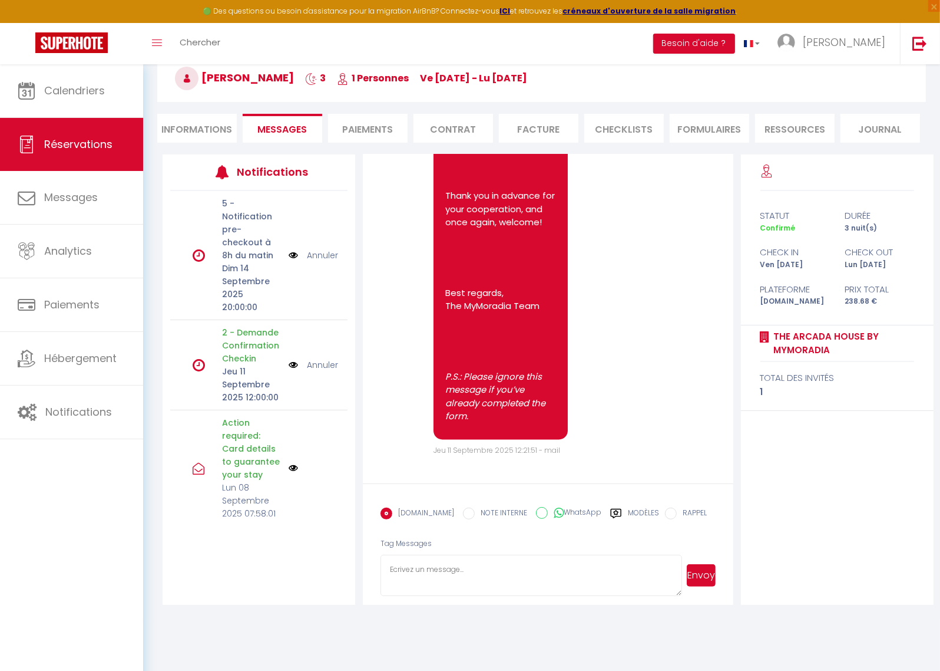
click at [441, 567] on textarea at bounding box center [531, 574] width 301 height 41
paste textarea "Hello! 😊 This is MyMoradia. We tried to contact you via WhatsApp call because y…"
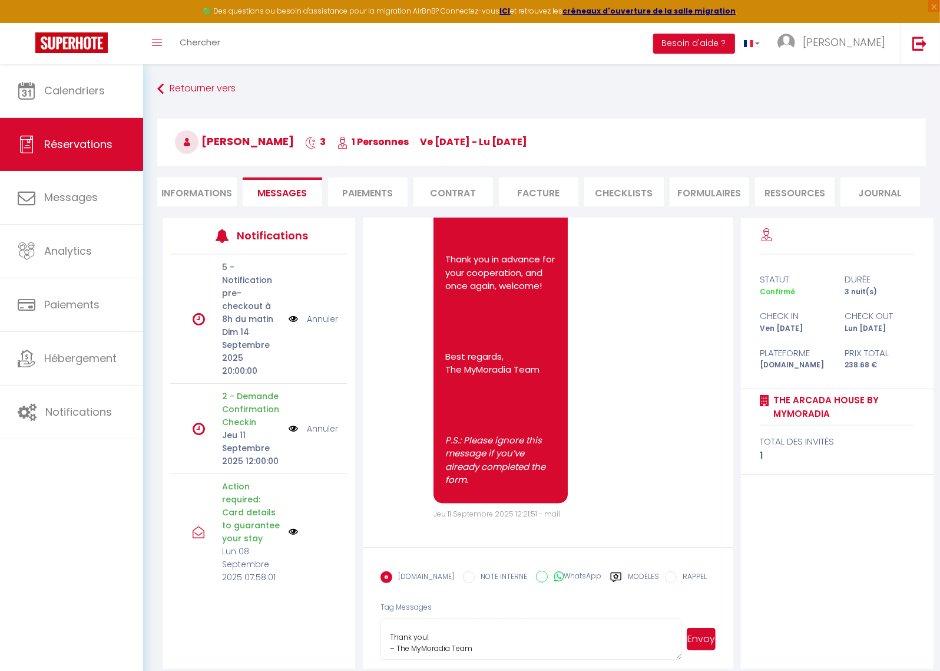
scroll to position [166, 0]
click at [398, 645] on textarea "Hello! 😊 This is MyMoradia. We tried to contact you via WhatsApp call because y…" at bounding box center [531, 638] width 301 height 41
type textarea "Hello! 😊 This is MyMoradia. We tried to contact you via WhatsApp call because y…"
click at [706, 640] on button "Envoyer" at bounding box center [701, 639] width 28 height 22
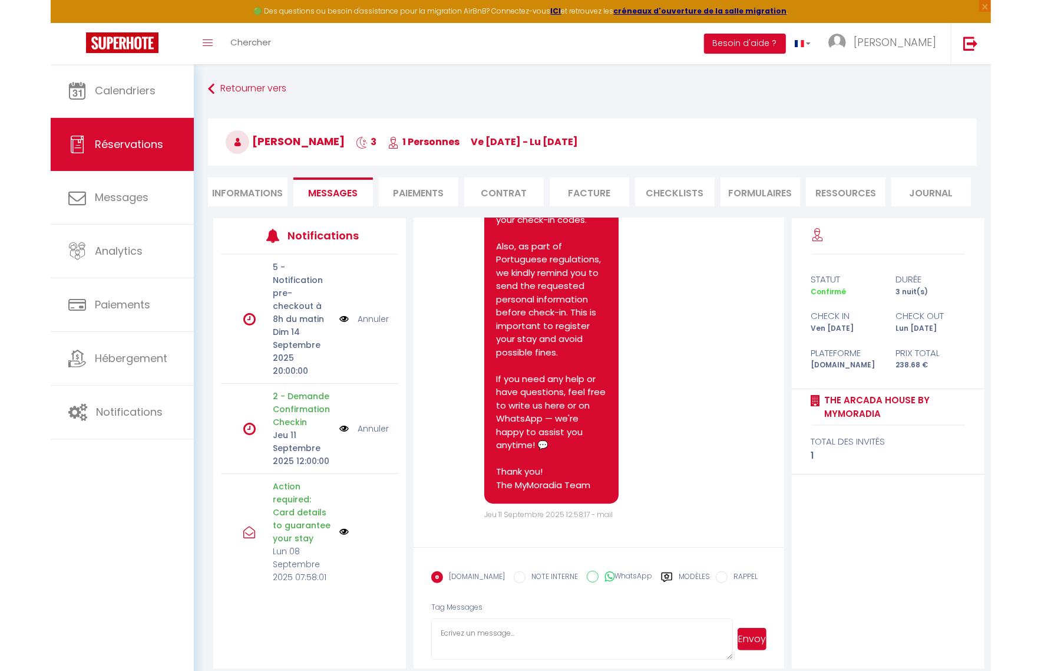
scroll to position [2693, 0]
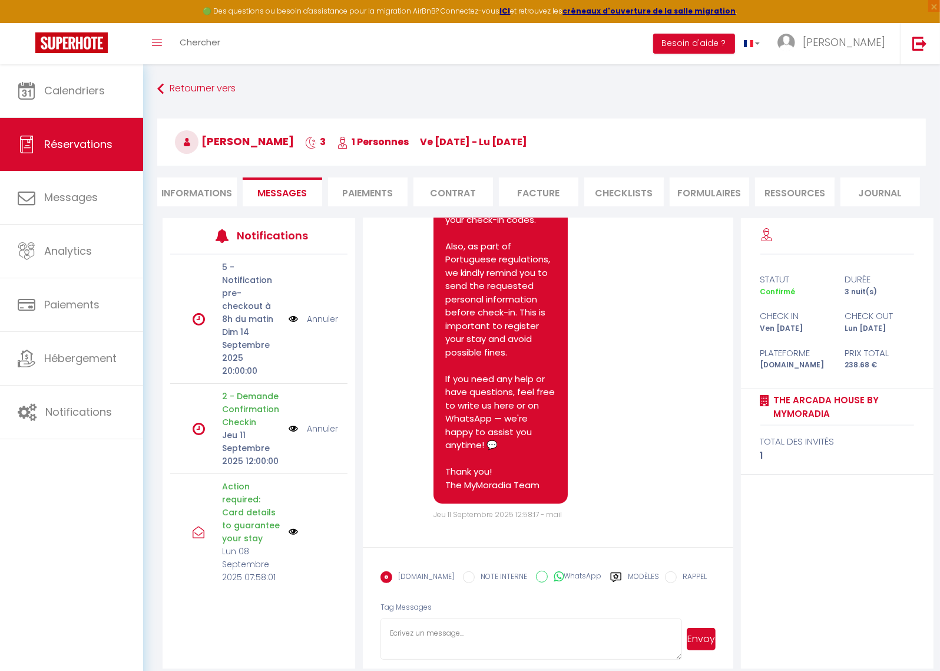
click at [572, 308] on div "Hello! 😊 This is MyMoradia. We tried to contact you via WhatsApp call because y…" at bounding box center [505, 249] width 167 height 520
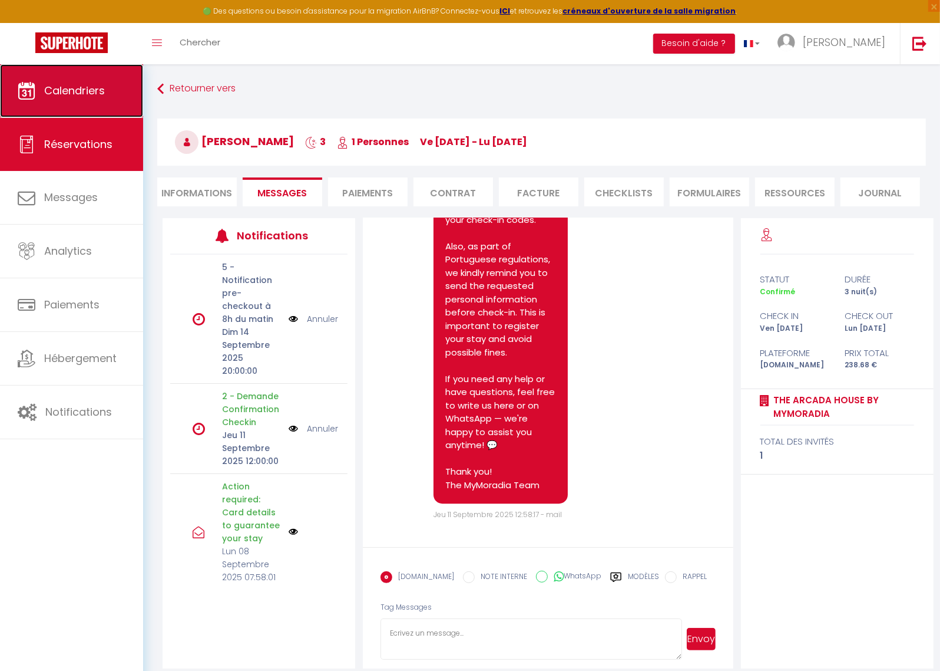
click at [84, 100] on link "Calendriers" at bounding box center [71, 90] width 143 height 53
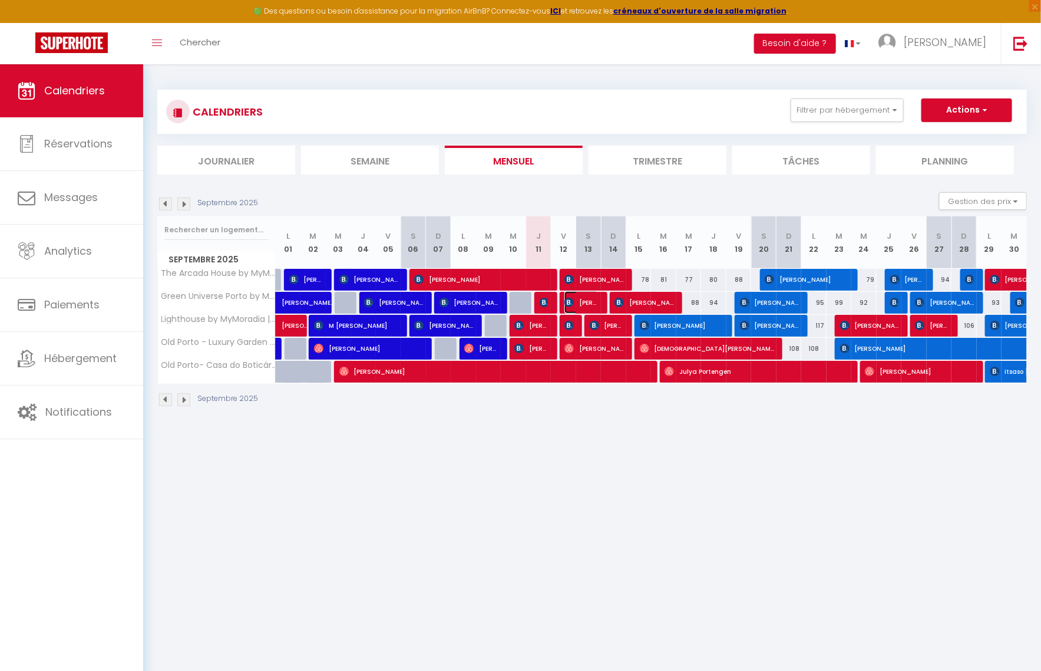
click at [590, 306] on span "[PERSON_NAME]" at bounding box center [581, 302] width 34 height 22
select select "OK"
select select "KO"
select select "0"
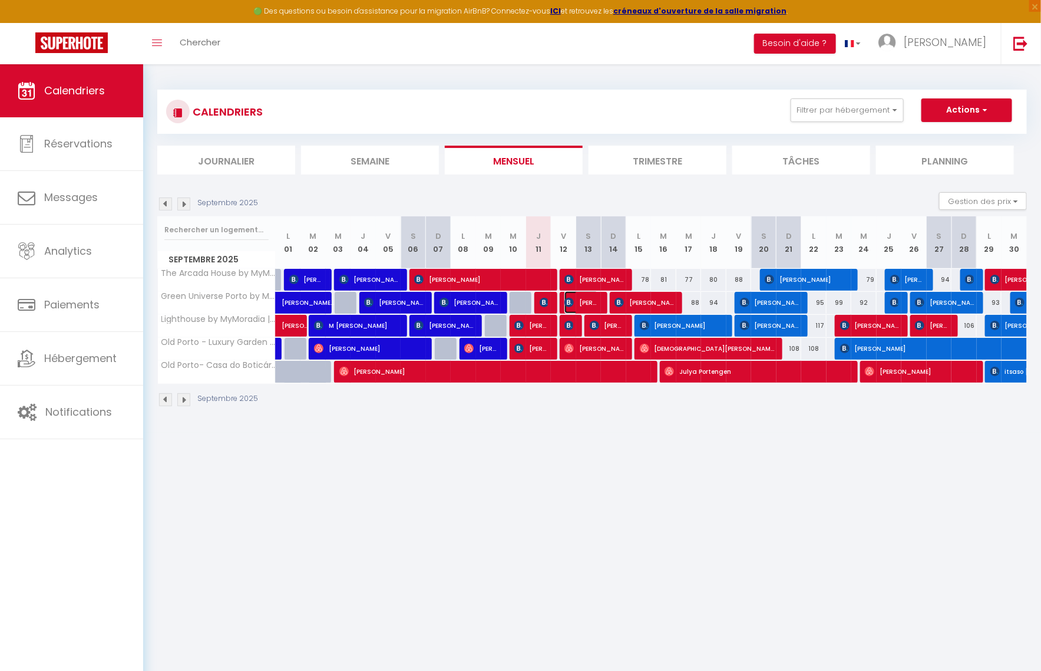
select select "1"
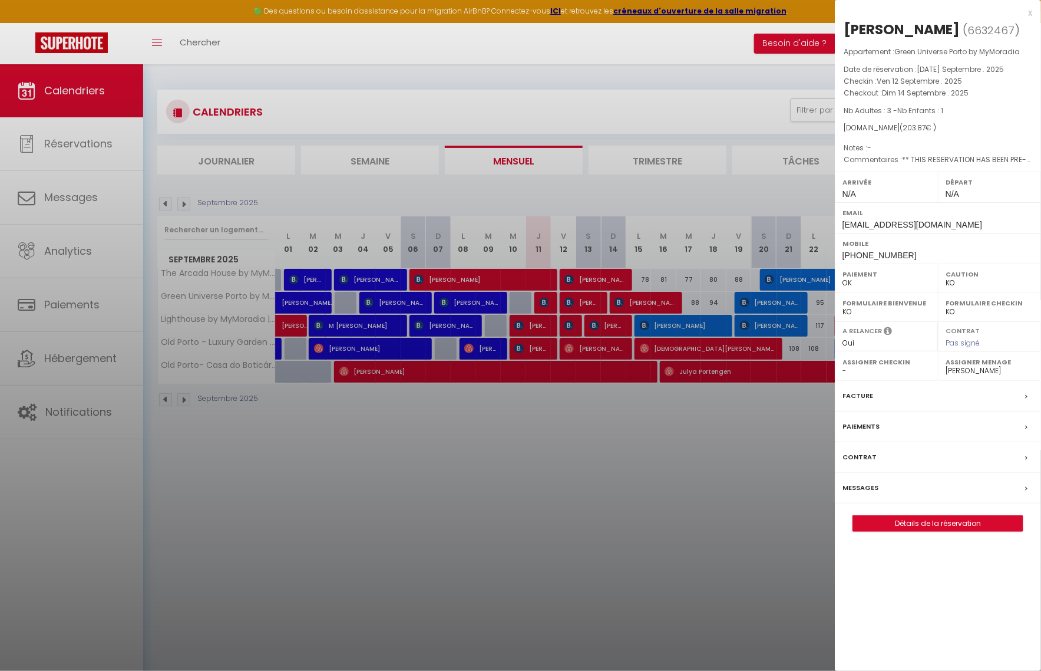
click at [914, 430] on div "Paiements" at bounding box center [938, 426] width 206 height 31
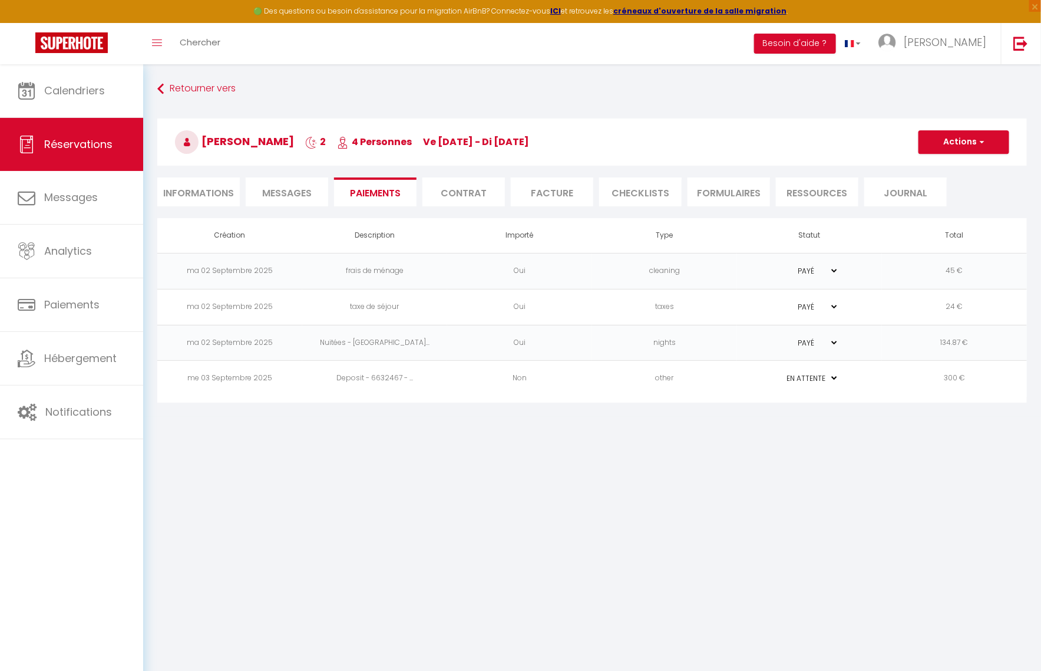
click at [216, 197] on li "Informations" at bounding box center [198, 191] width 82 height 29
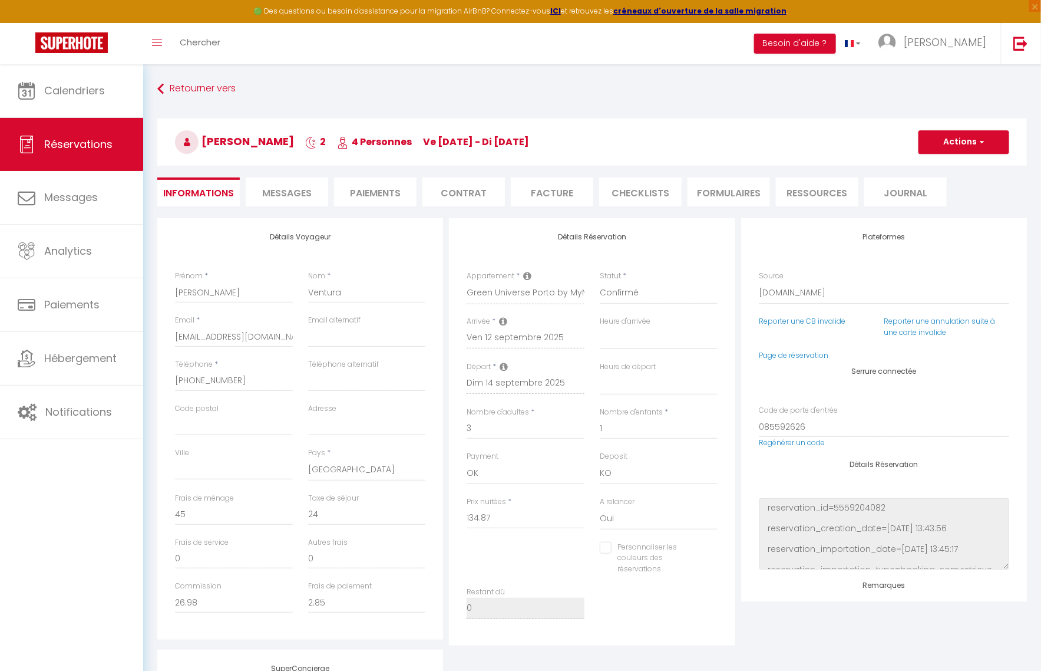
click at [279, 200] on li "Messages" at bounding box center [287, 191] width 82 height 29
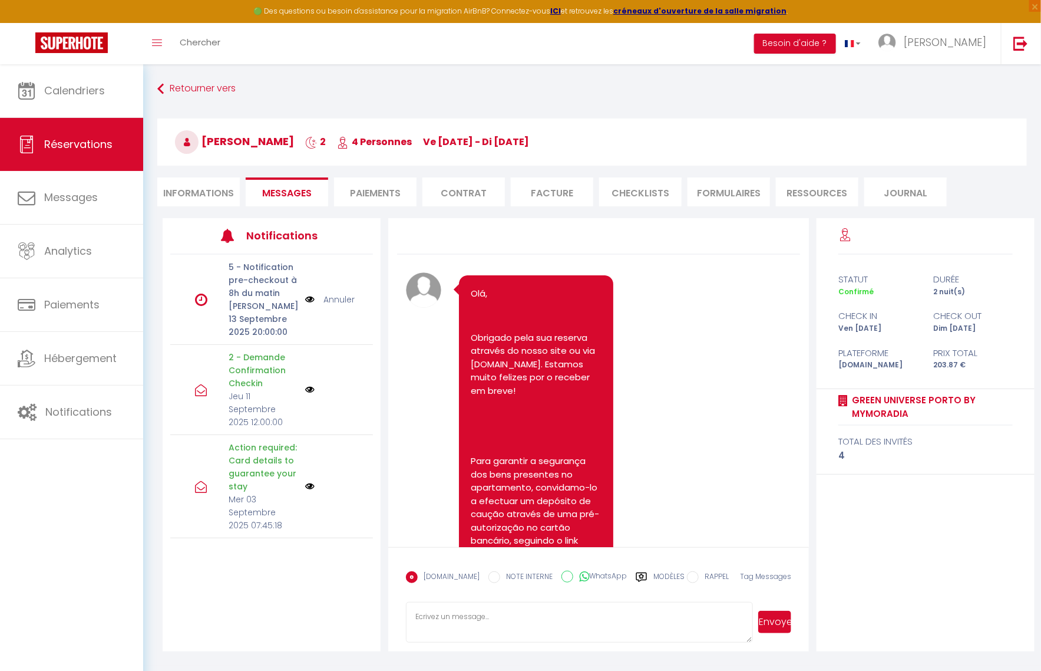
click at [473, 610] on textarea at bounding box center [579, 622] width 346 height 41
paste textarea "Hello! 😊 This is MyMoradia. We tried to contact you via WhatsApp call because y…"
click at [772, 625] on button "Envoyer" at bounding box center [774, 621] width 33 height 22
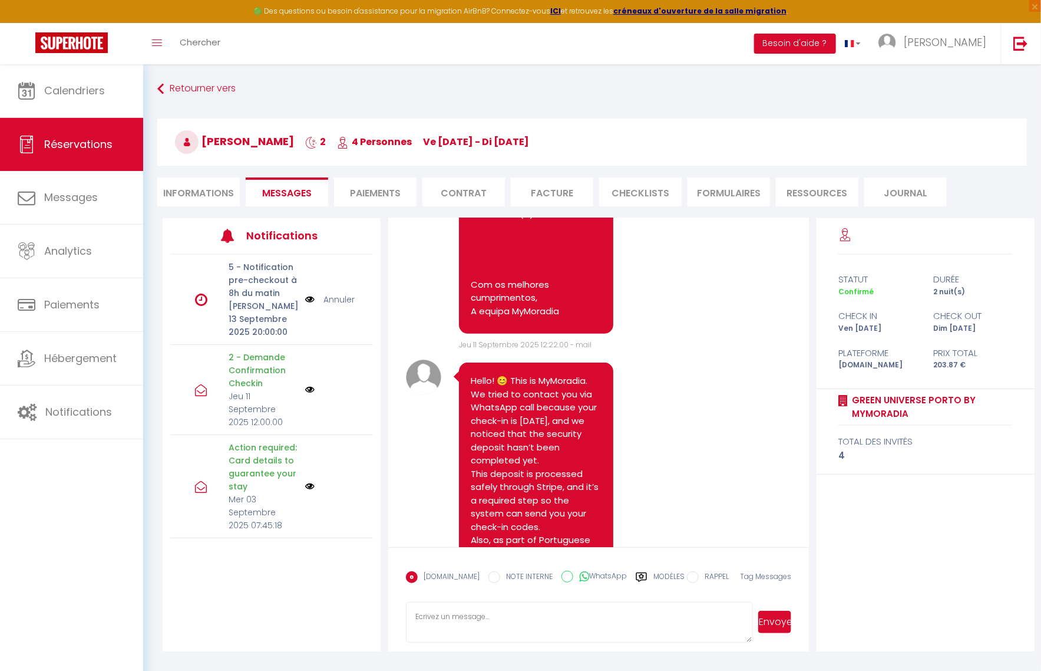
scroll to position [2426, 0]
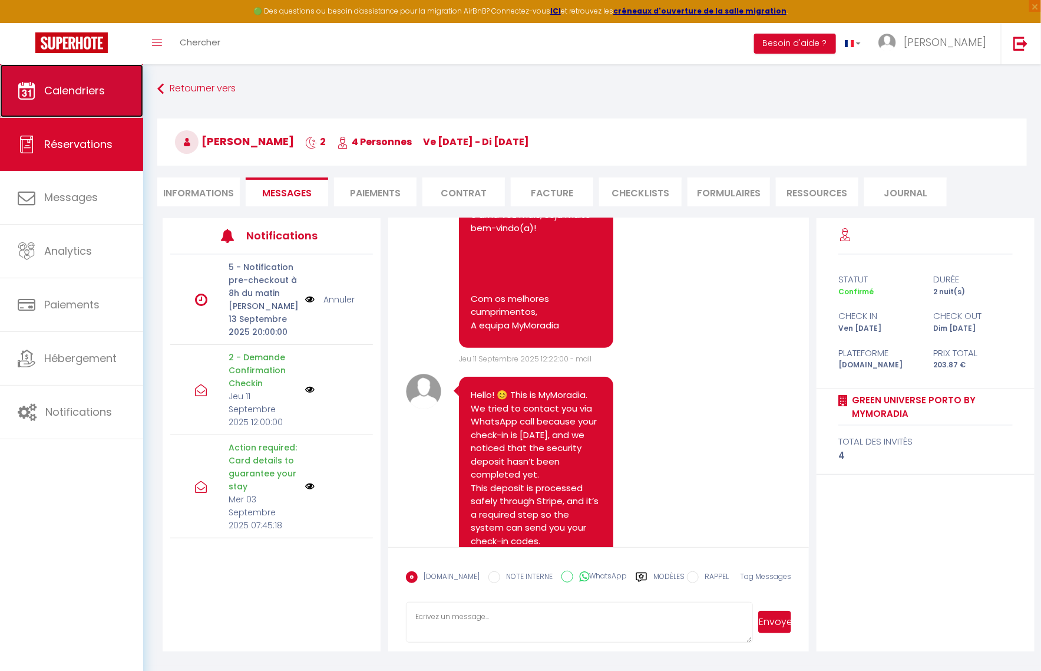
click at [98, 95] on span "Calendriers" at bounding box center [74, 90] width 61 height 15
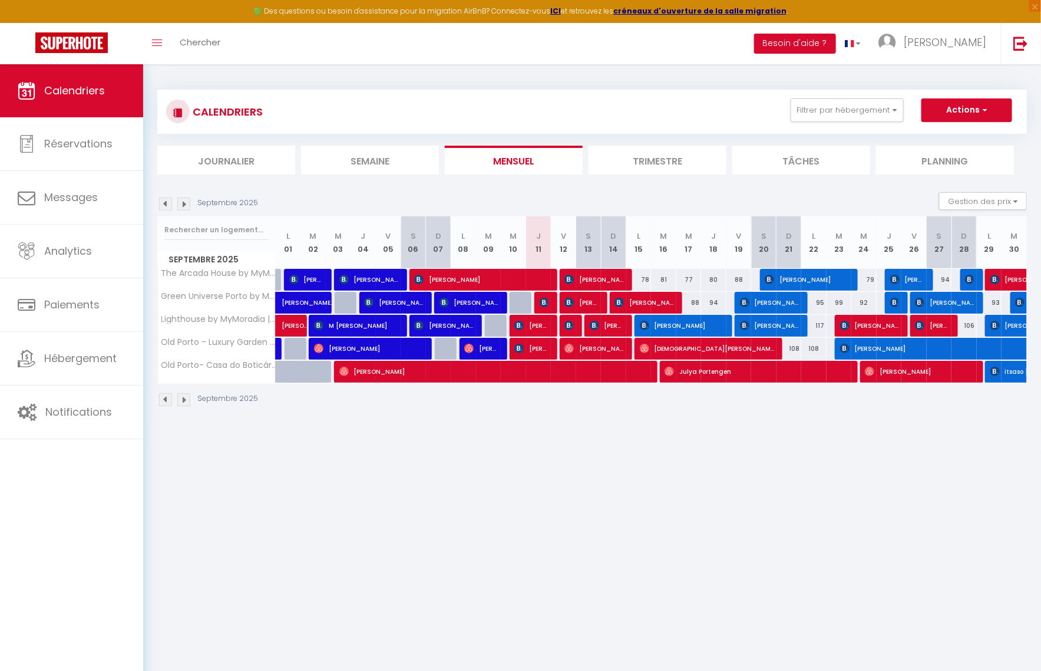
click at [573, 323] on div at bounding box center [572, 326] width 25 height 22
click at [569, 328] on img at bounding box center [568, 325] width 9 height 9
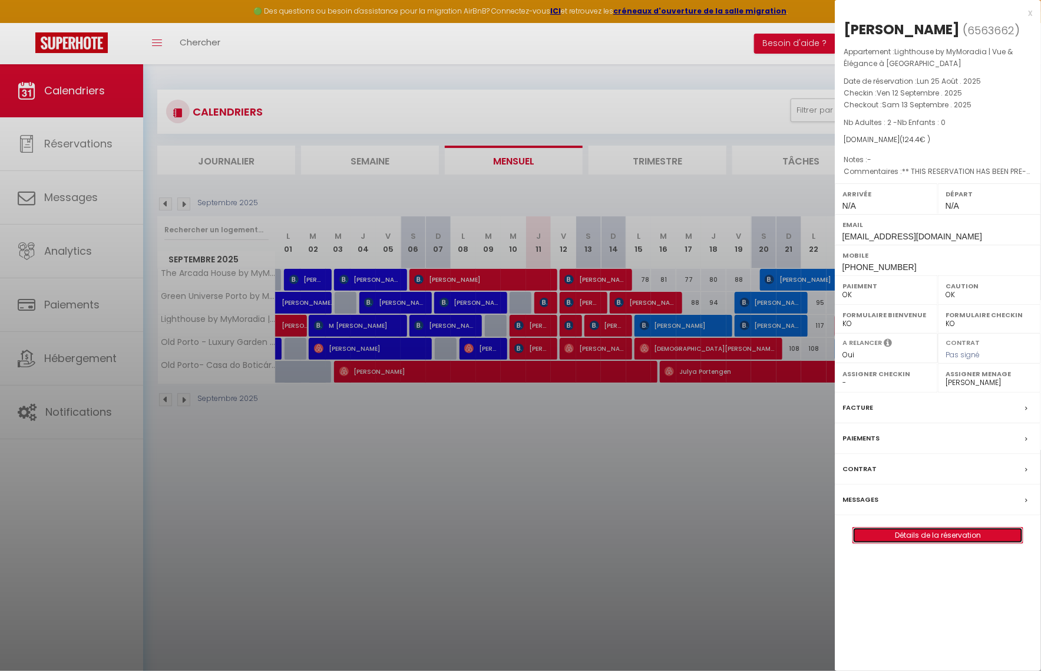
click at [922, 537] on link "Détails de la réservation" at bounding box center [938, 534] width 170 height 15
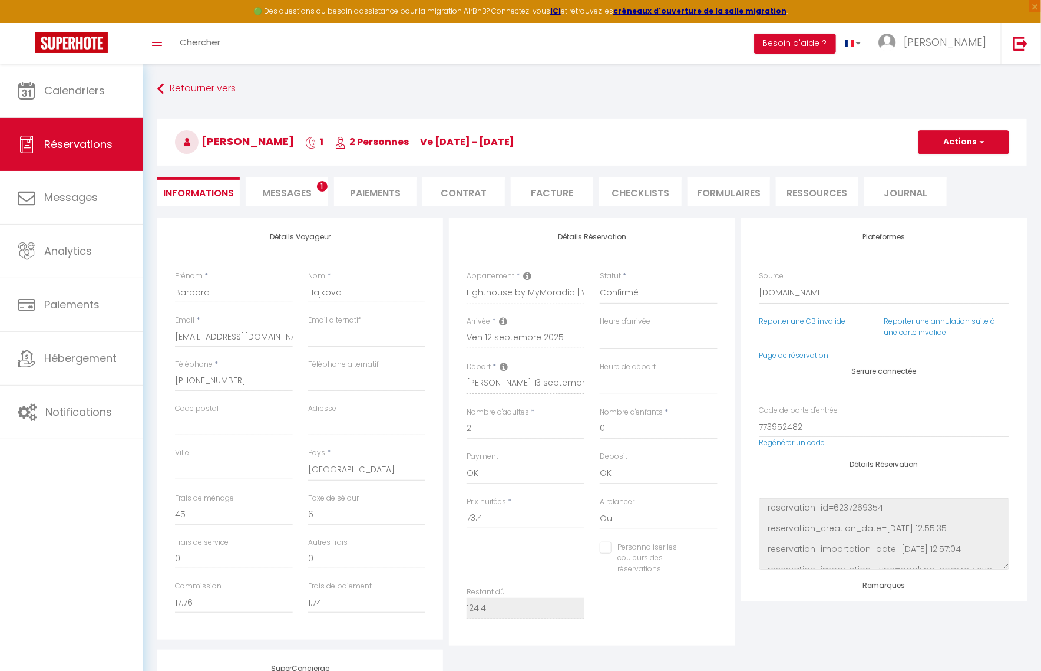
click at [382, 197] on li "Paiements" at bounding box center [375, 191] width 82 height 29
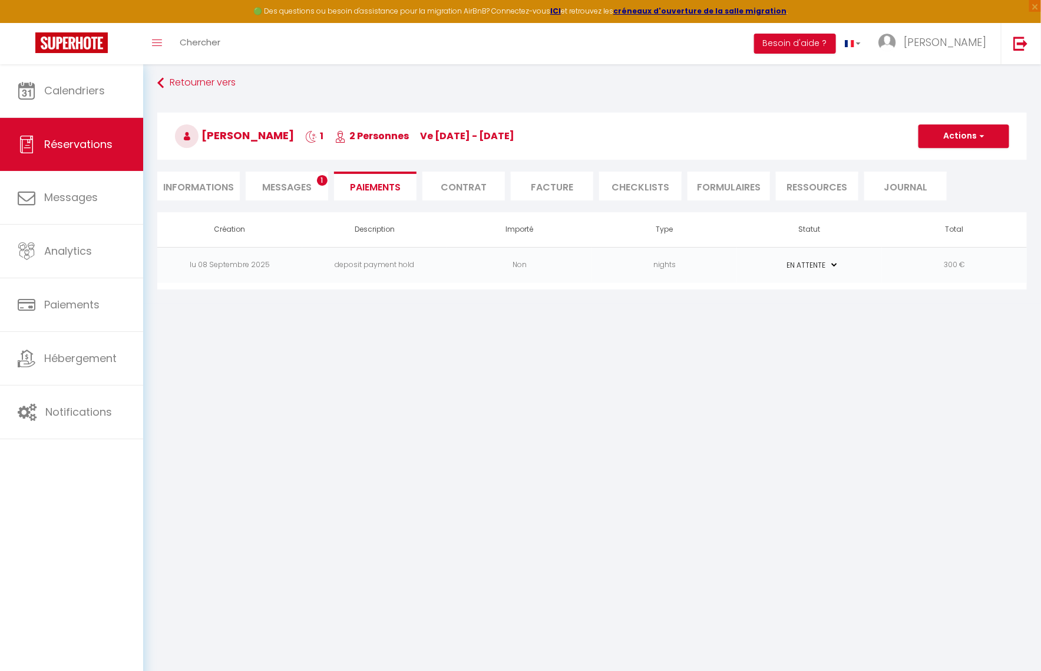
scroll to position [7, 0]
click at [275, 183] on span "Messages" at bounding box center [286, 186] width 49 height 14
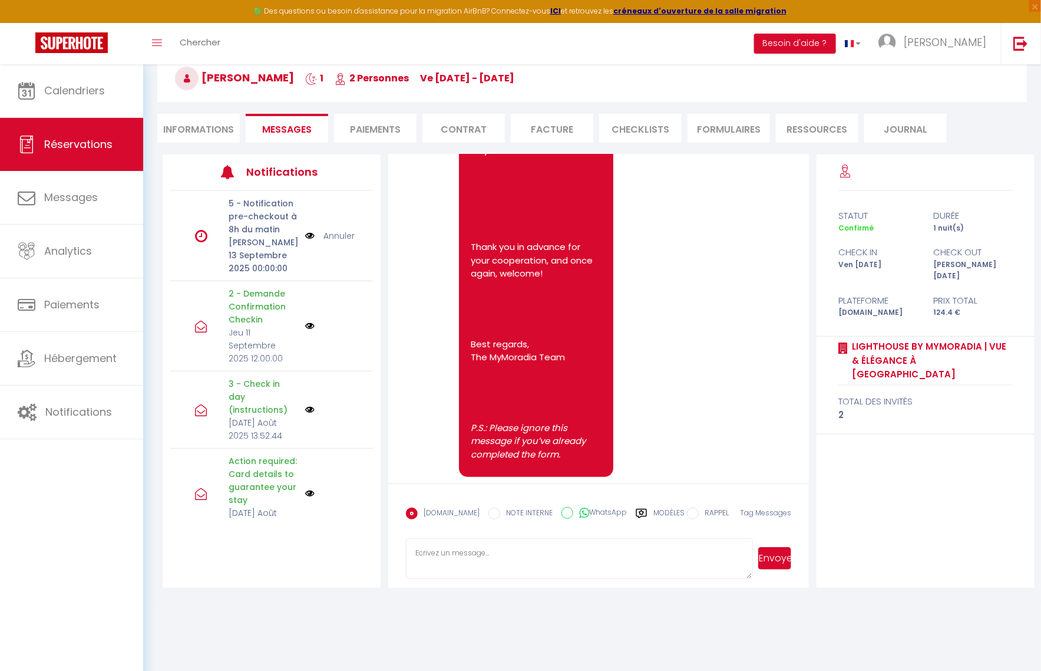
scroll to position [4308, 0]
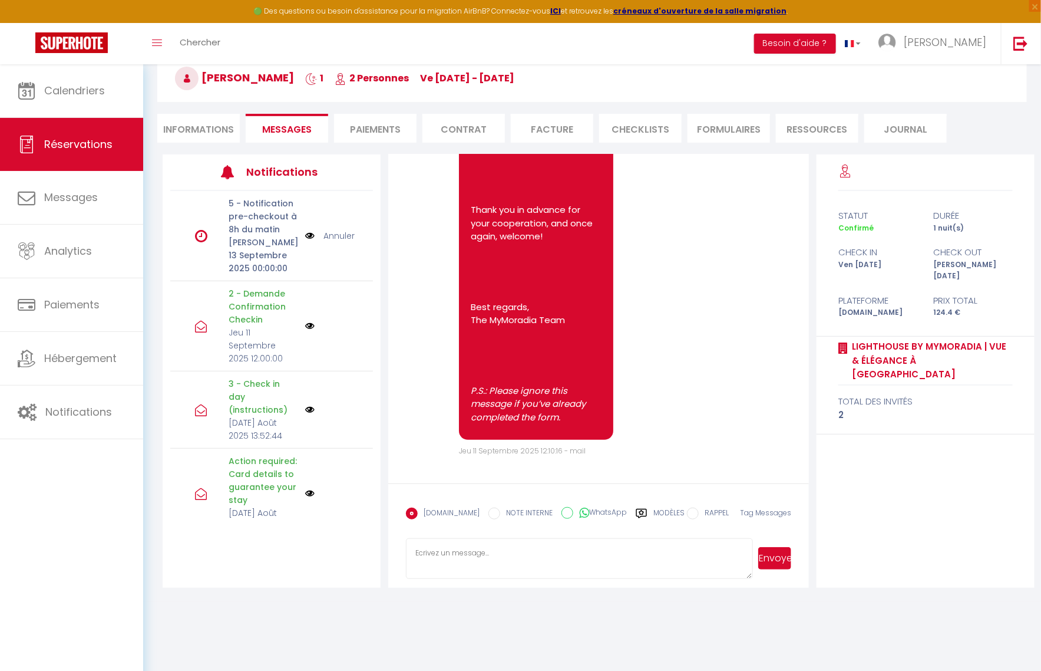
click at [187, 131] on li "Informations" at bounding box center [198, 128] width 82 height 29
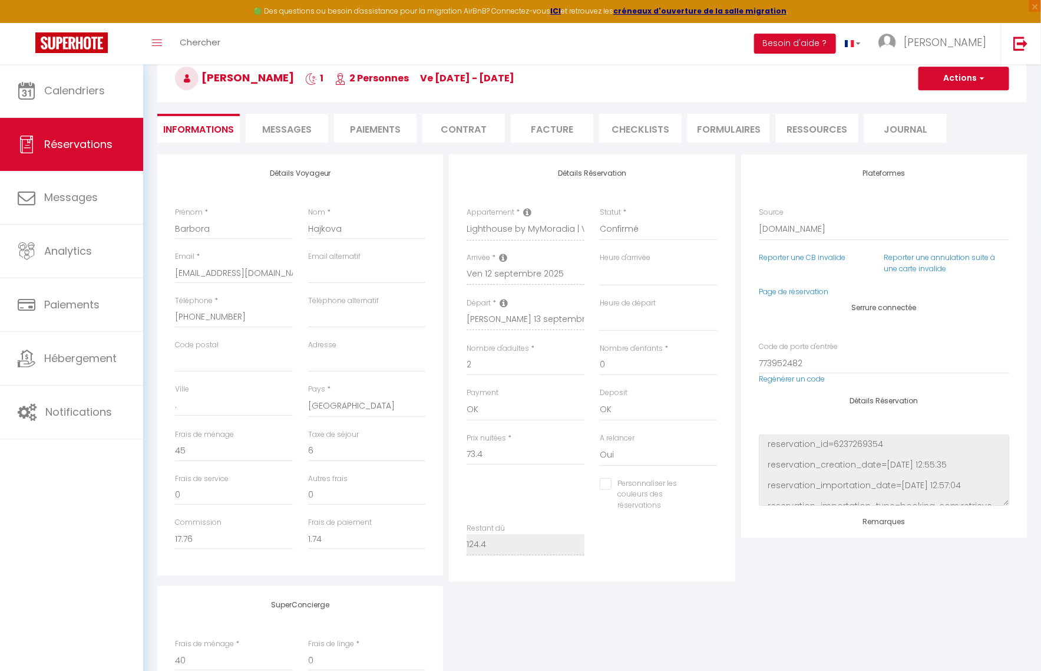
click at [265, 135] on li "Messages" at bounding box center [287, 128] width 82 height 29
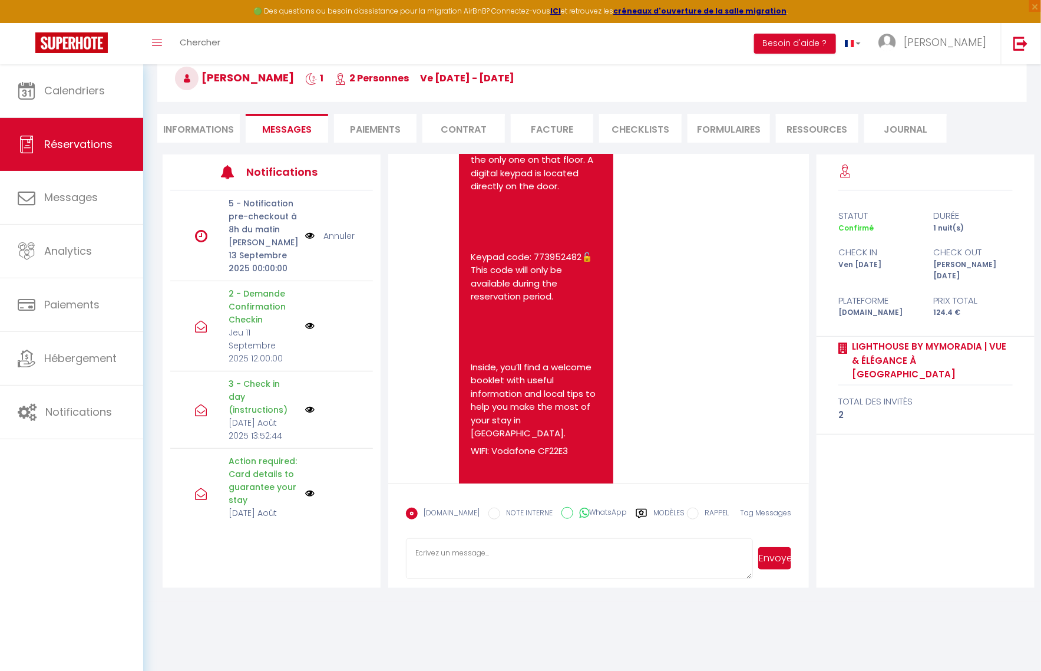
scroll to position [1220, 0]
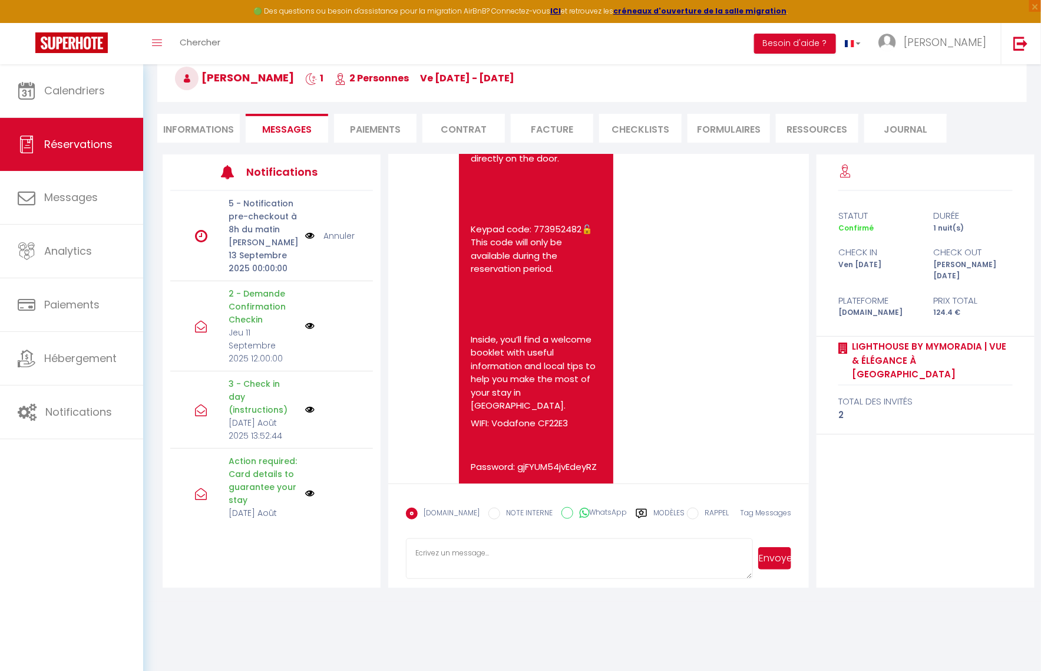
click at [369, 118] on li "Paiements" at bounding box center [375, 128] width 82 height 29
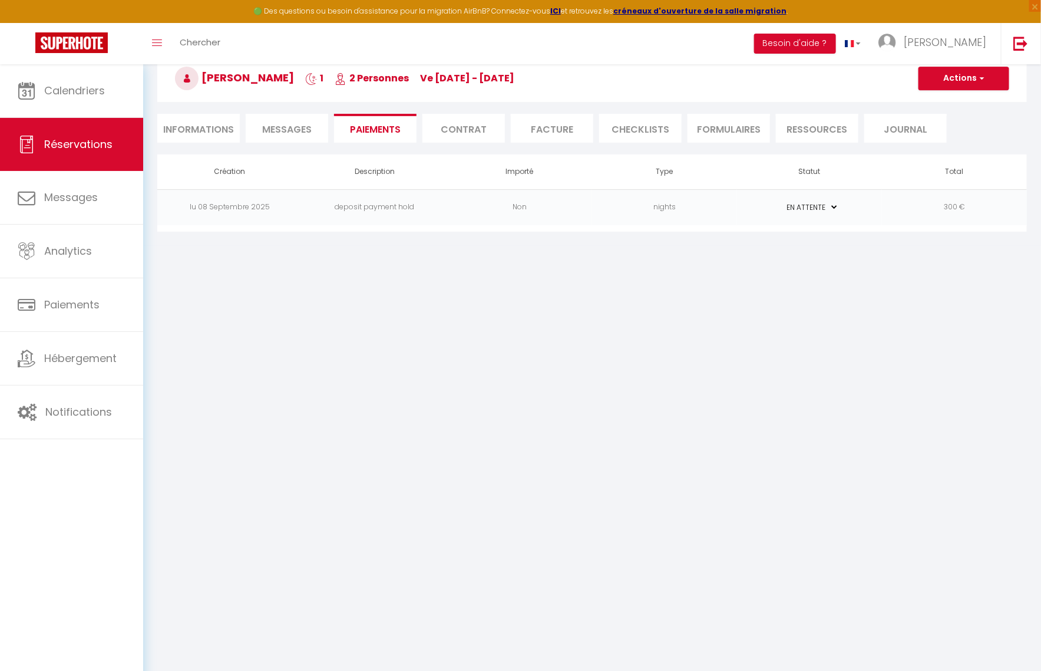
click at [183, 131] on li "Informations" at bounding box center [198, 128] width 82 height 29
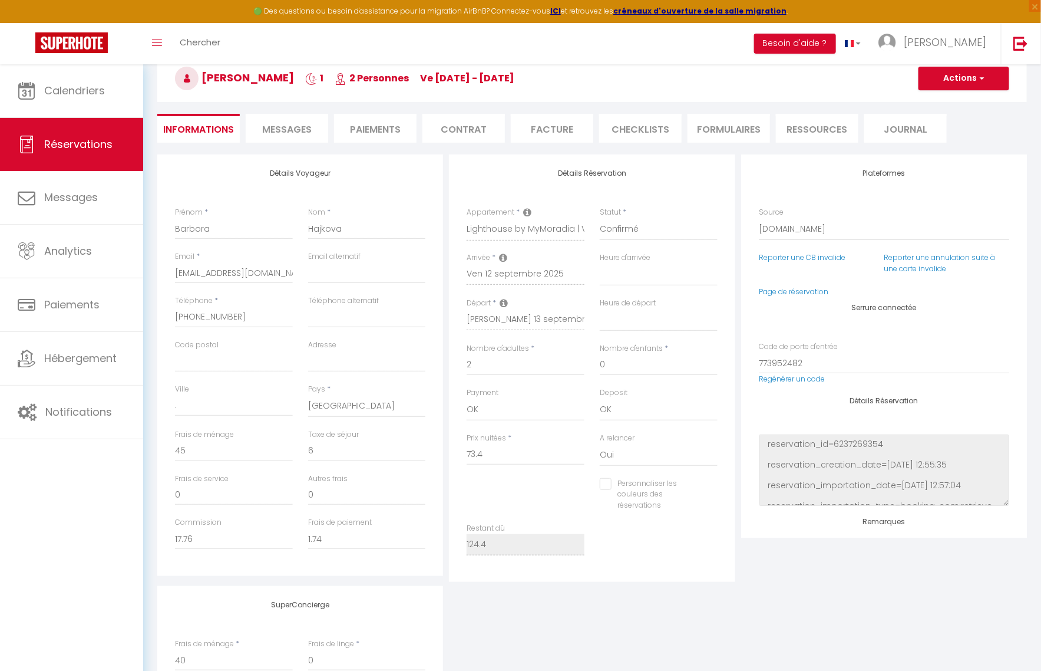
click at [279, 132] on span "Messages" at bounding box center [286, 130] width 49 height 14
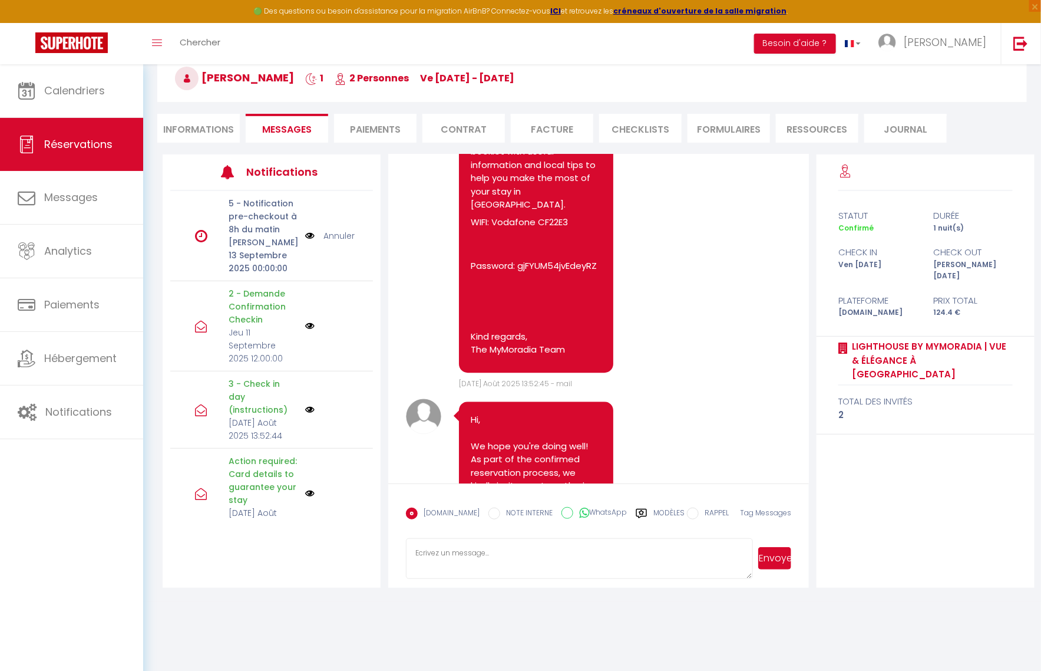
scroll to position [1428, 0]
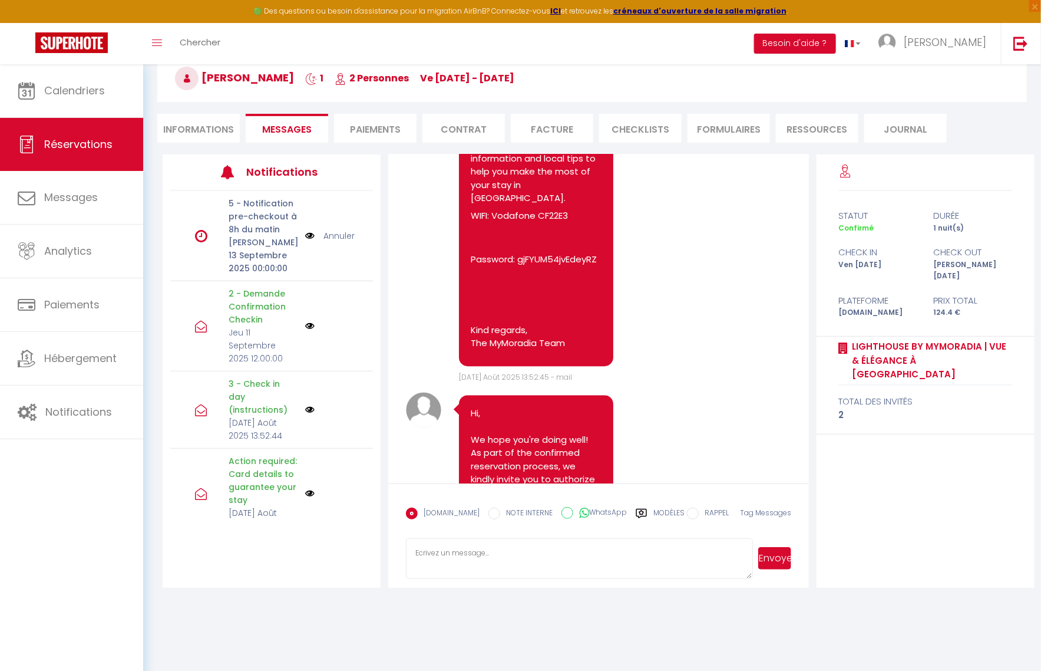
click at [368, 131] on li "Paiements" at bounding box center [375, 128] width 82 height 29
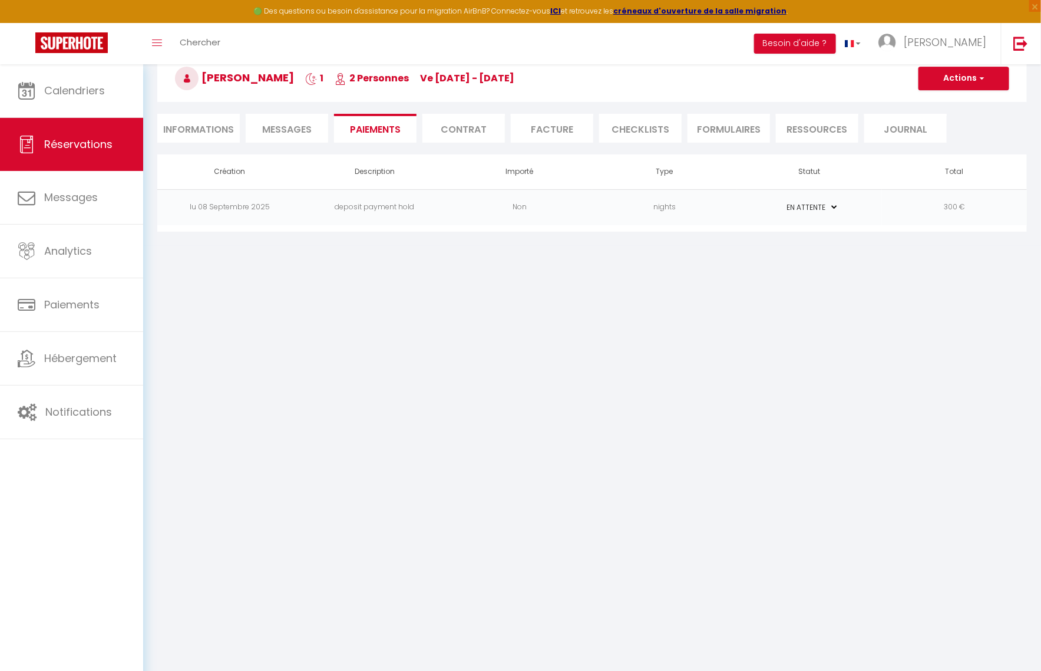
click at [824, 204] on select "PAYÉ EN ATTENTE" at bounding box center [809, 207] width 59 height 11
click at [817, 211] on select "PAYÉ EN ATTENTE" at bounding box center [809, 207] width 59 height 11
click at [818, 213] on td "PAYÉ EN ATTENTE" at bounding box center [809, 207] width 145 height 36
click at [822, 214] on td "PAYÉ EN ATTENTE" at bounding box center [809, 207] width 145 height 36
click at [832, 205] on select "PAYÉ EN ATTENTE" at bounding box center [809, 207] width 59 height 11
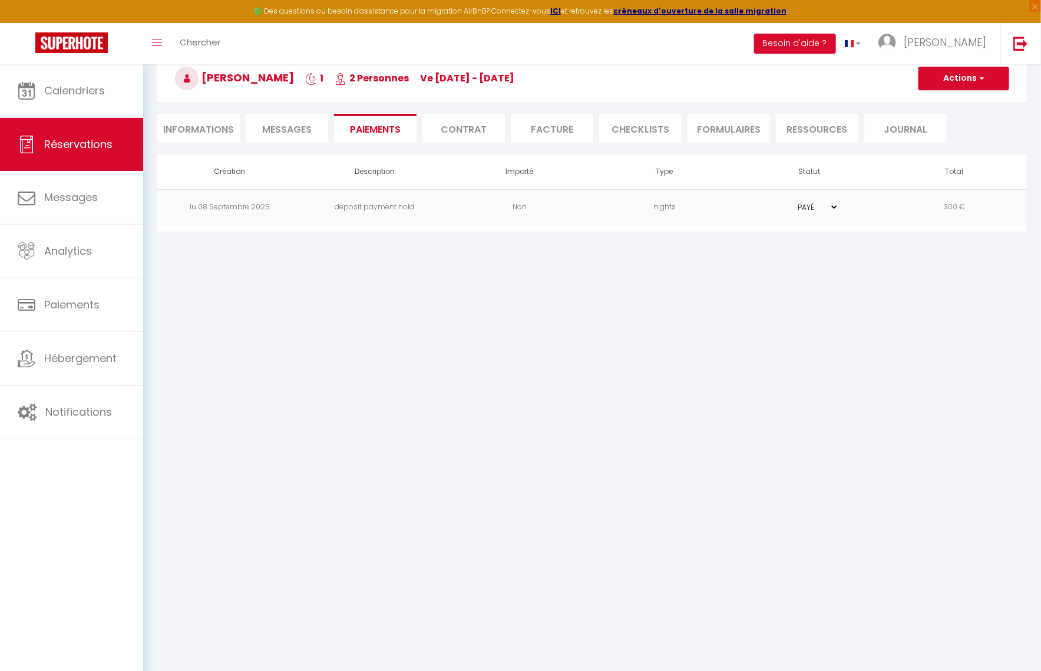
click at [780, 202] on select "PAYÉ EN ATTENTE" at bounding box center [809, 207] width 59 height 11
click at [78, 84] on span "Calendriers" at bounding box center [74, 90] width 61 height 15
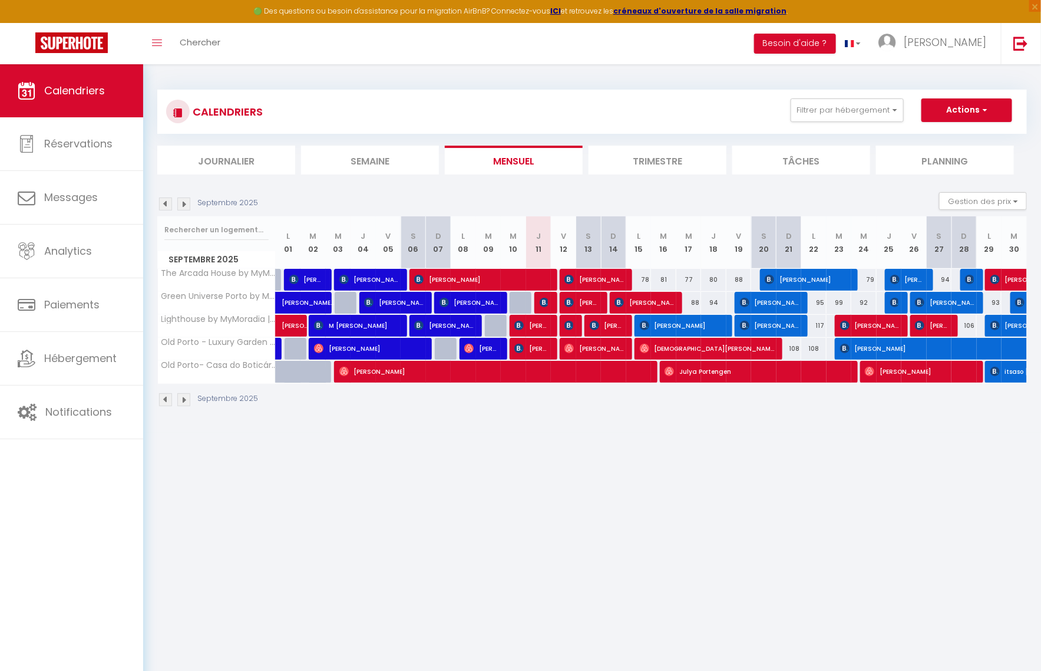
click at [576, 323] on div at bounding box center [569, 326] width 25 height 22
click at [564, 332] on span "[PERSON_NAME]" at bounding box center [568, 325] width 8 height 22
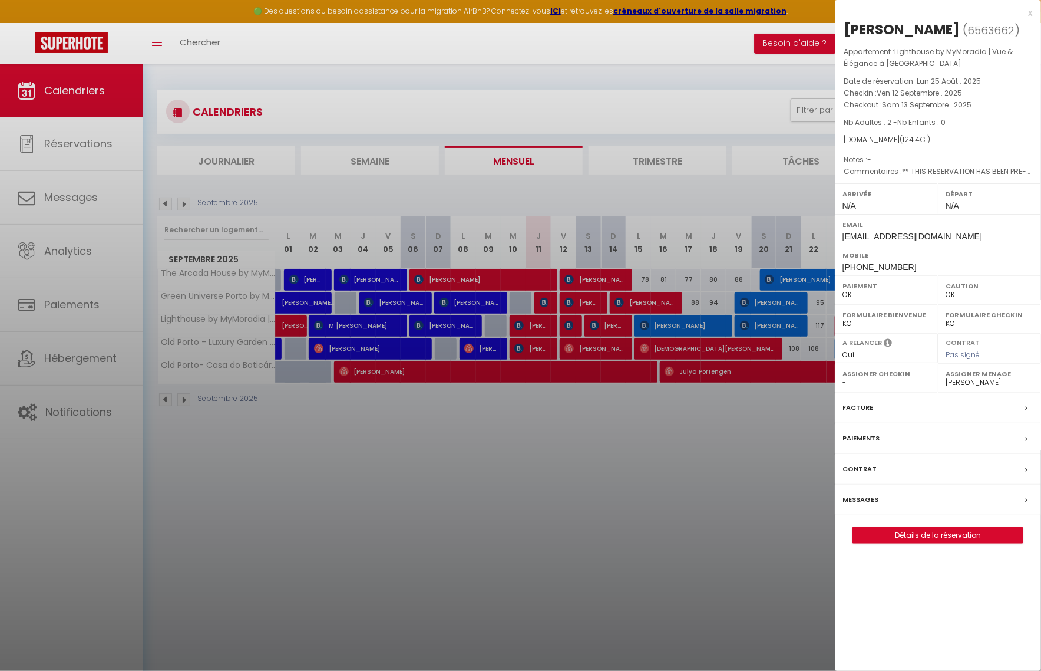
click at [620, 423] on div at bounding box center [520, 335] width 1041 height 671
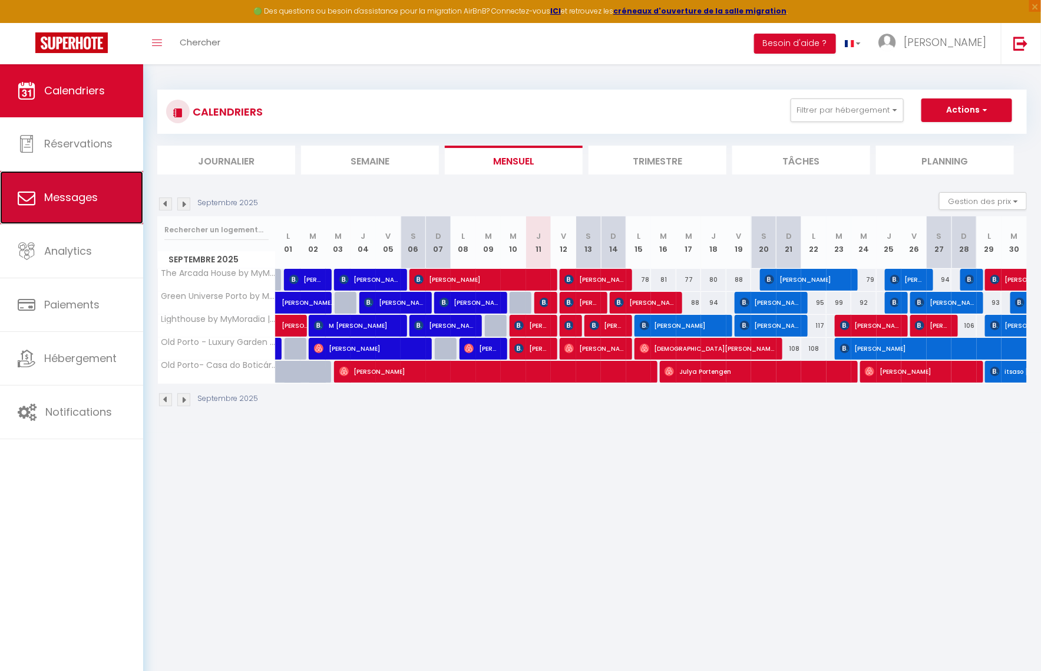
click at [59, 213] on link "Messages" at bounding box center [71, 197] width 143 height 53
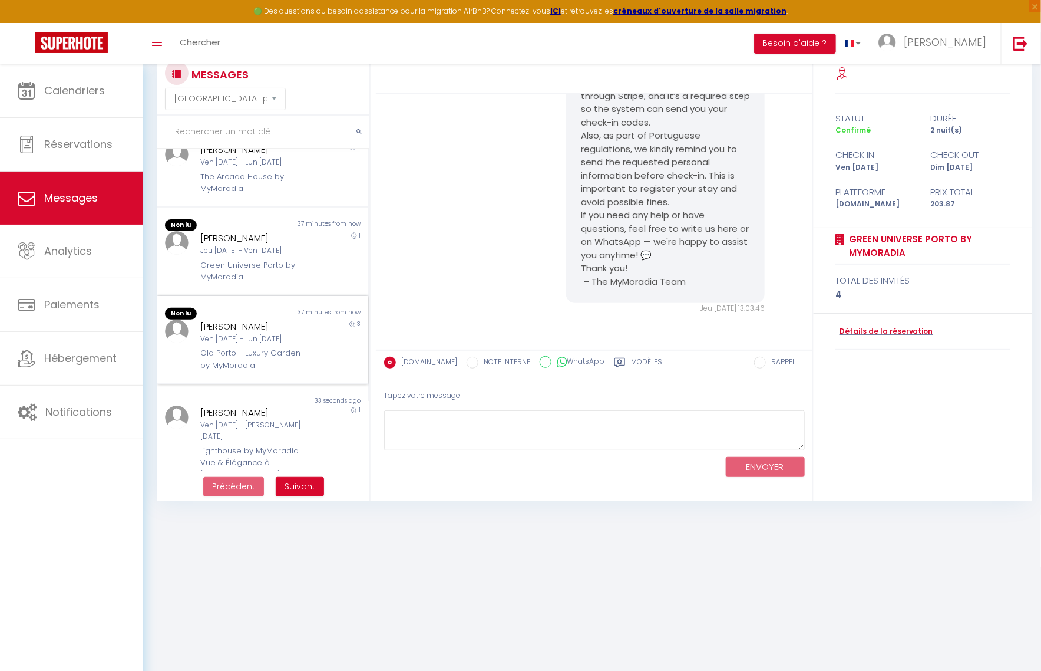
scroll to position [136, 0]
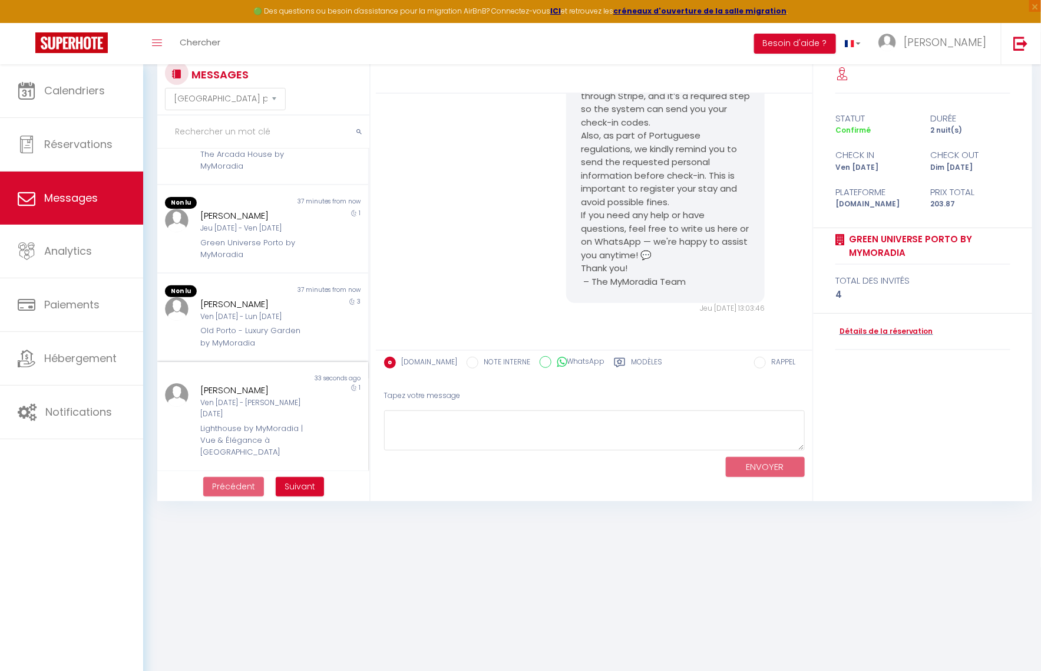
click at [290, 384] on div "[PERSON_NAME]" at bounding box center [254, 390] width 108 height 14
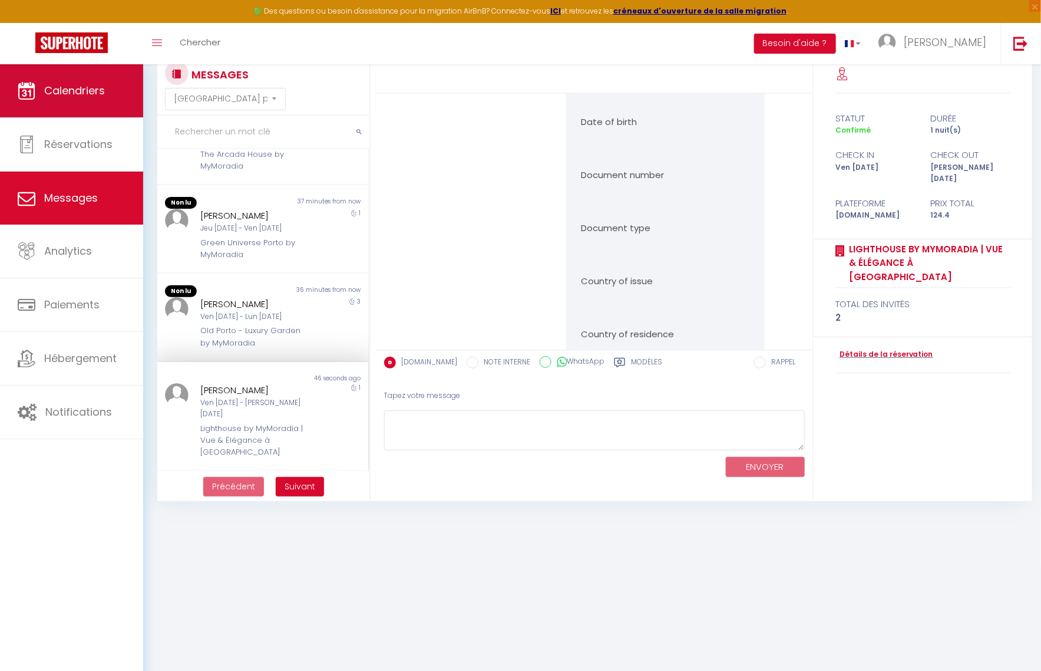
scroll to position [3419, 0]
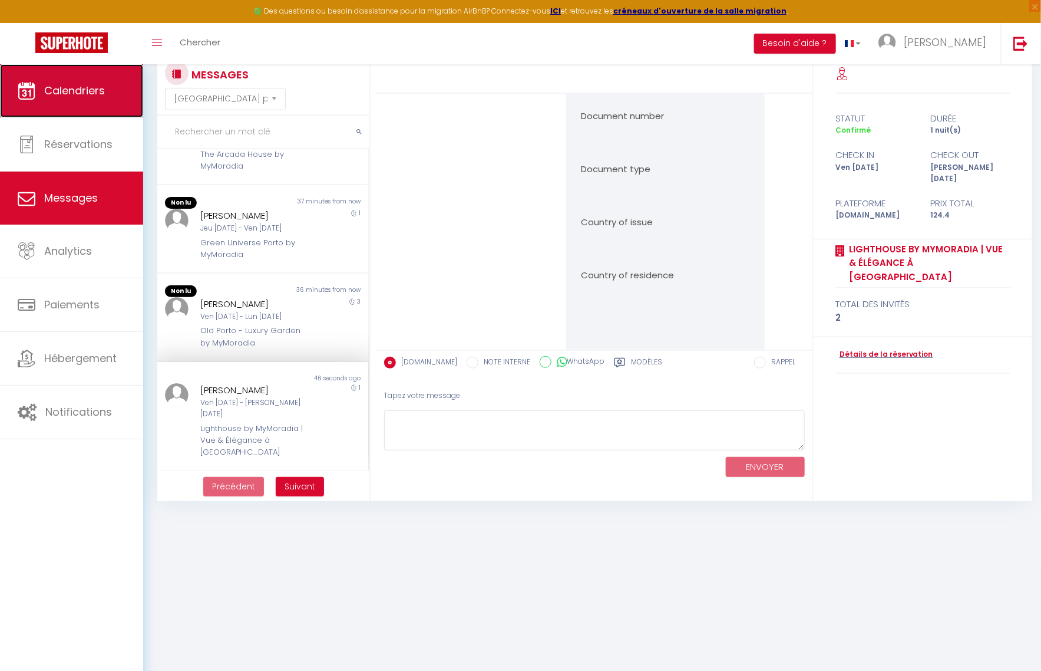
click at [29, 88] on icon at bounding box center [27, 91] width 18 height 18
